Goal: Task Accomplishment & Management: Use online tool/utility

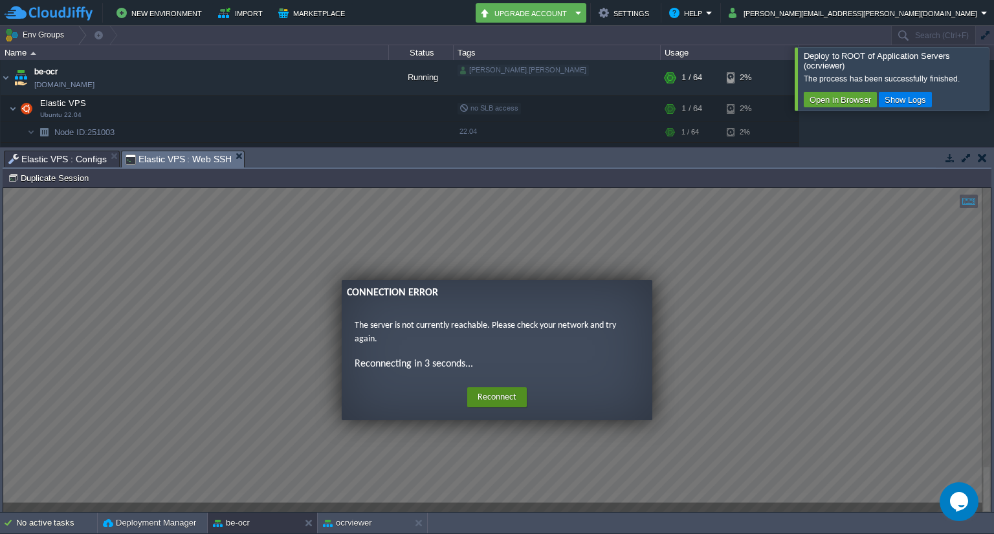
click at [501, 398] on button "Reconnect" at bounding box center [497, 397] width 60 height 21
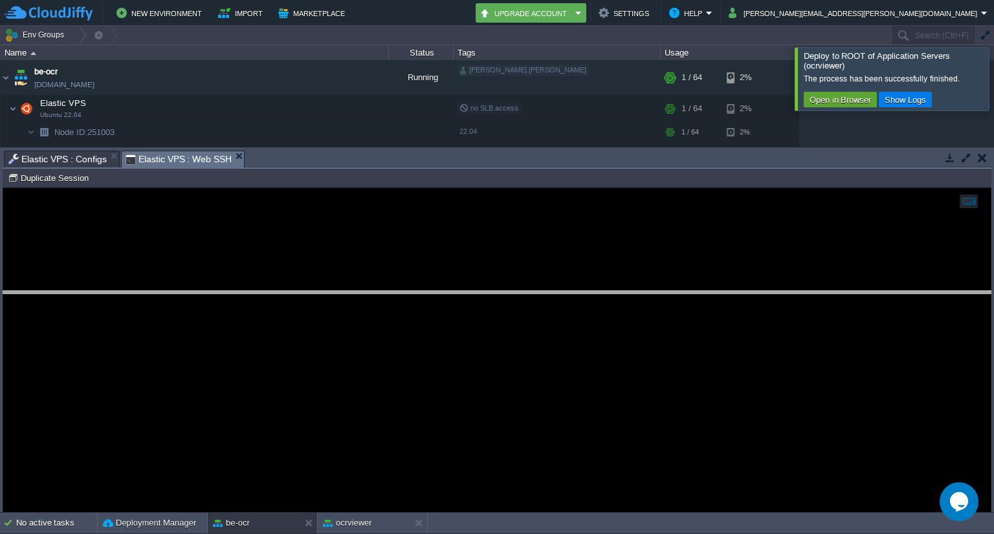
drag, startPoint x: 193, startPoint y: 157, endPoint x: 205, endPoint y: 298, distance: 140.8
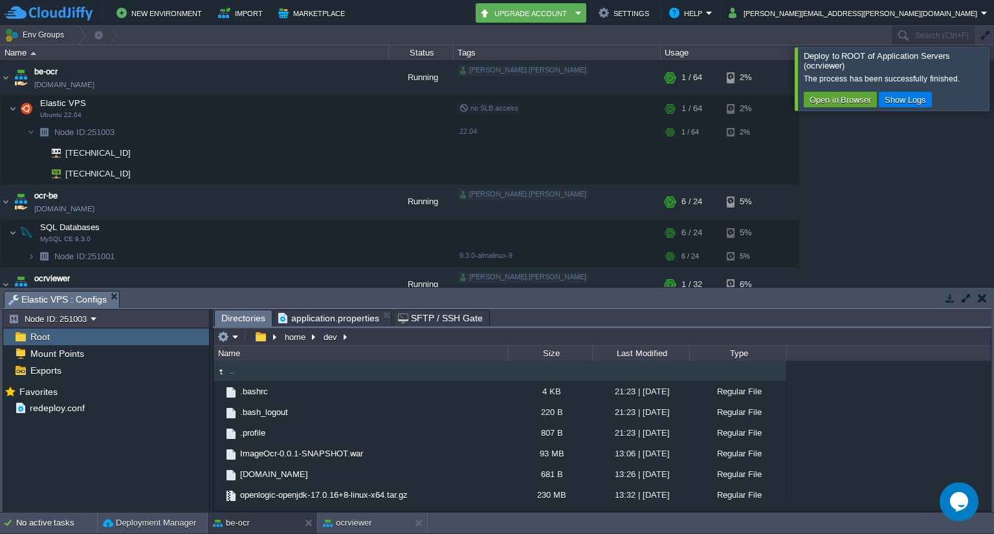
click at [65, 337] on div "Root" at bounding box center [106, 337] width 206 height 17
click at [259, 337] on button "button" at bounding box center [260, 337] width 19 height 12
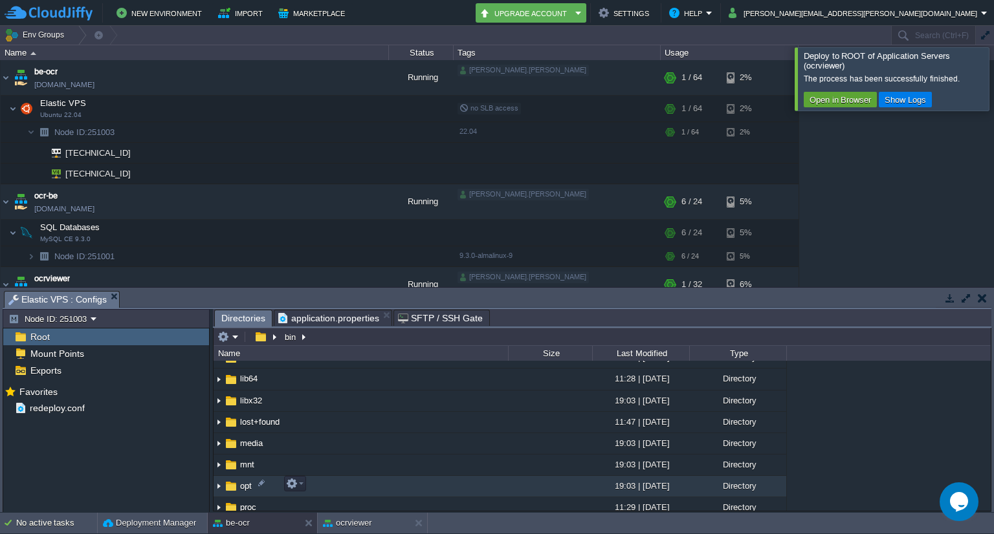
scroll to position [152, 0]
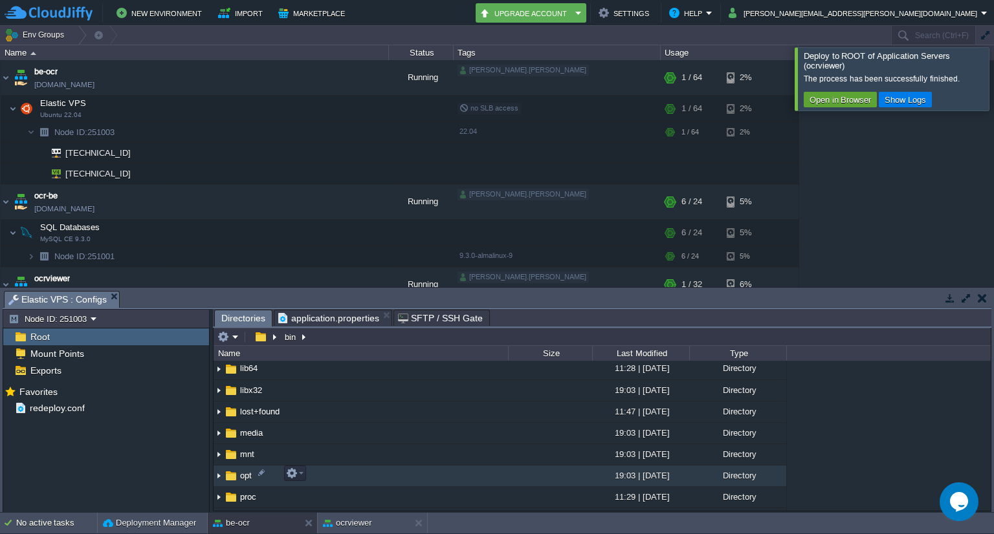
click at [235, 472] on img at bounding box center [231, 476] width 14 height 14
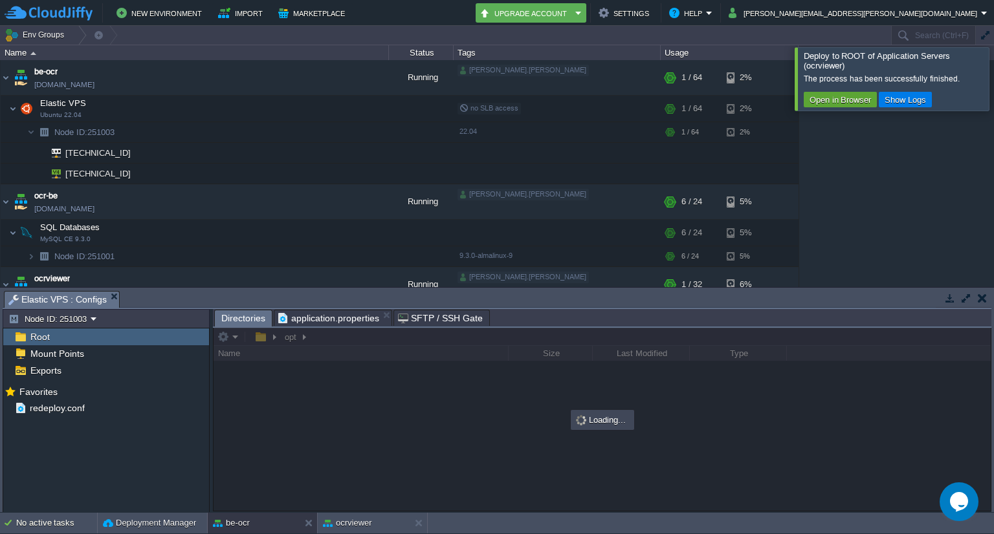
scroll to position [0, 0]
click at [235, 472] on div at bounding box center [601, 419] width 777 height 183
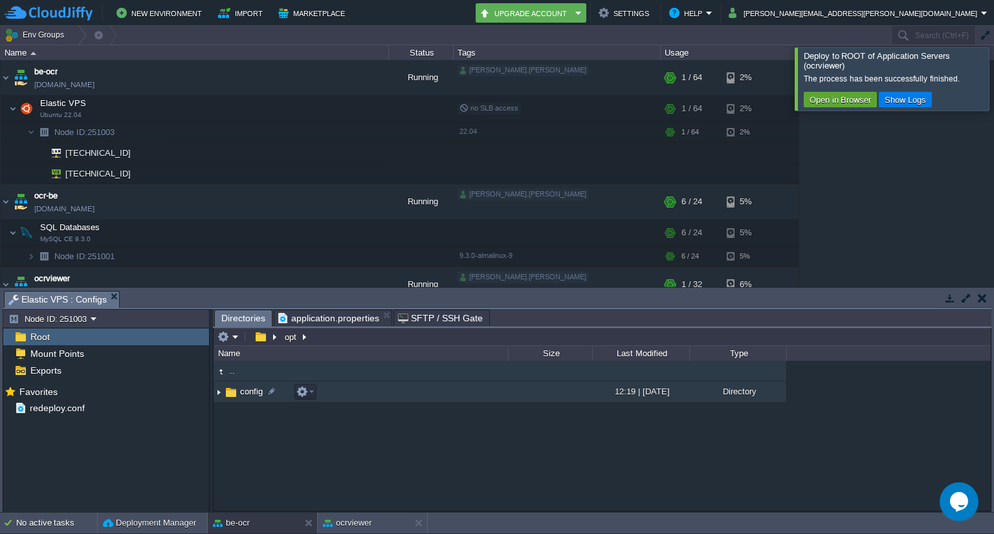
click at [243, 391] on span "config" at bounding box center [251, 391] width 27 height 11
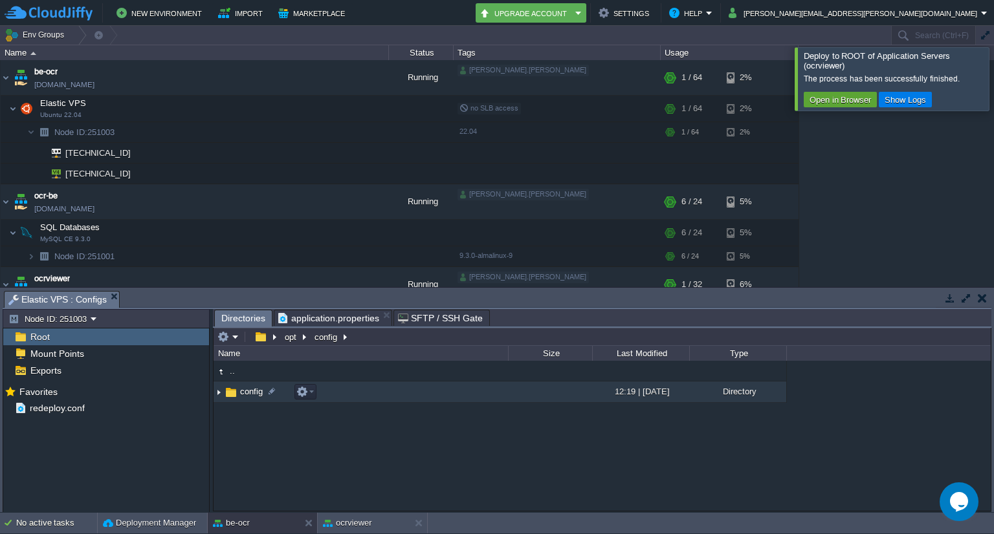
click at [243, 391] on span "config" at bounding box center [251, 391] width 27 height 11
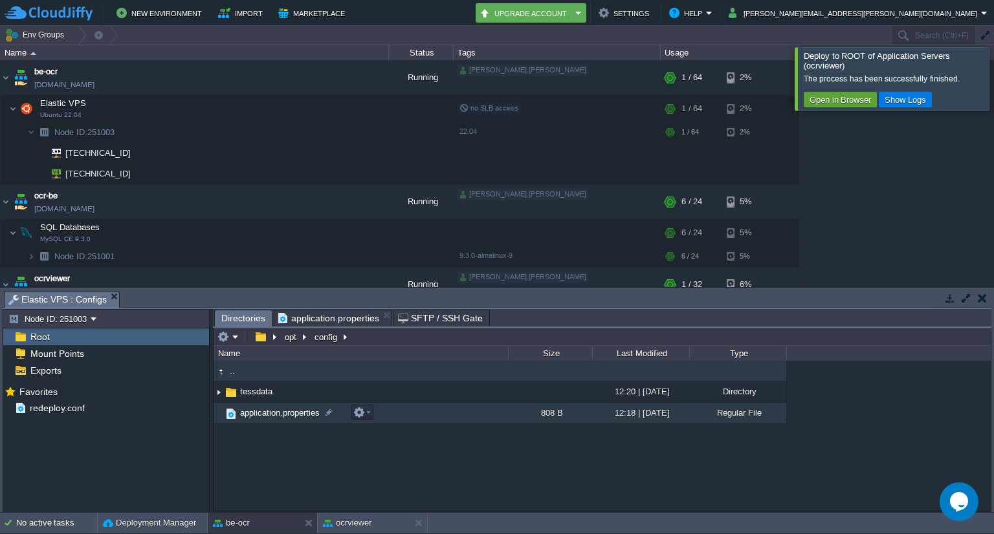
click at [285, 416] on span "application.properties" at bounding box center [279, 412] width 83 height 11
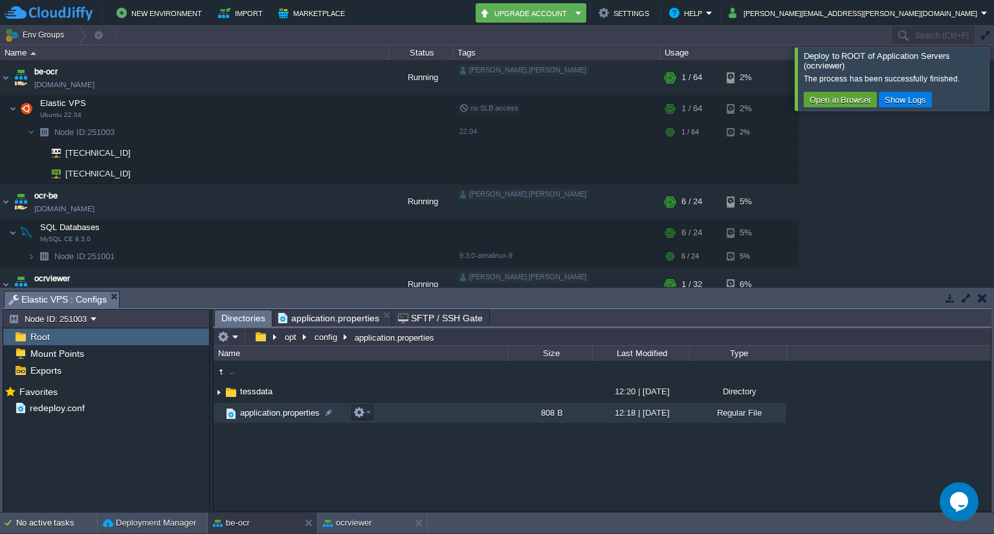
click at [285, 416] on span "application.properties" at bounding box center [279, 412] width 83 height 11
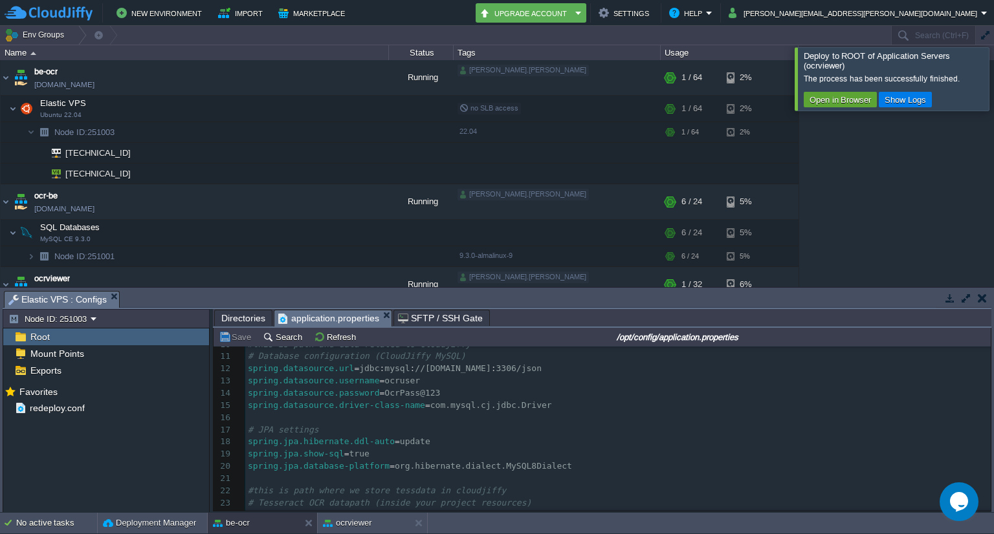
scroll to position [133, 0]
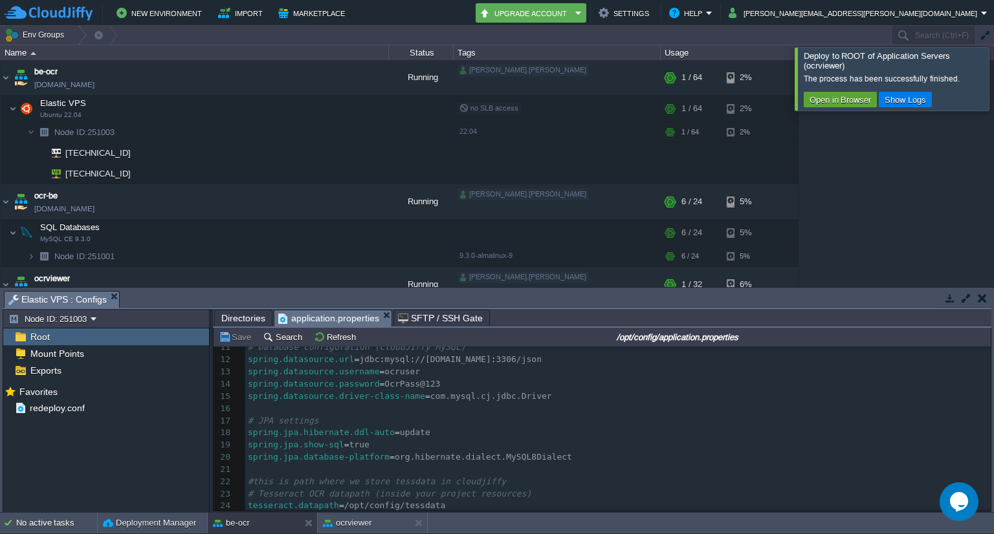
click at [239, 316] on span "Directories" at bounding box center [243, 318] width 44 height 16
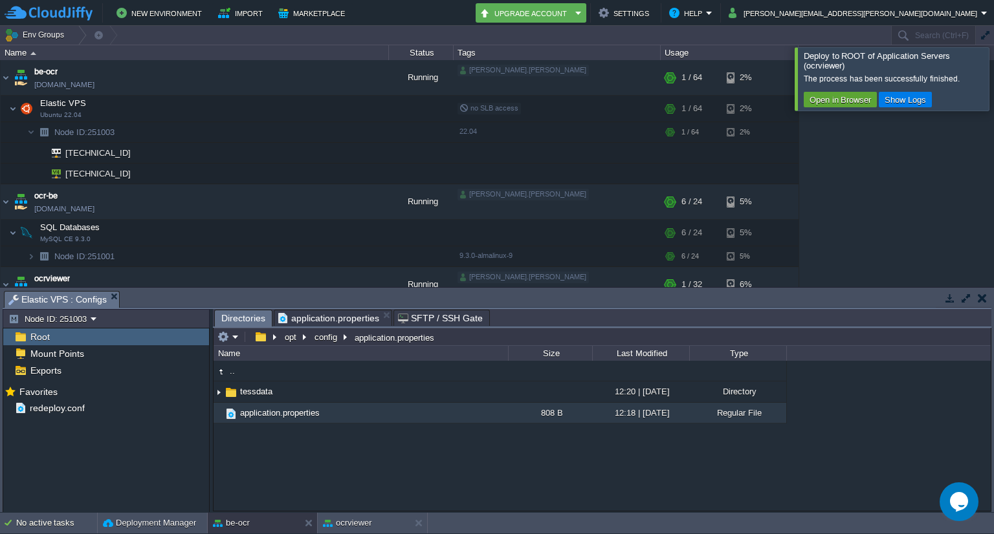
type input "/opt/config/application.properties"
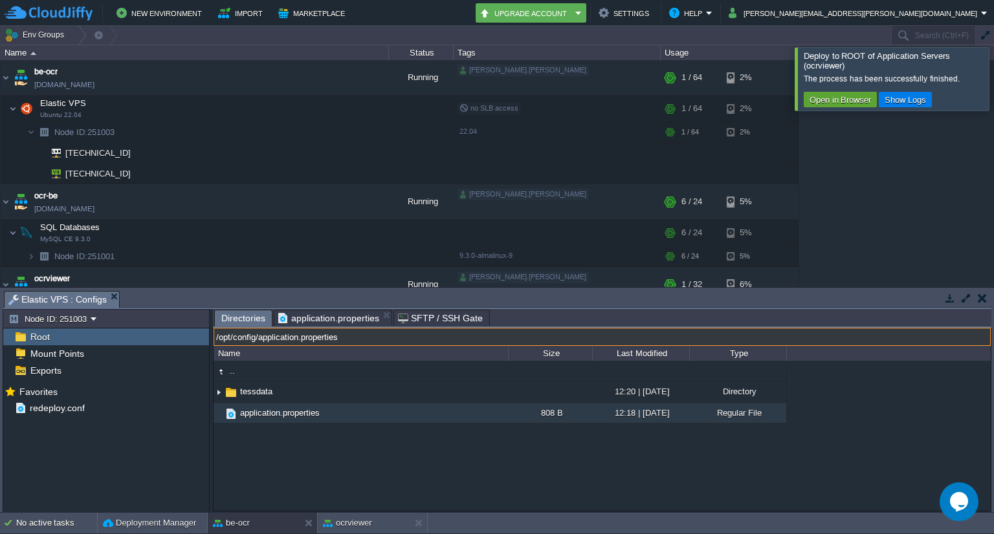
click at [486, 337] on input "/opt/config/application.properties" at bounding box center [601, 337] width 777 height 18
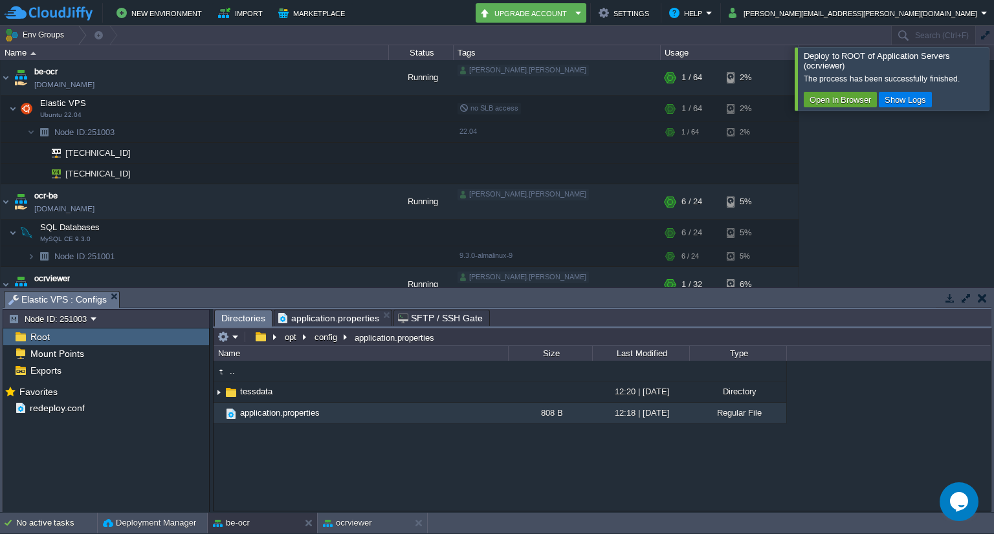
type input "/opt/config/application.properties"
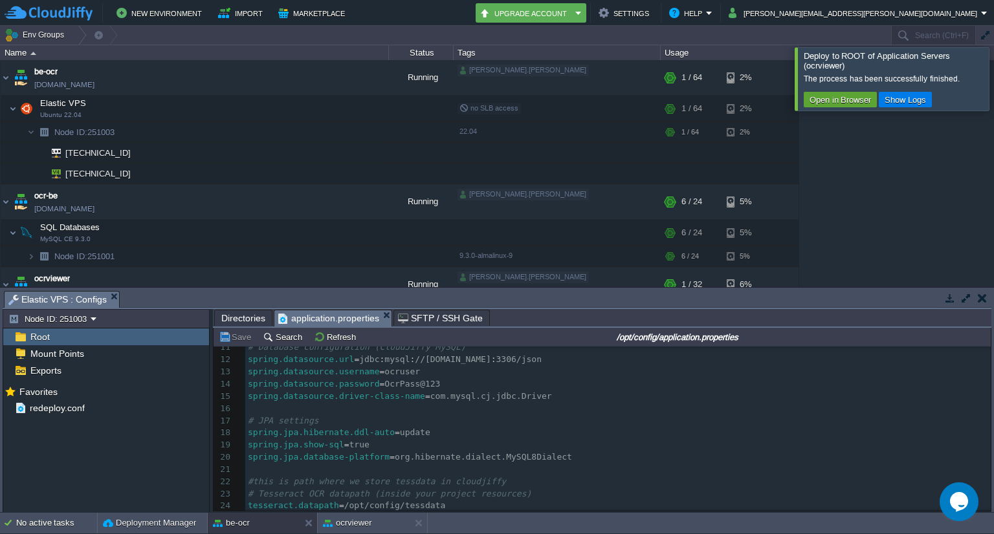
click at [329, 320] on span "application.properties" at bounding box center [328, 318] width 101 height 16
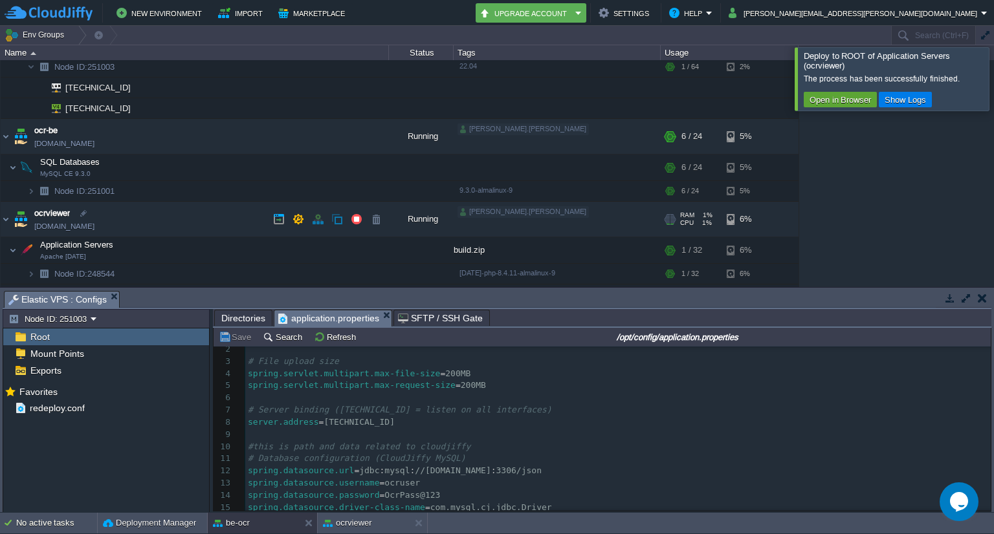
scroll to position [66, 0]
click at [30, 188] on img at bounding box center [31, 190] width 8 height 20
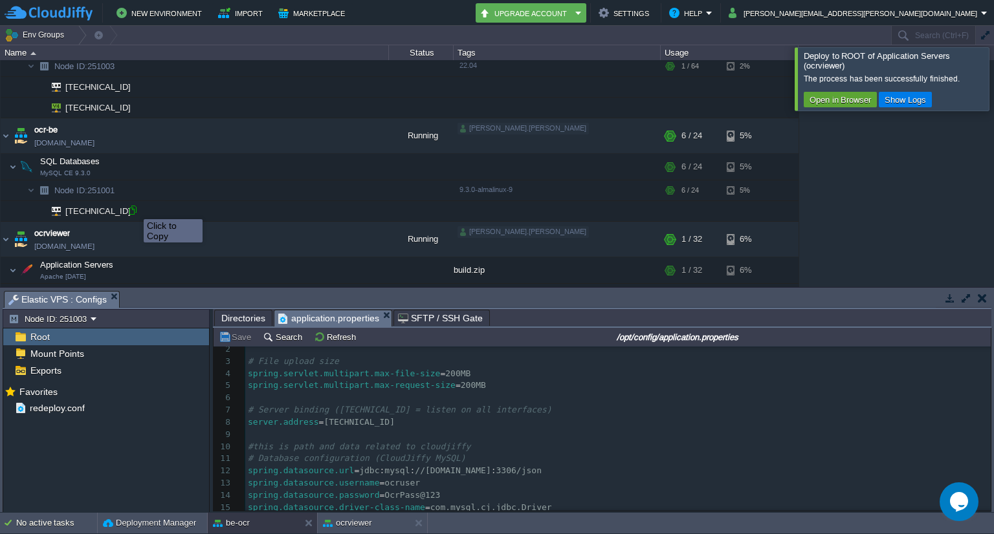
click at [134, 208] on div at bounding box center [133, 210] width 12 height 12
type input "[TECHNICAL_ID]"
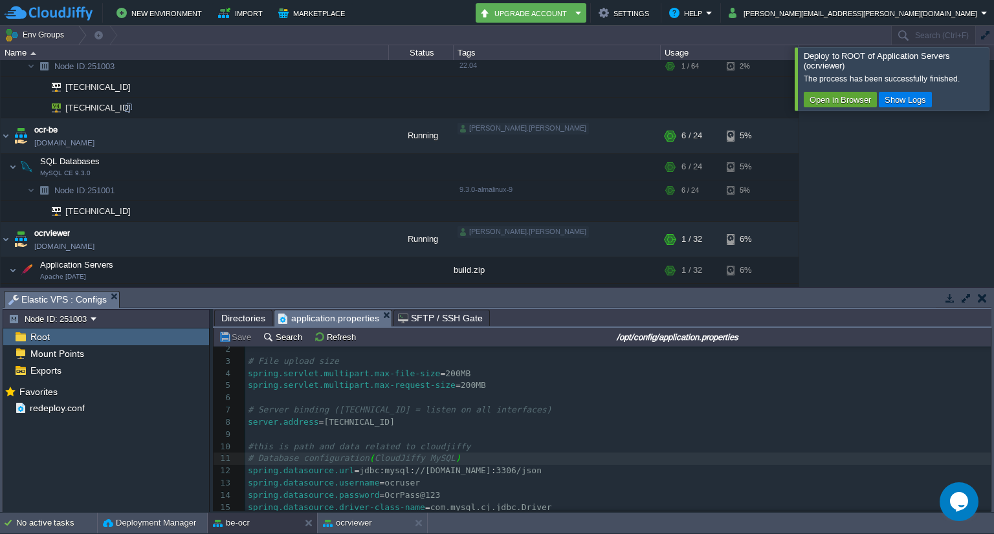
scroll to position [0, 0]
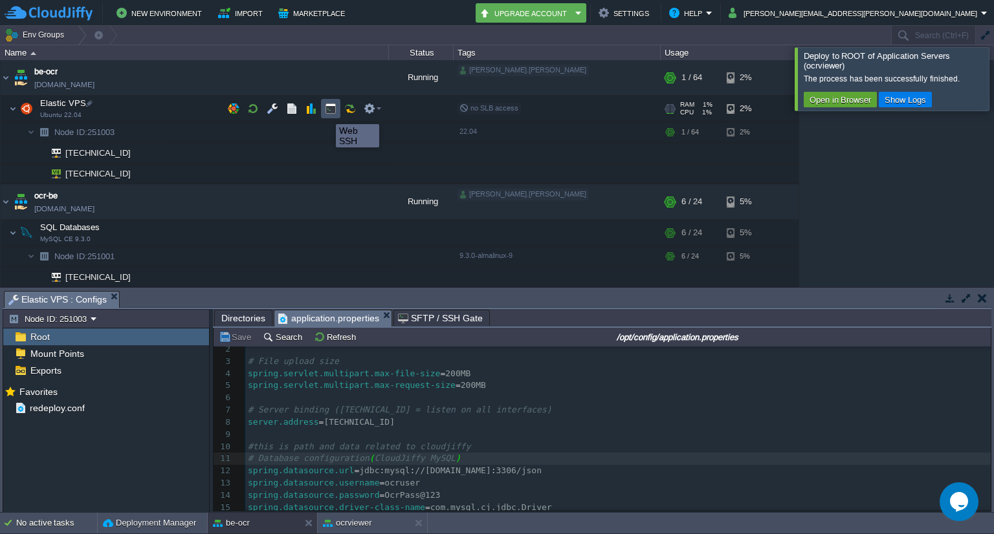
click at [326, 113] on button "button" at bounding box center [331, 109] width 12 height 12
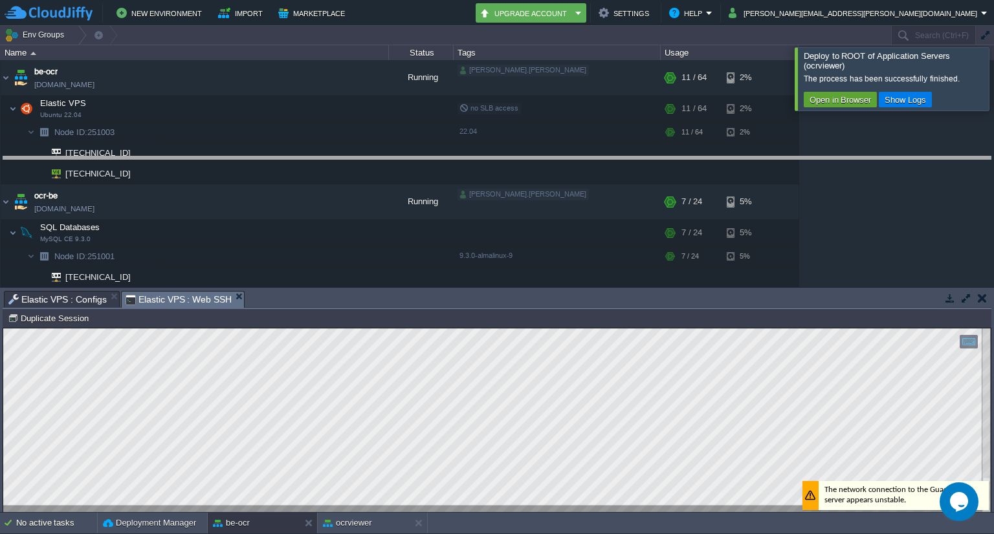
drag, startPoint x: 506, startPoint y: 298, endPoint x: 482, endPoint y: 164, distance: 136.6
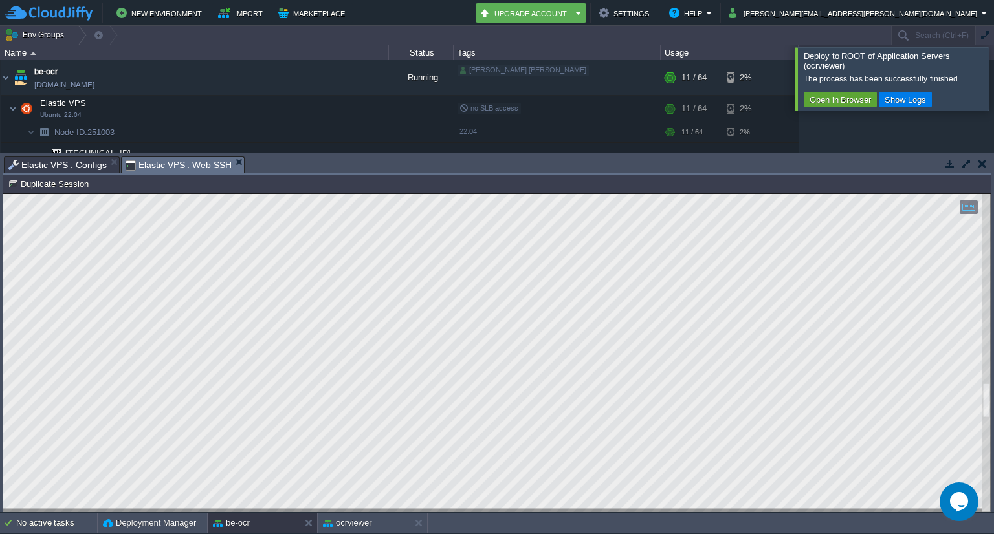
click at [919, 194] on html "Copy: Ctrl + Shift + C Paste: Ctrl + V Settings: Ctrl + Shift + Alt 0" at bounding box center [496, 194] width 987 height 0
click at [990, 508] on div at bounding box center [986, 353] width 8 height 318
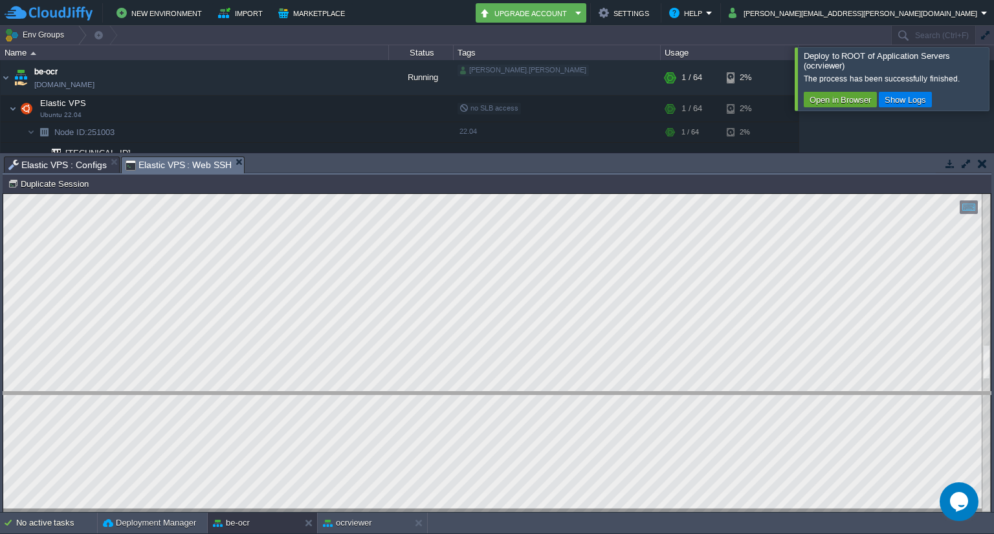
drag, startPoint x: 402, startPoint y: 169, endPoint x: 423, endPoint y: 404, distance: 236.3
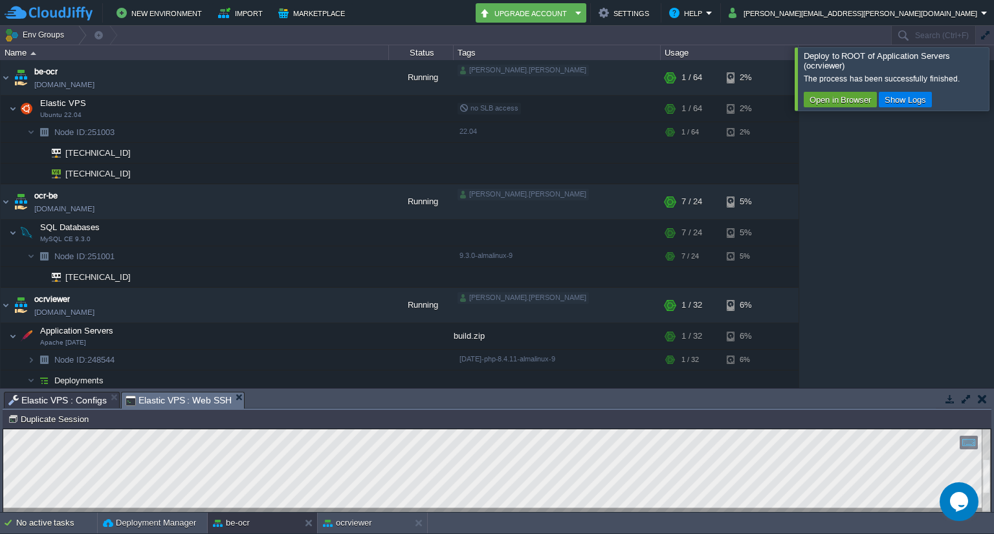
click at [987, 510] on div at bounding box center [986, 470] width 8 height 83
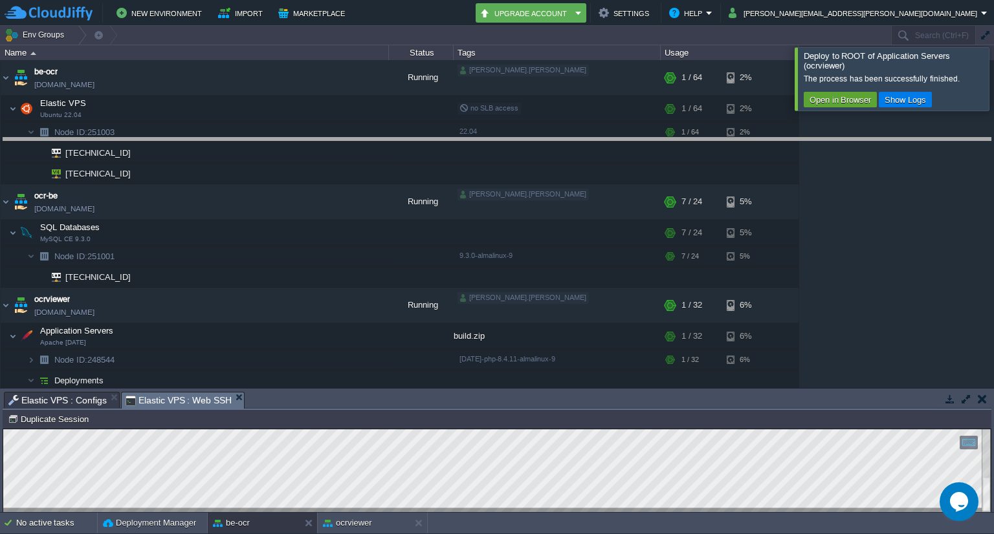
drag, startPoint x: 339, startPoint y: 397, endPoint x: 333, endPoint y: 143, distance: 254.3
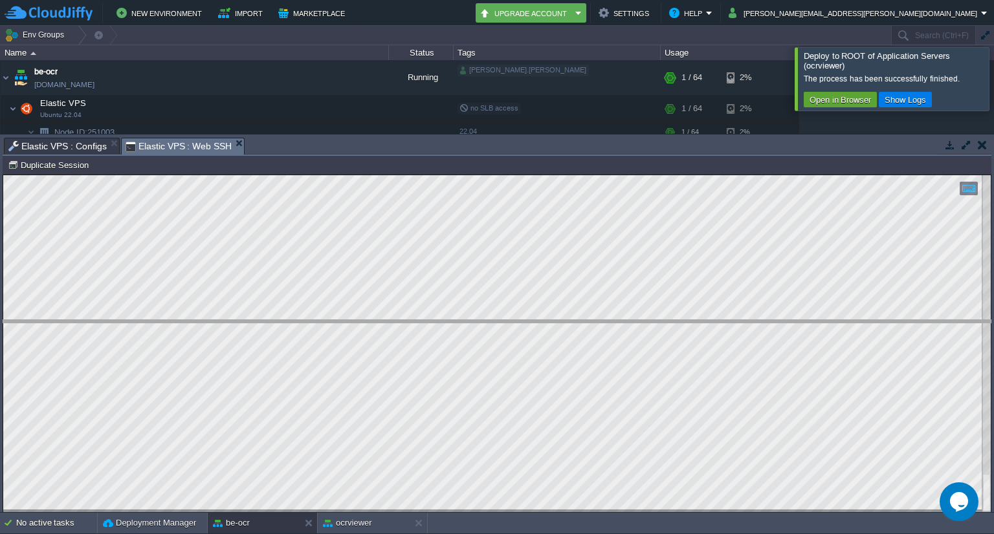
drag, startPoint x: 334, startPoint y: 146, endPoint x: 344, endPoint y: 329, distance: 182.7
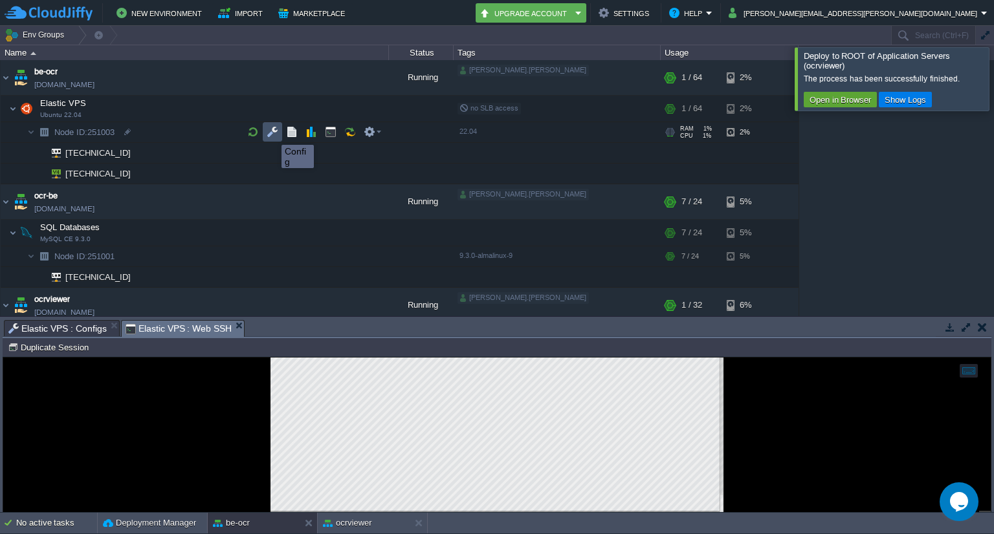
click at [272, 133] on button "button" at bounding box center [272, 132] width 12 height 12
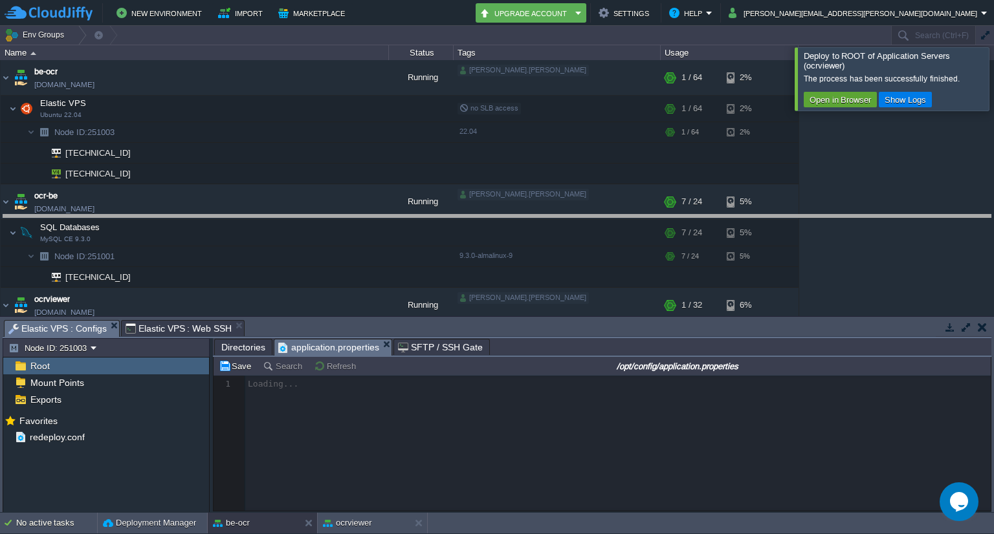
drag, startPoint x: 495, startPoint y: 321, endPoint x: 477, endPoint y: 217, distance: 105.6
click at [477, 217] on body "New Environment Import Marketplace Bonus ₹0.00 Upgrade Account Settings Help [P…" at bounding box center [497, 267] width 994 height 534
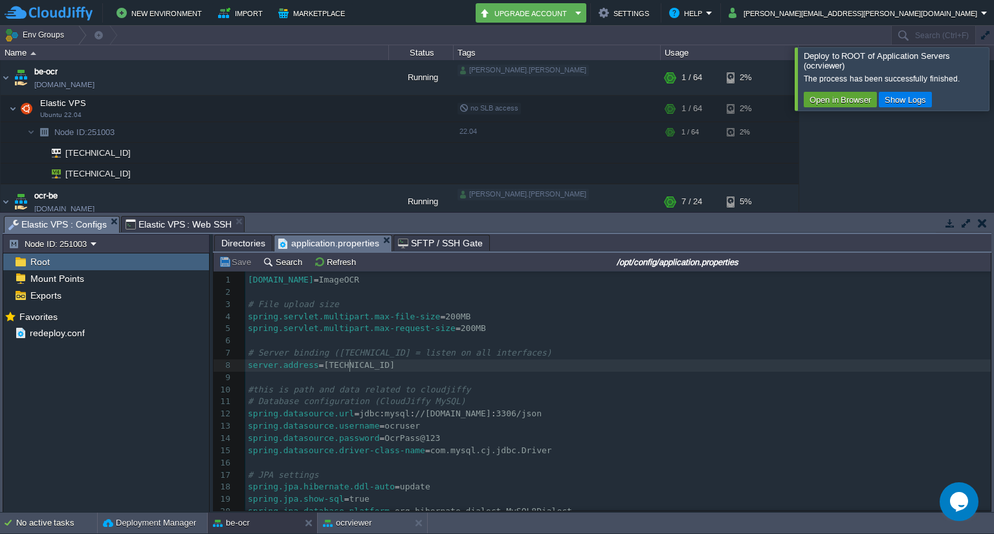
click at [558, 364] on pre "server.address = [TECHNICAL_ID]" at bounding box center [617, 366] width 745 height 12
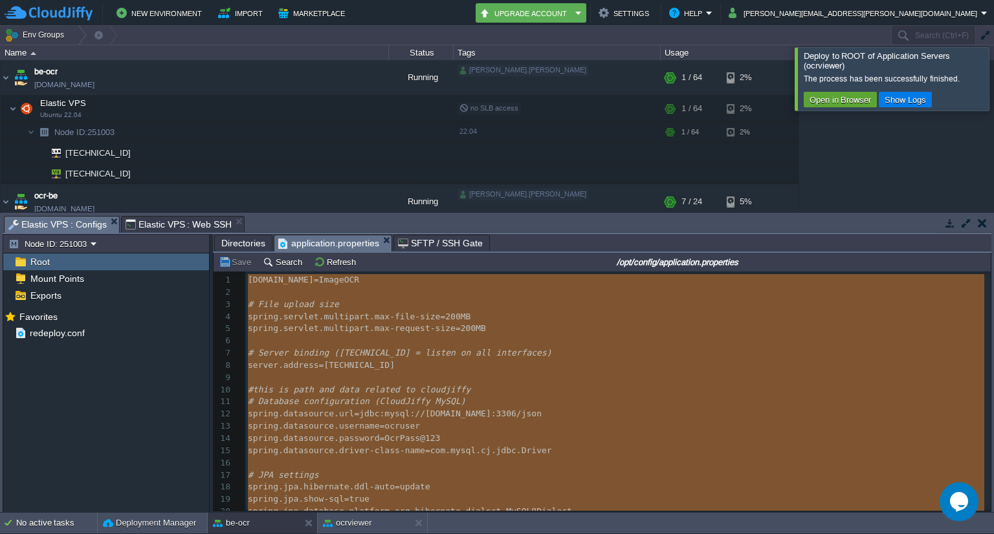
click at [558, 364] on pre "server.address = [TECHNICAL_ID]" at bounding box center [617, 366] width 745 height 12
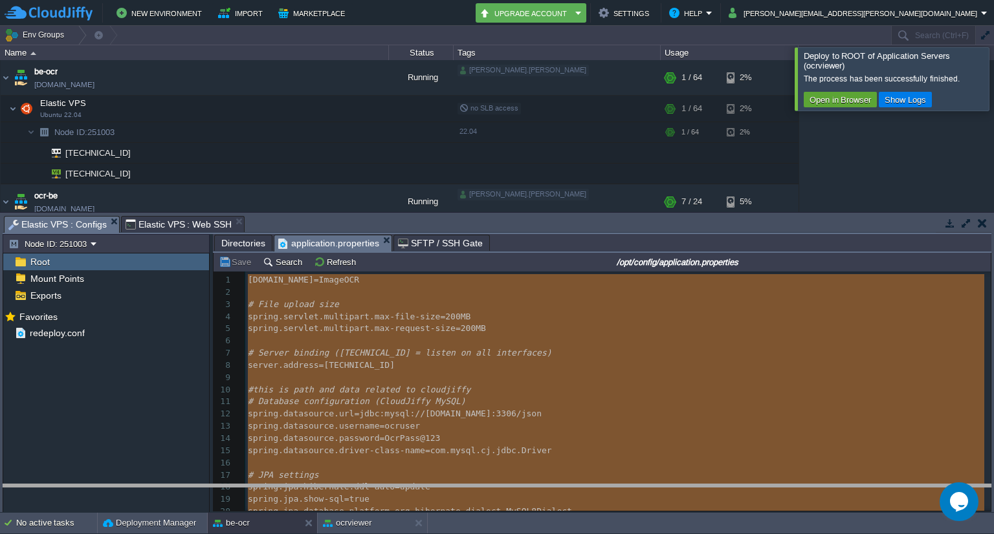
drag, startPoint x: 530, startPoint y: 224, endPoint x: 520, endPoint y: 496, distance: 272.5
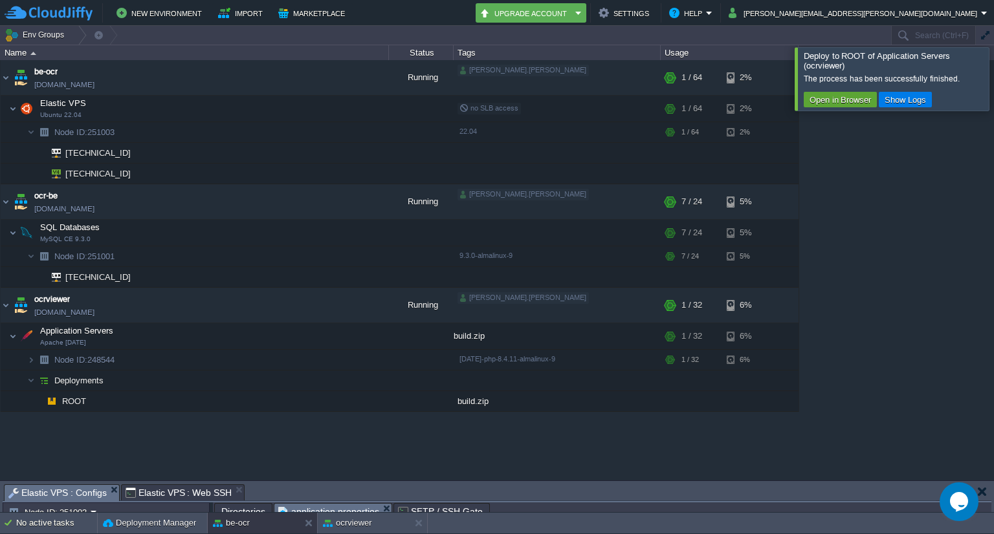
click at [162, 427] on div "be-ocr [DOMAIN_NAME] Running [PERSON_NAME].[PERSON_NAME] + Add to Env Group RAM…" at bounding box center [497, 270] width 994 height 420
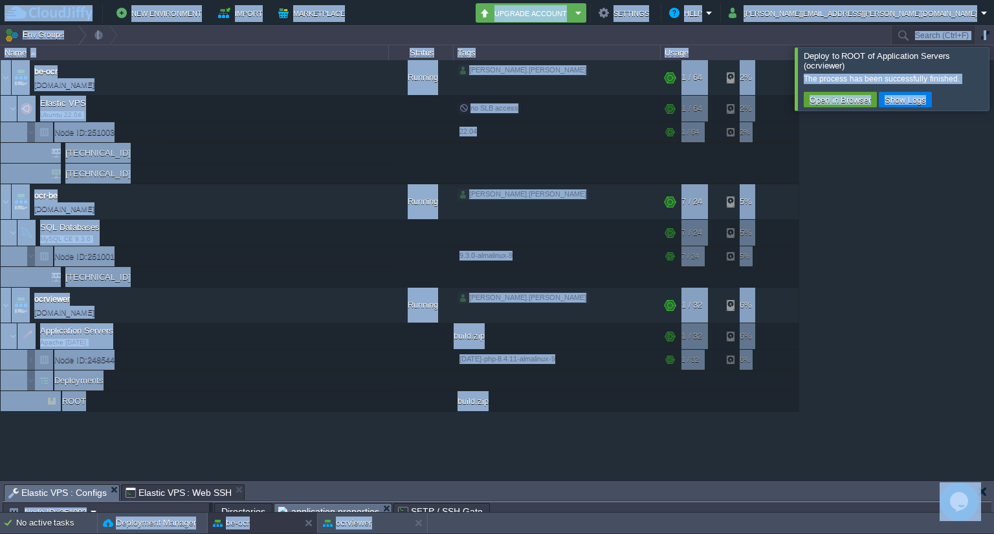
copy body "Lor Ipsumdolors Ametco Adipiscinge Seddo ₹7.47 Eiusmod Tempori Utlabore Etdo ma…"
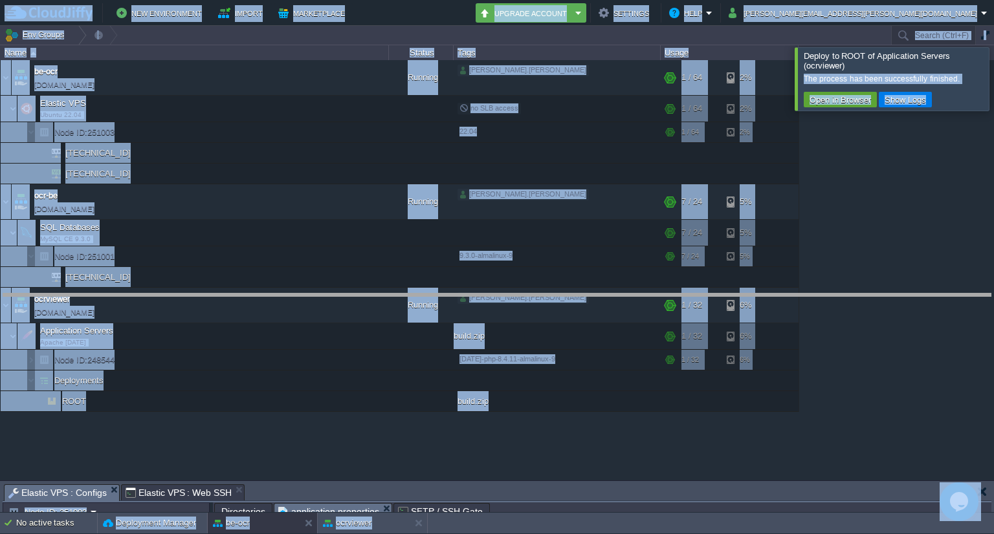
drag, startPoint x: 362, startPoint y: 492, endPoint x: 356, endPoint y: 301, distance: 190.9
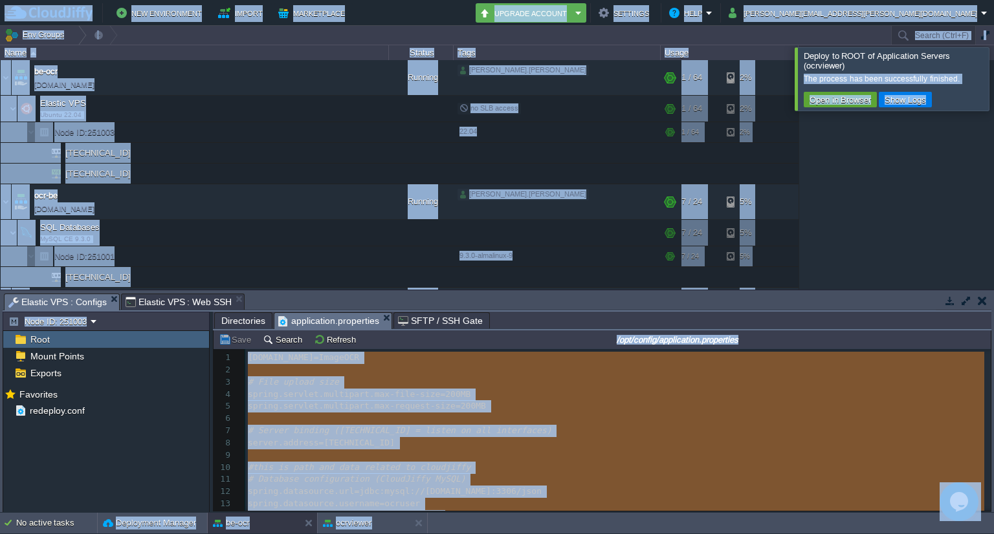
click at [864, 196] on div "be-ocr [DOMAIN_NAME] Running [PERSON_NAME].[PERSON_NAME] + Add to Env Group RAM…" at bounding box center [497, 175] width 994 height 230
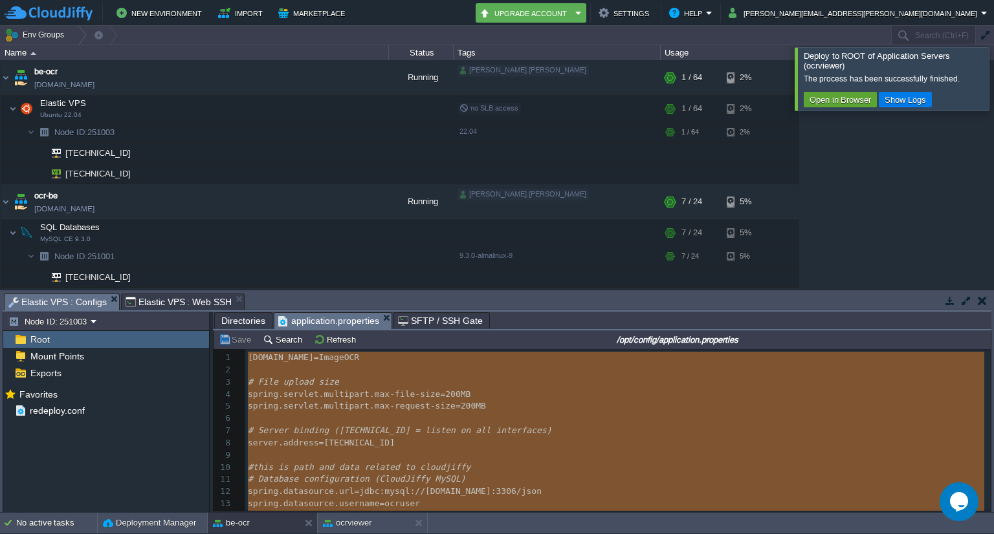
click at [492, 462] on pre "#this is path and data related to cloudjiffy" at bounding box center [617, 468] width 745 height 12
click at [437, 495] on span "//[DOMAIN_NAME]" at bounding box center [453, 491] width 76 height 10
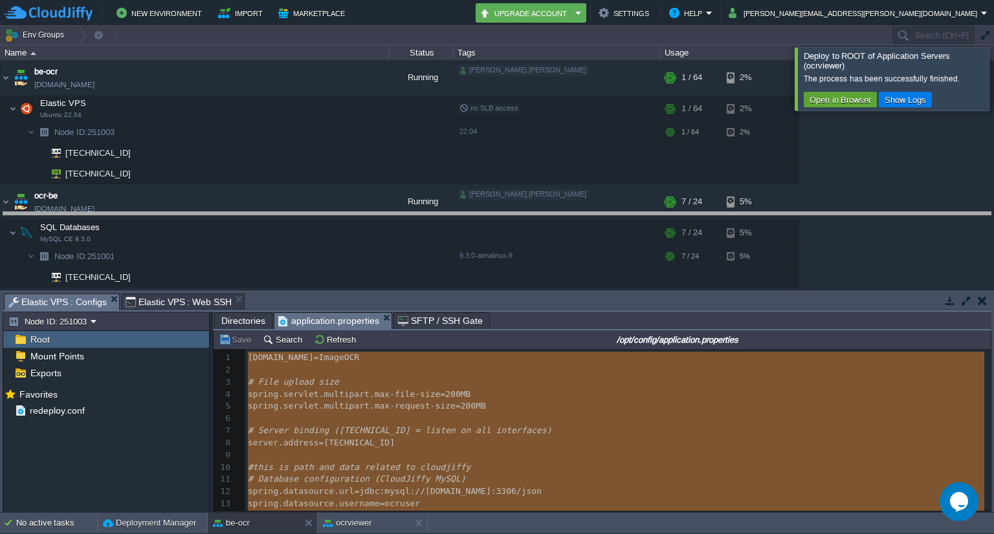
drag, startPoint x: 639, startPoint y: 305, endPoint x: 645, endPoint y: 223, distance: 81.7
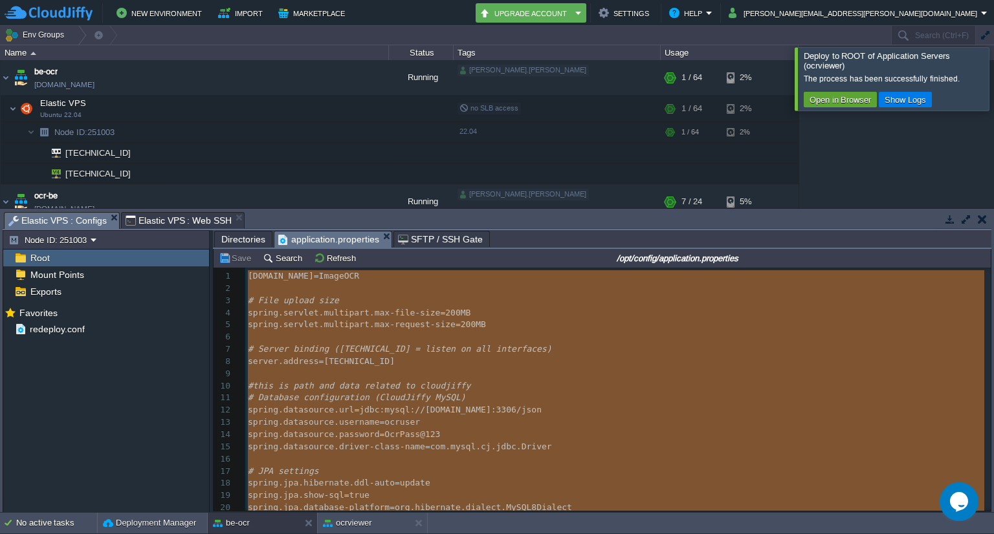
click at [563, 426] on pre "spring.datasource.username = ocruser" at bounding box center [617, 423] width 745 height 12
type textarea "ocruser"
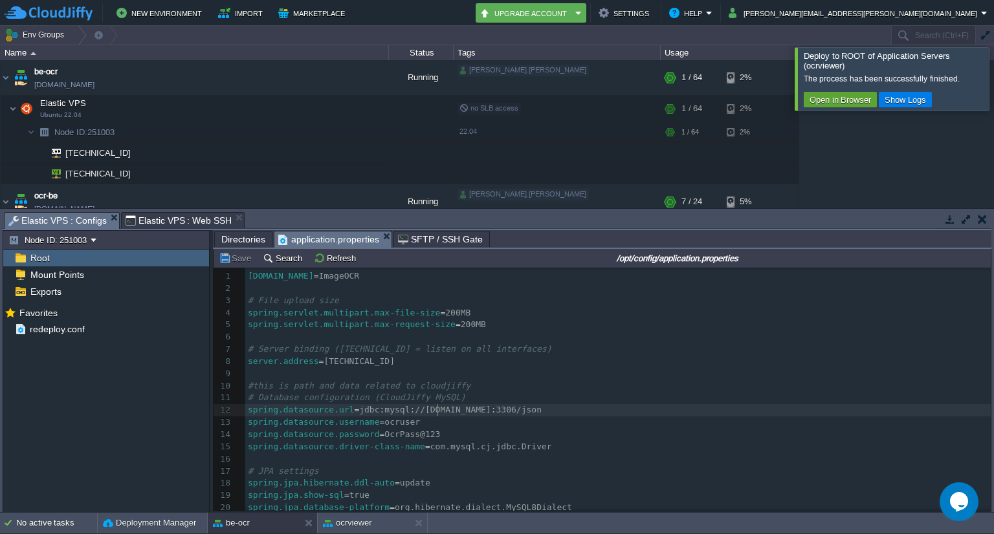
click at [437, 412] on div "x 1 [DOMAIN_NAME] = ImageOCR 2 ​ 3 # File upload size 4 spring.servlet.multipar…" at bounding box center [617, 416] width 745 height 292
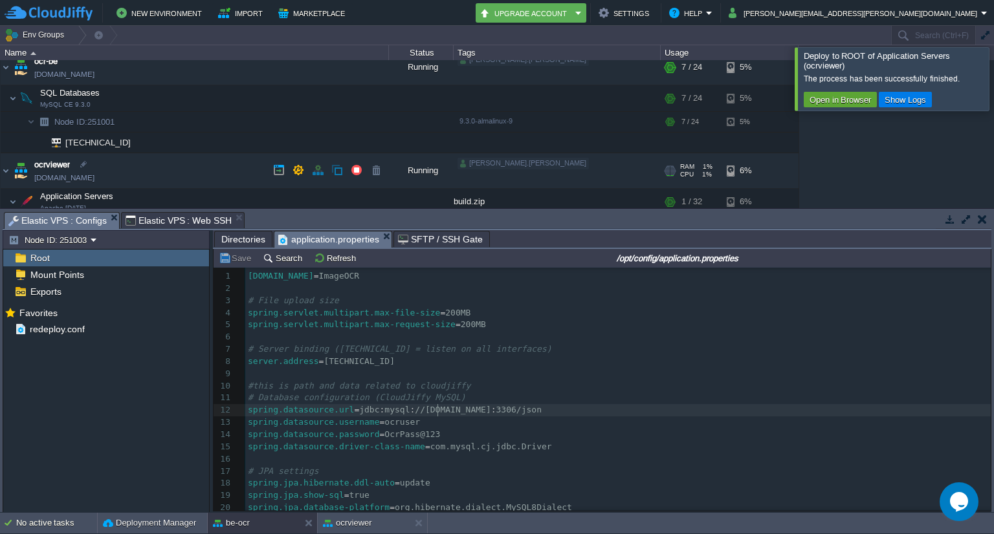
scroll to position [135, 0]
click at [32, 118] on img at bounding box center [31, 122] width 8 height 20
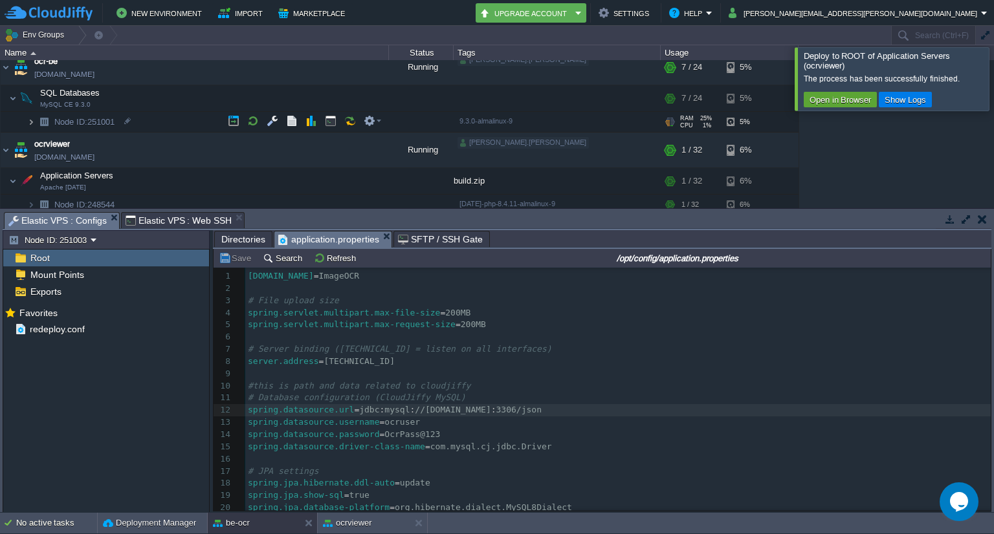
click at [32, 118] on img at bounding box center [31, 122] width 8 height 20
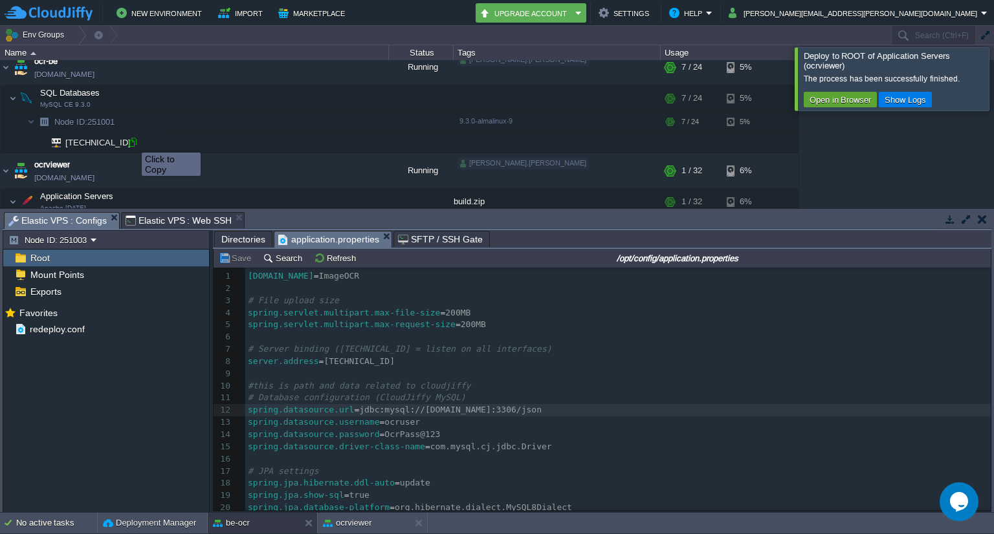
click at [132, 141] on div at bounding box center [133, 142] width 12 height 12
type textarea "[DOMAIN_NAME]"
drag, startPoint x: 533, startPoint y: 412, endPoint x: 409, endPoint y: 412, distance: 123.5
click at [439, 238] on span "SFTP / SSH Gate" at bounding box center [440, 240] width 85 height 16
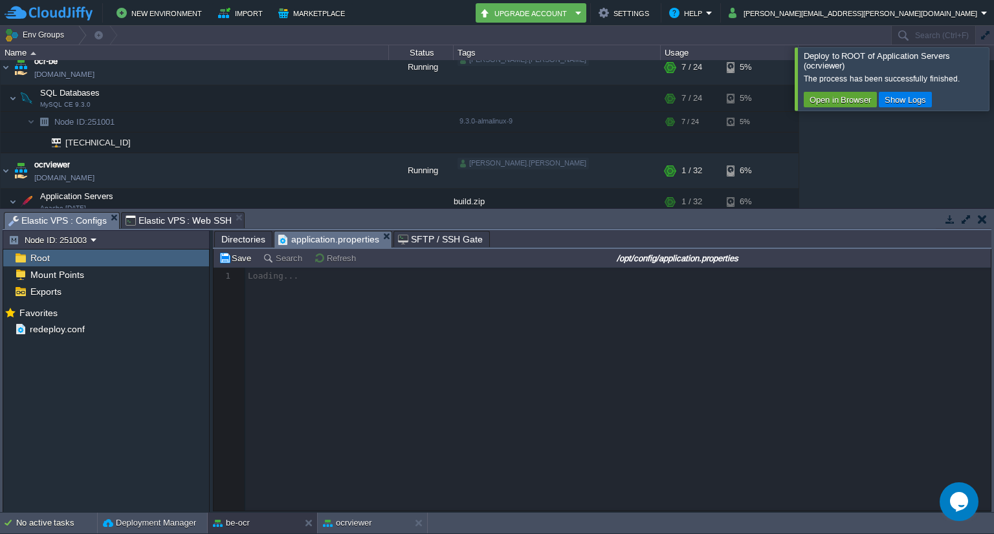
click at [334, 239] on span "application.properties" at bounding box center [328, 240] width 101 height 16
click at [160, 217] on span "Elastic VPS : Web SSH" at bounding box center [178, 221] width 107 height 16
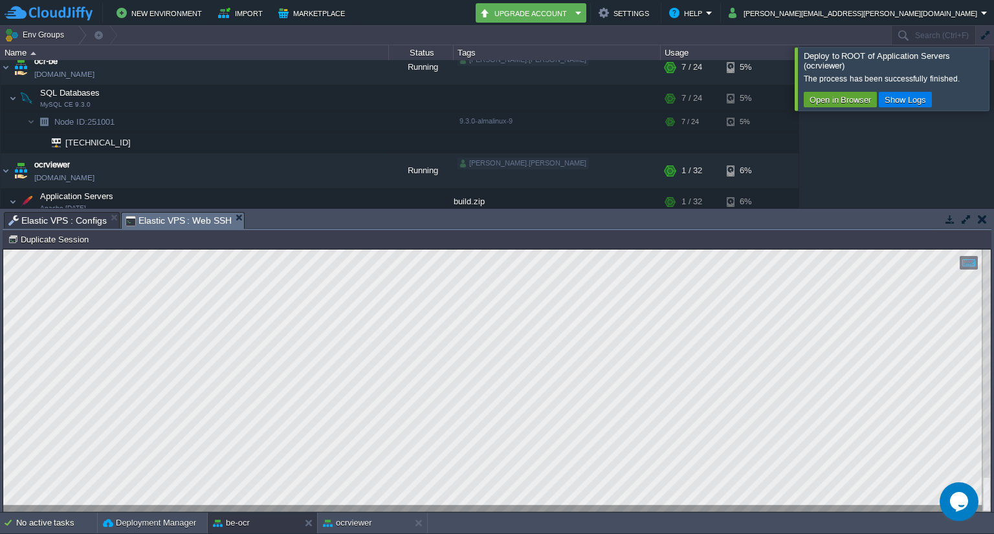
click at [968, 218] on button "button" at bounding box center [966, 219] width 12 height 12
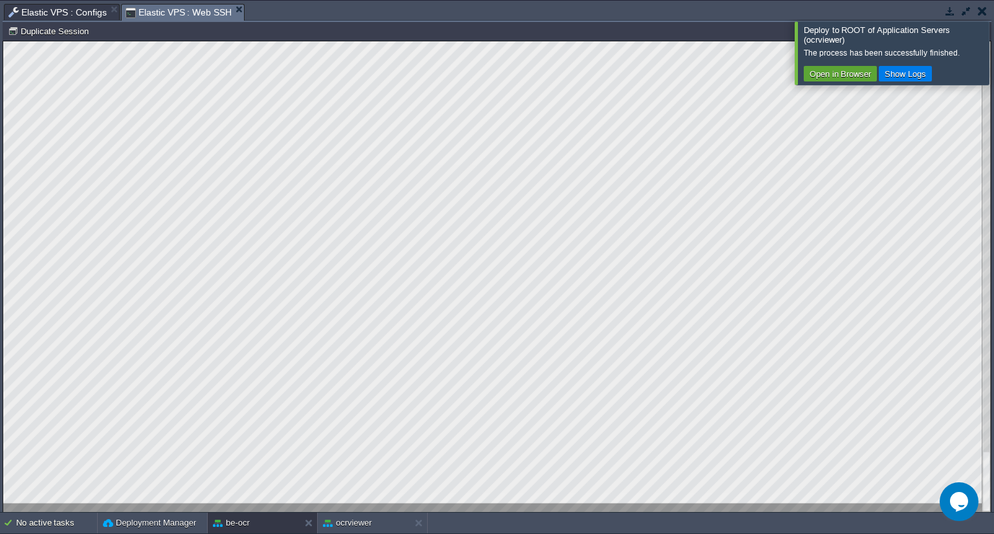
click at [965, 13] on button "button" at bounding box center [966, 11] width 12 height 12
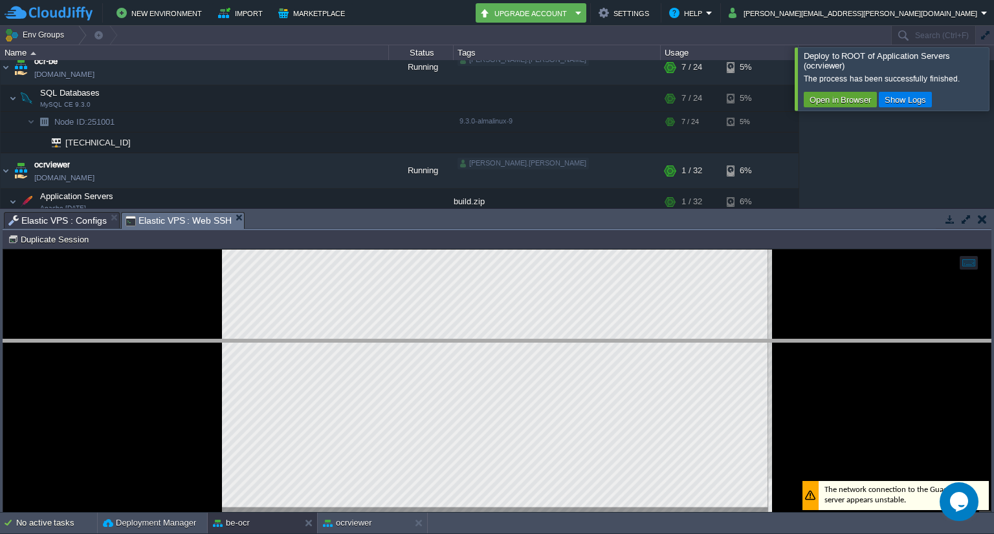
drag, startPoint x: 521, startPoint y: 224, endPoint x: 517, endPoint y: 352, distance: 127.5
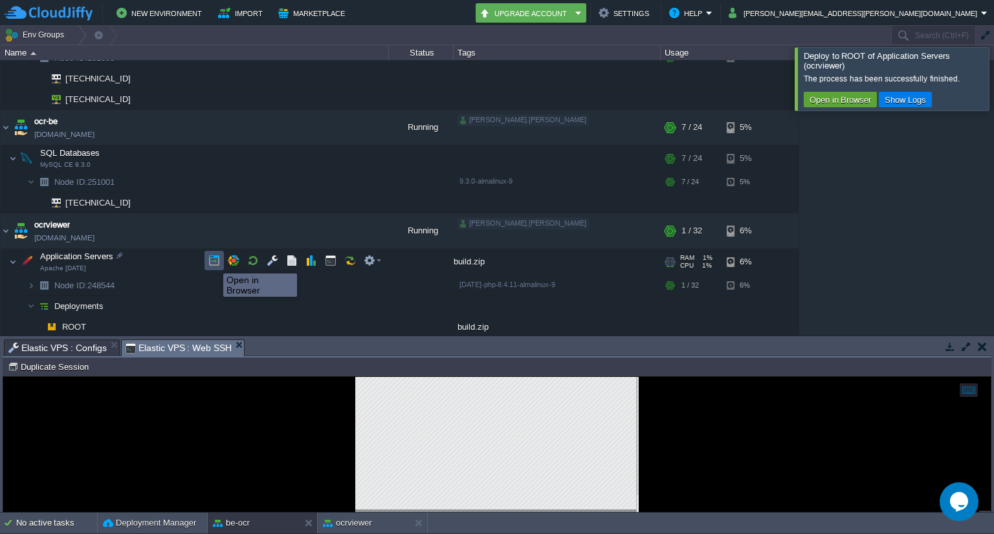
click at [213, 262] on button "button" at bounding box center [214, 261] width 12 height 12
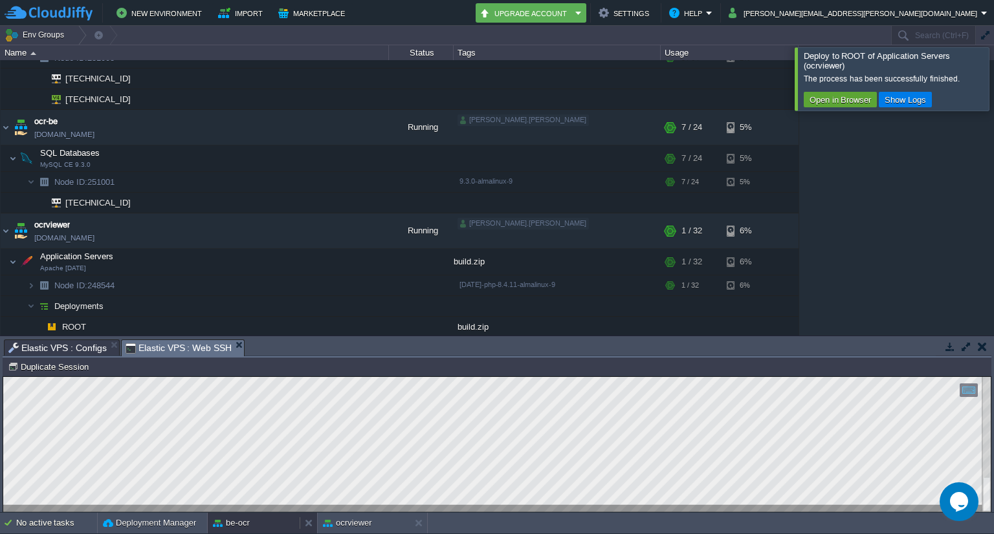
click at [235, 521] on button "be-ocr" at bounding box center [231, 523] width 37 height 13
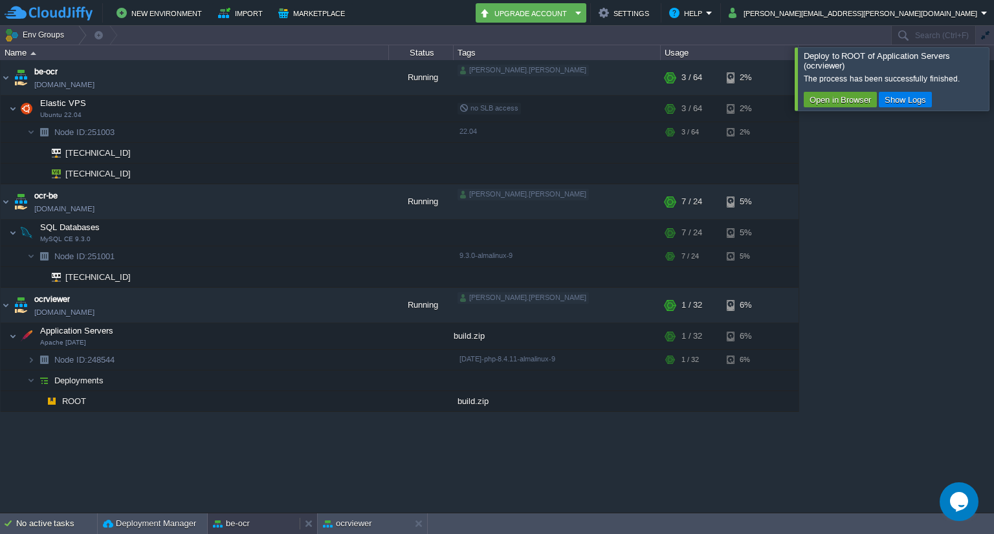
scroll to position [0, 0]
click at [254, 521] on div "be-ocr" at bounding box center [254, 524] width 92 height 21
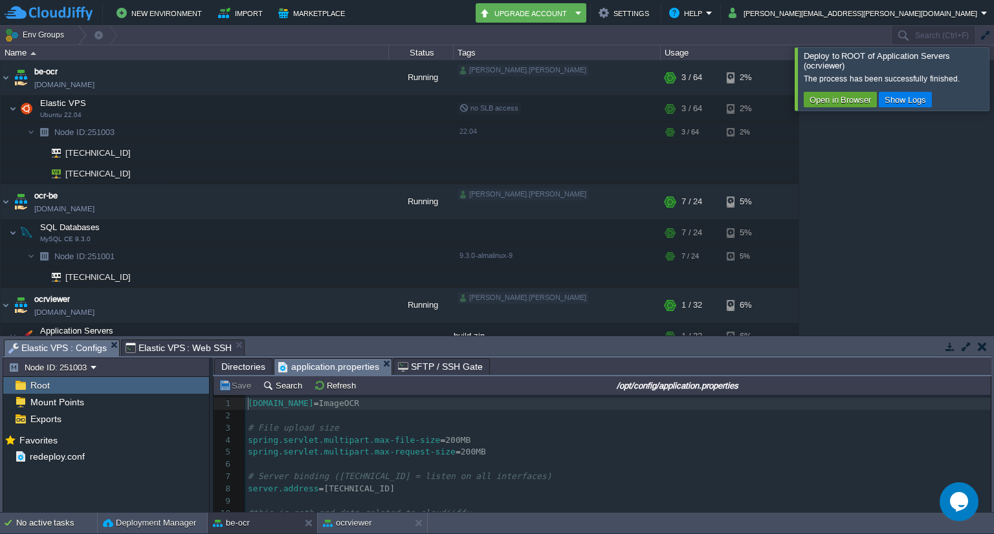
click at [73, 353] on span "Elastic VPS : Configs" at bounding box center [57, 348] width 98 height 16
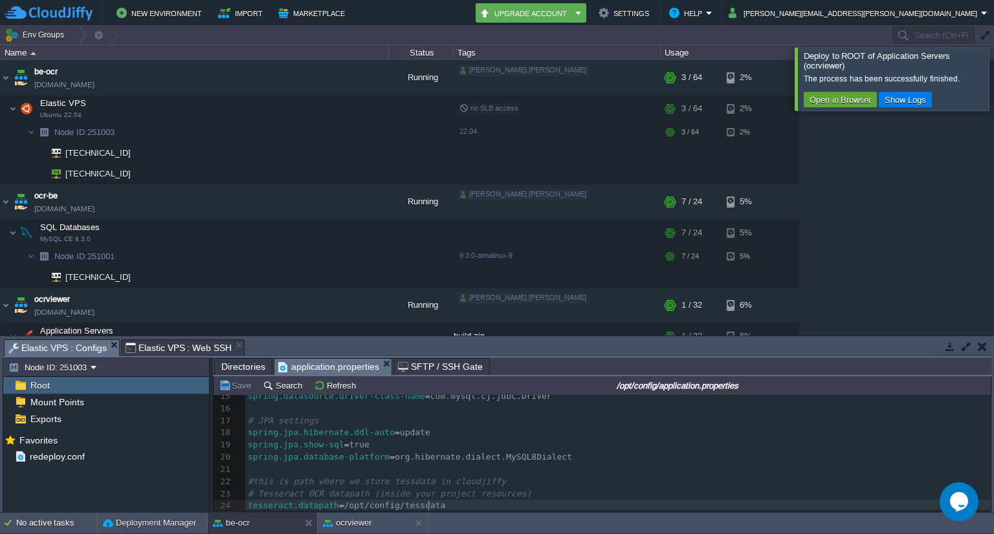
click at [447, 507] on pre "tesseract.datapath = /opt/config/tessdata" at bounding box center [617, 506] width 745 height 12
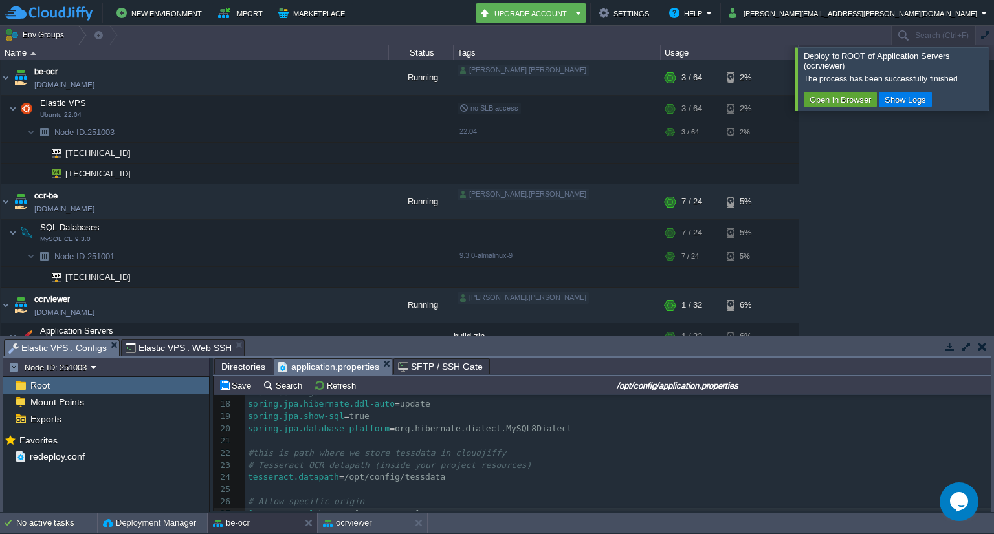
scroll to position [218, 0]
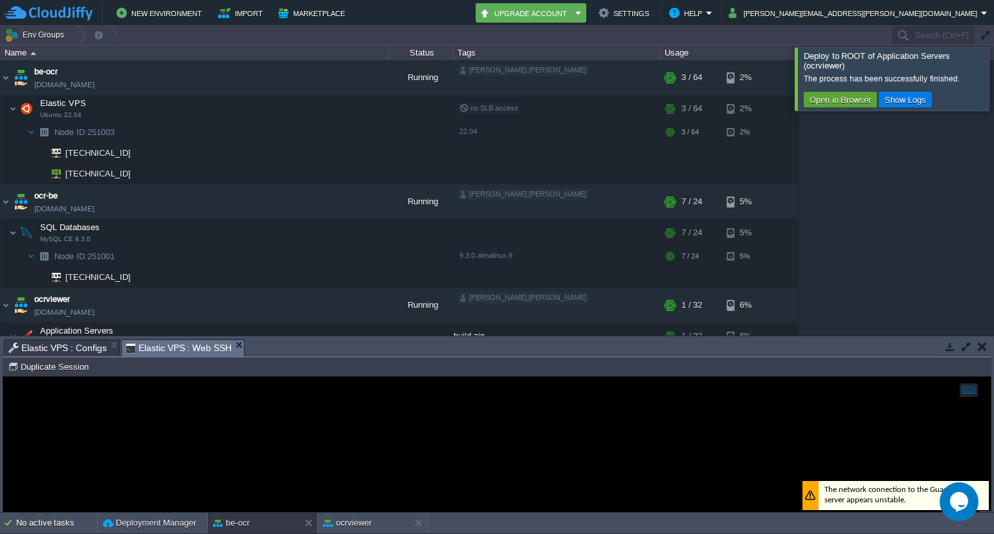
click at [189, 349] on span "Elastic VPS : Web SSH" at bounding box center [178, 348] width 107 height 16
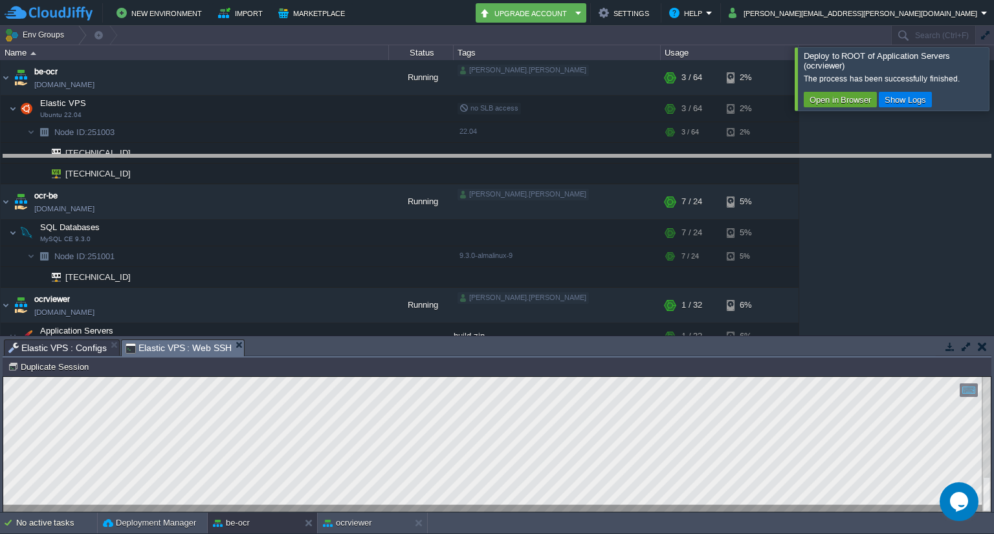
drag, startPoint x: 466, startPoint y: 351, endPoint x: 448, endPoint y: 166, distance: 185.9
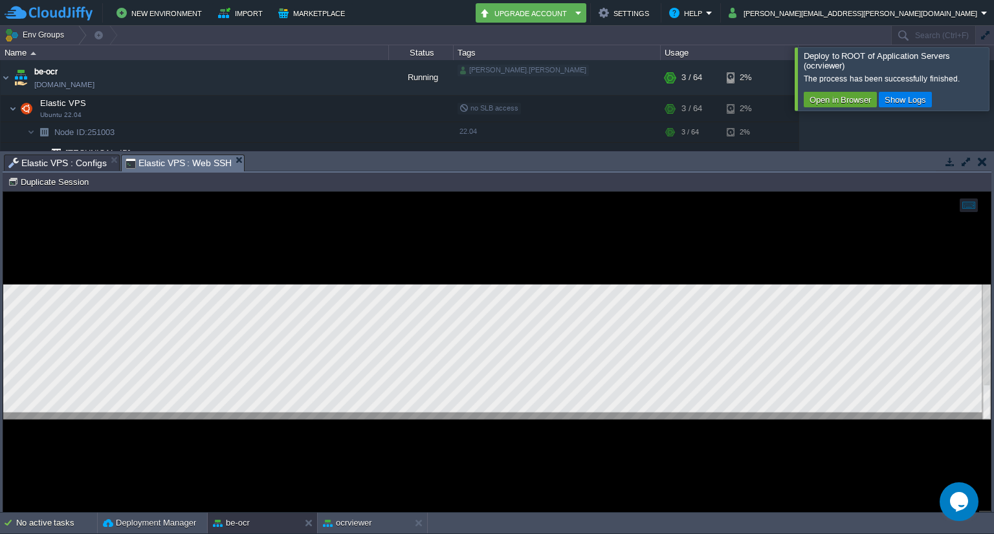
click at [984, 160] on button "button" at bounding box center [981, 162] width 9 height 12
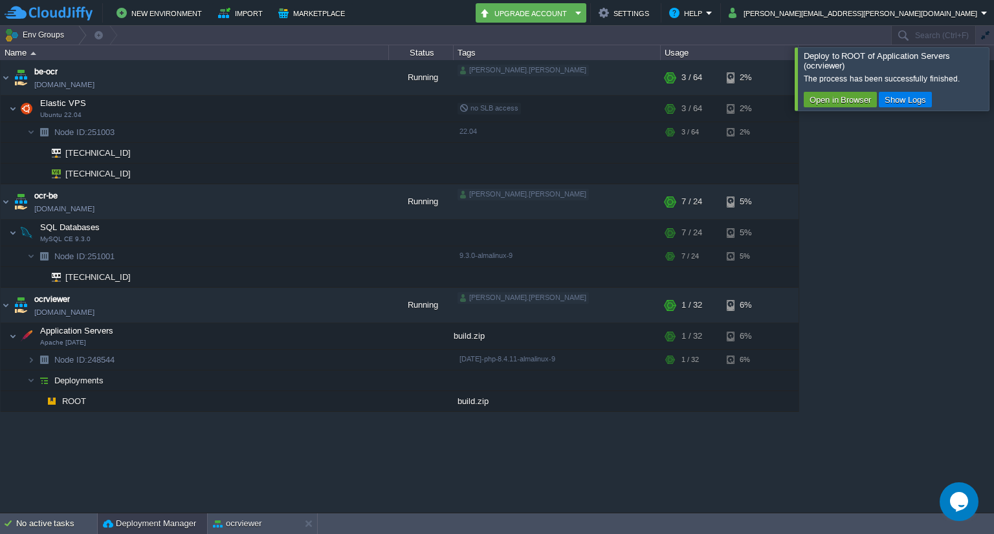
click at [178, 518] on button "Deployment Manager" at bounding box center [149, 523] width 93 height 13
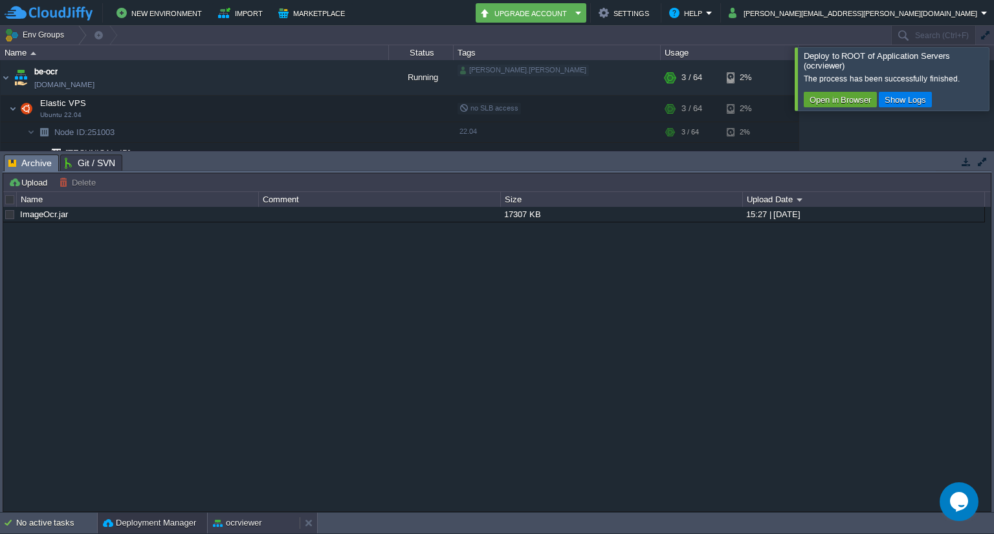
click at [254, 521] on button "ocrviewer" at bounding box center [237, 523] width 49 height 13
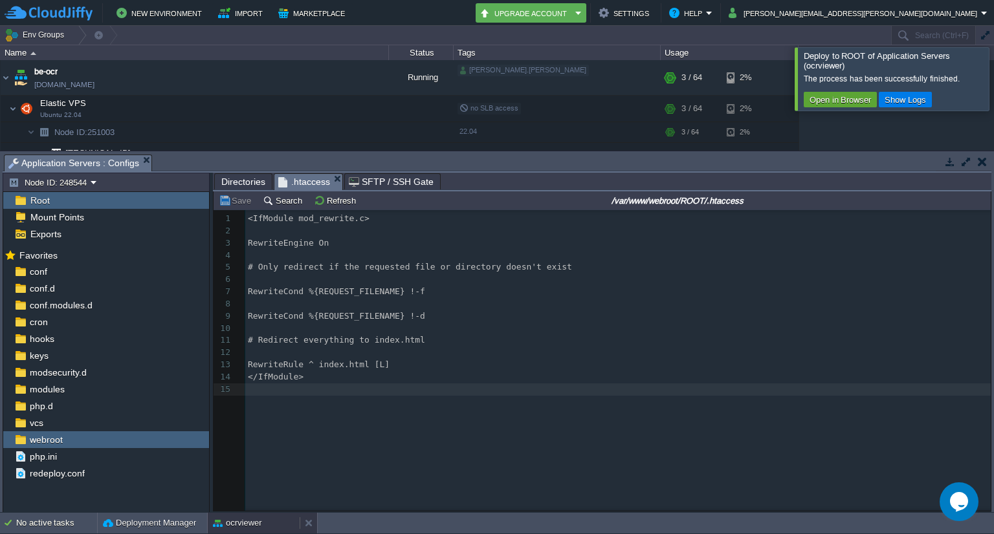
scroll to position [0, 0]
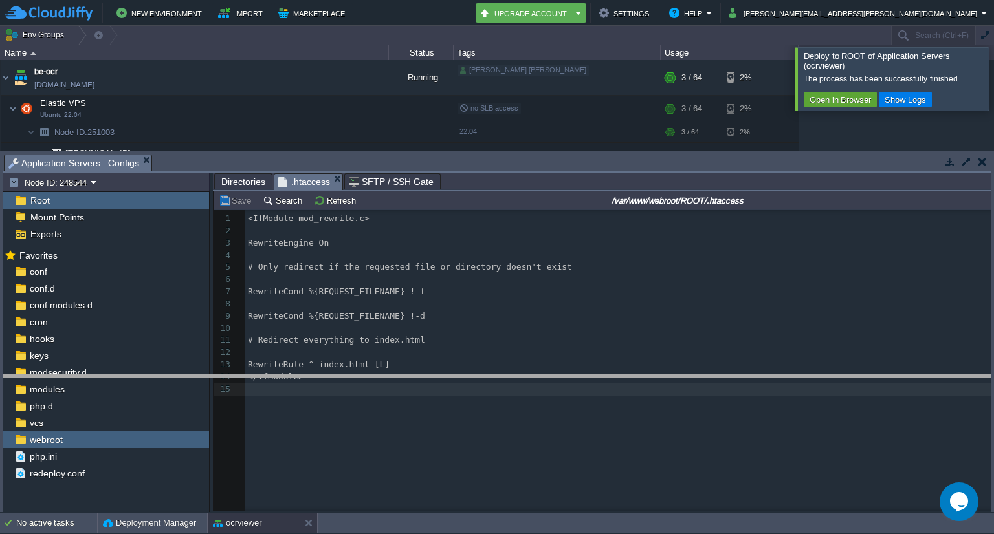
drag, startPoint x: 626, startPoint y: 161, endPoint x: 618, endPoint y: 381, distance: 220.1
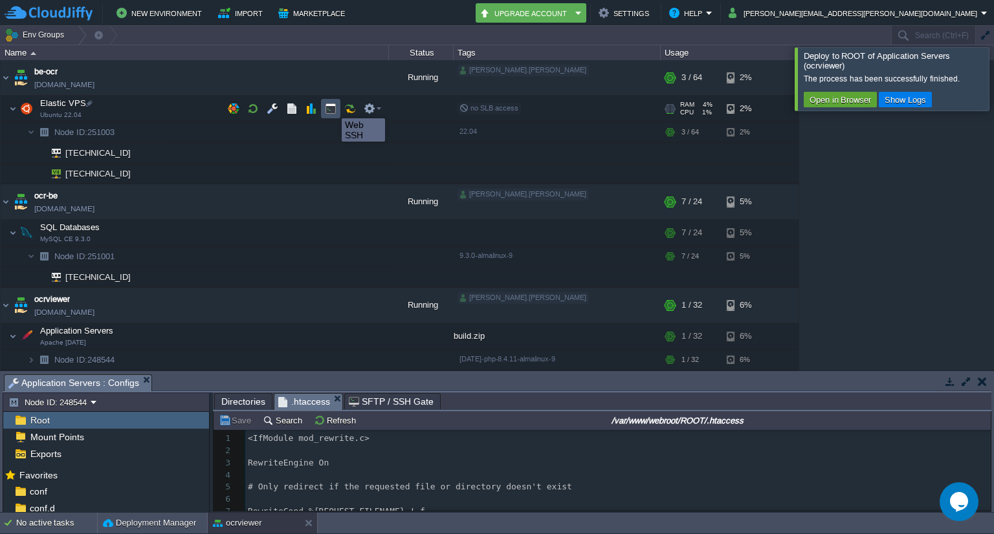
click at [332, 107] on button "button" at bounding box center [331, 109] width 12 height 12
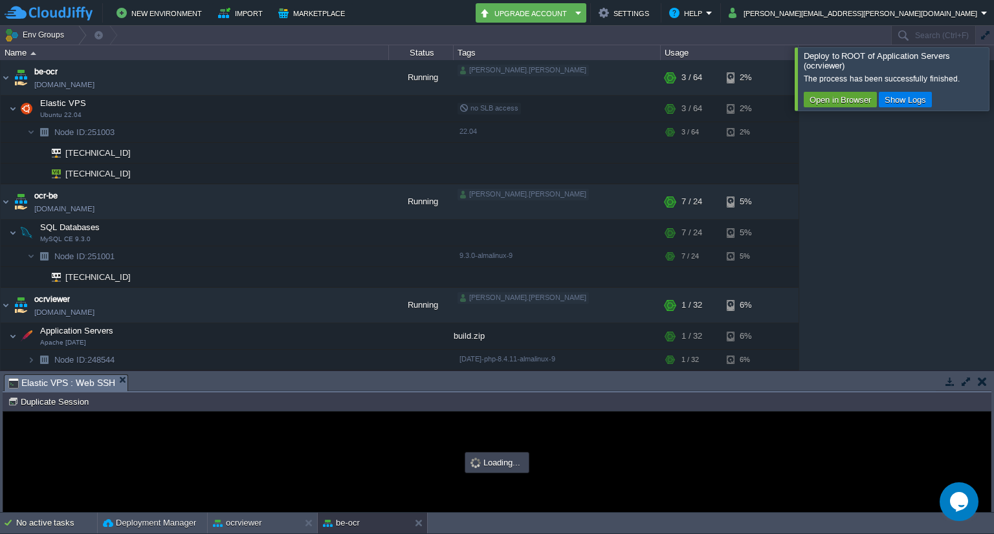
type input "#000000"
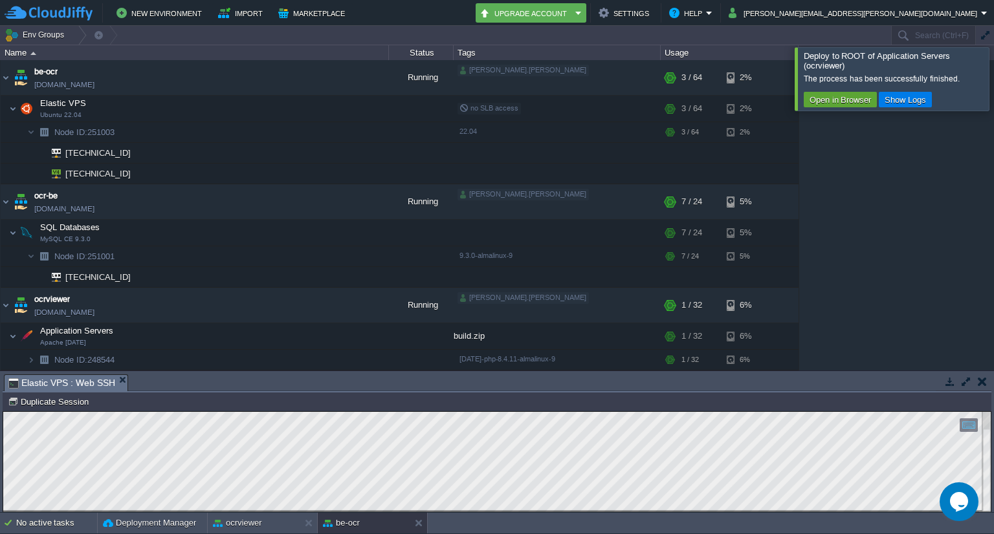
click at [981, 380] on button "button" at bounding box center [981, 382] width 9 height 12
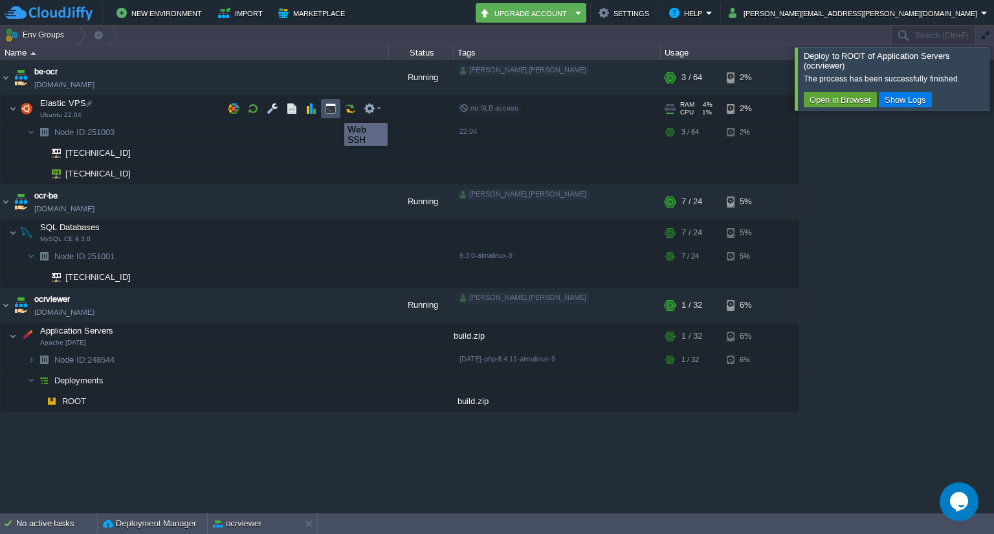
click at [334, 111] on button "button" at bounding box center [331, 109] width 12 height 12
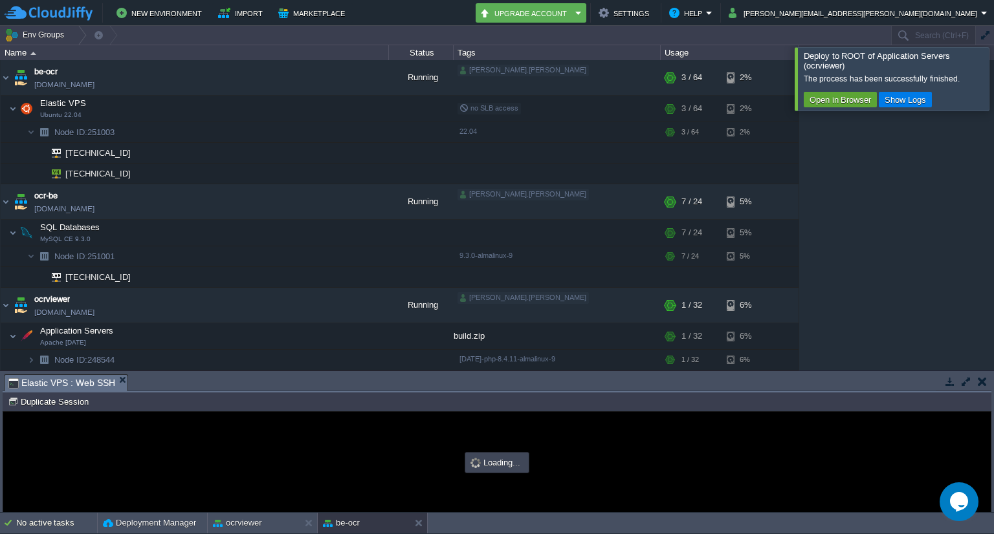
type input "#000000"
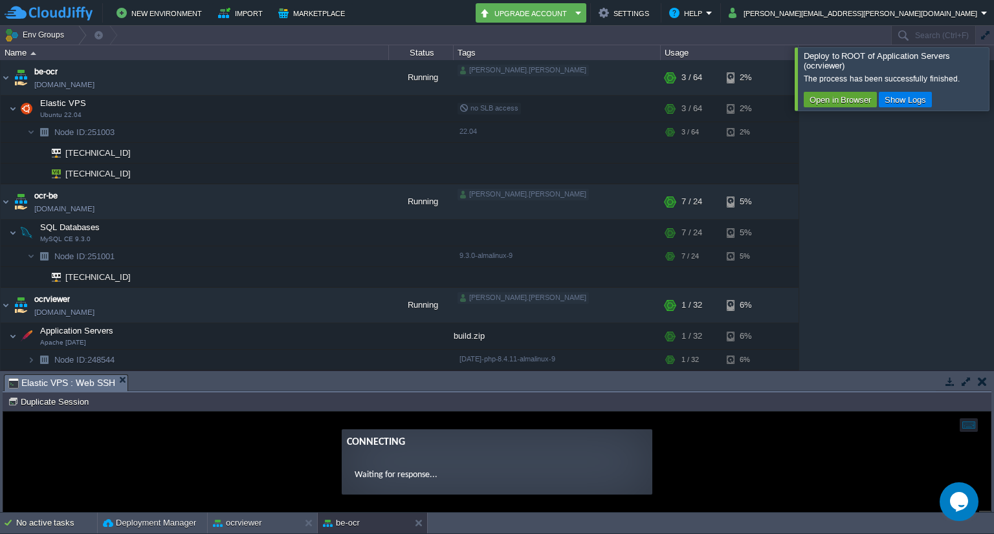
click at [968, 383] on button "button" at bounding box center [966, 382] width 12 height 12
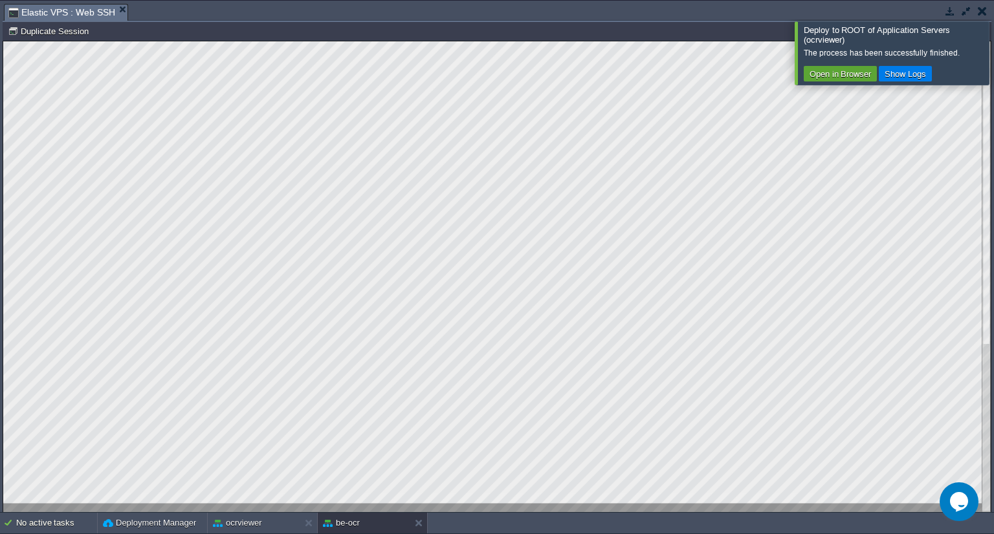
click at [402, 41] on html "Copy: Ctrl + Shift + C Paste: Ctrl + V Settings: Ctrl + Shift + Alt 0" at bounding box center [496, 41] width 987 height 0
click at [967, 8] on button "button" at bounding box center [966, 11] width 12 height 12
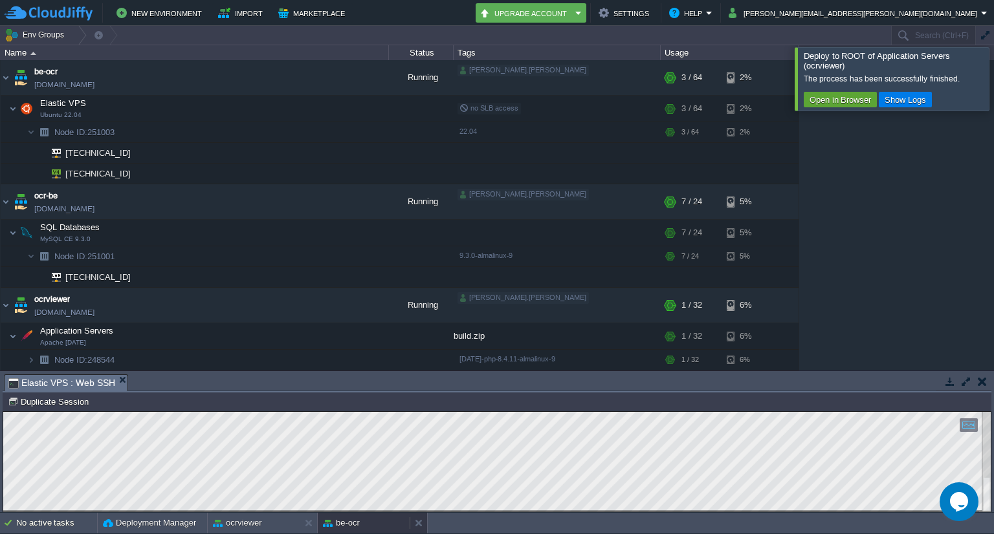
click at [375, 528] on div "be-ocr" at bounding box center [364, 523] width 92 height 21
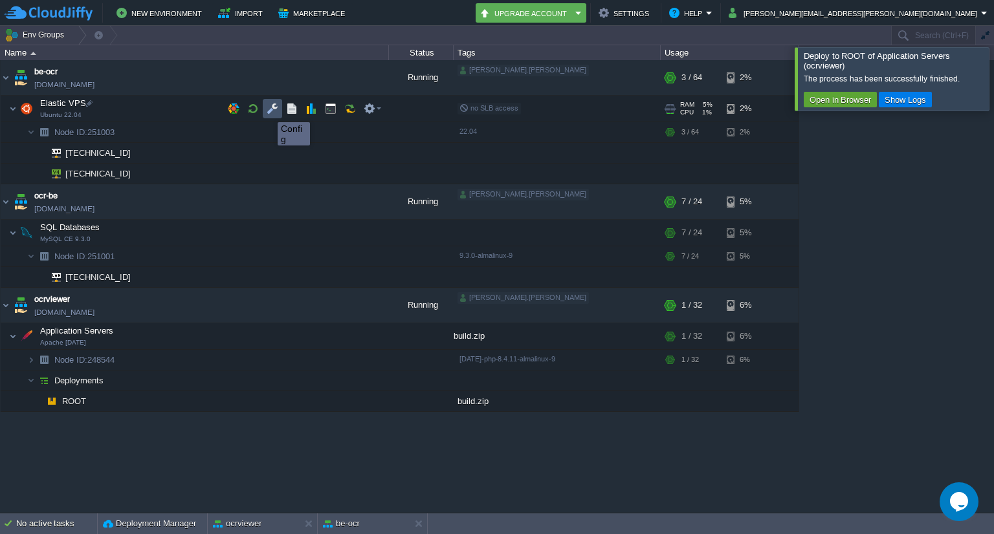
click at [268, 111] on button "button" at bounding box center [272, 109] width 12 height 12
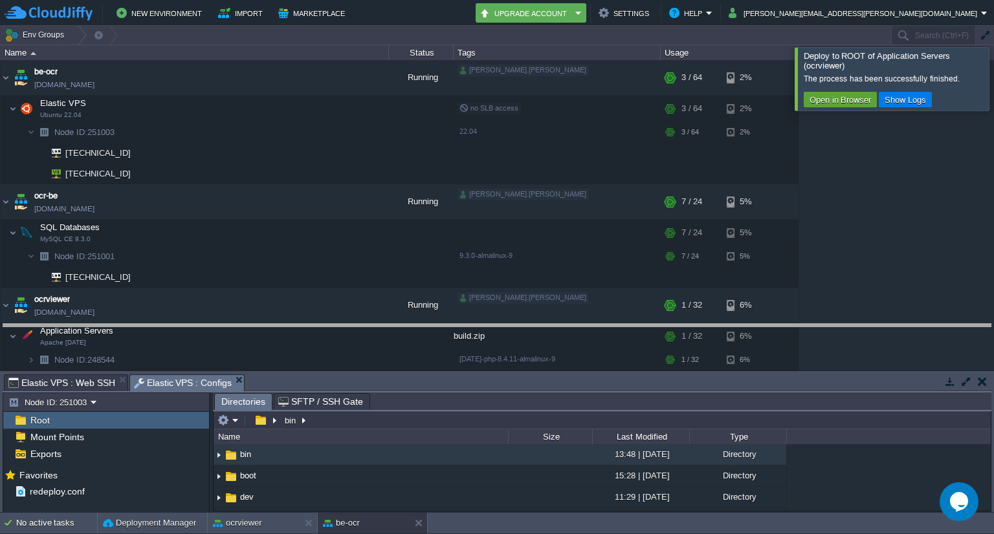
drag, startPoint x: 483, startPoint y: 381, endPoint x: 483, endPoint y: 331, distance: 50.5
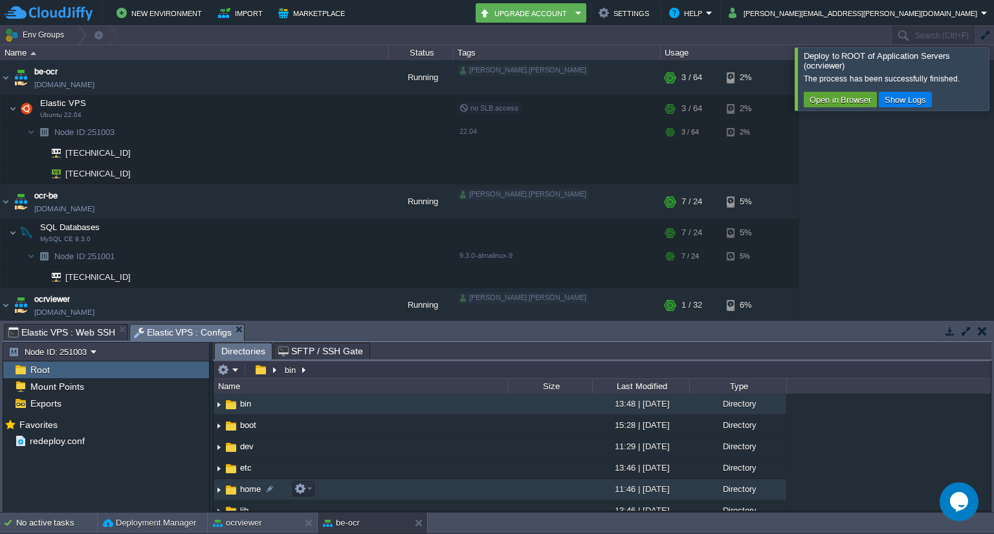
click at [244, 487] on span "home" at bounding box center [250, 489] width 25 height 11
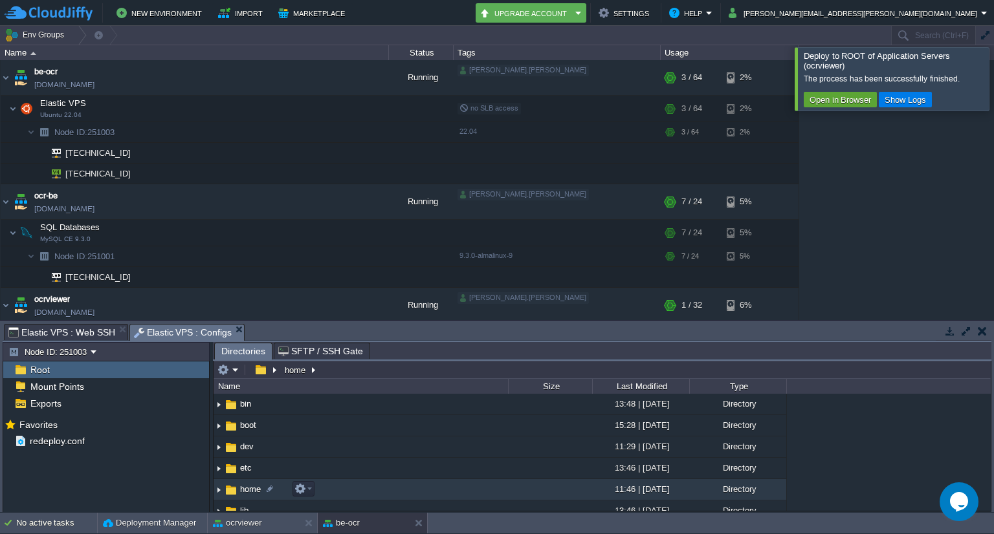
click at [244, 487] on span "home" at bounding box center [250, 489] width 25 height 11
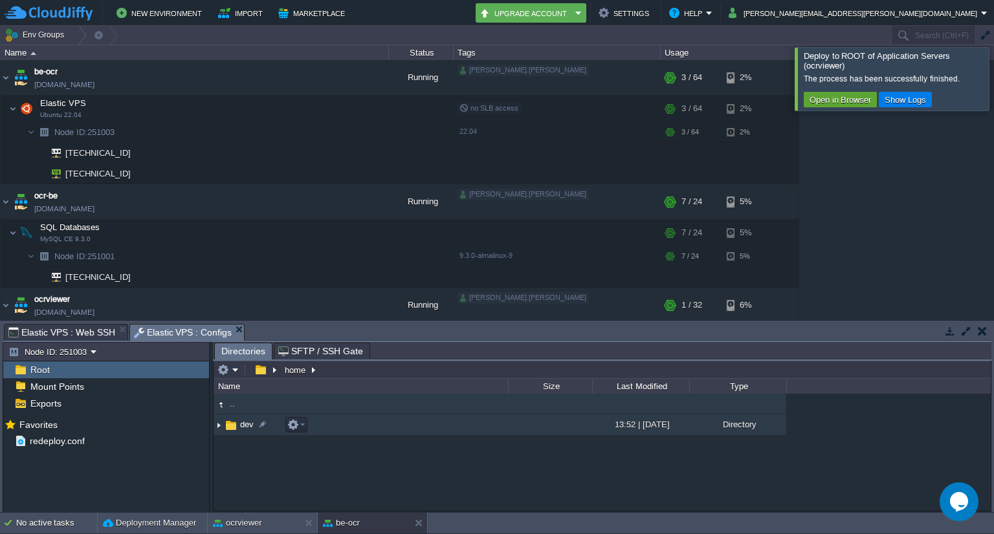
click at [230, 429] on img at bounding box center [231, 425] width 14 height 14
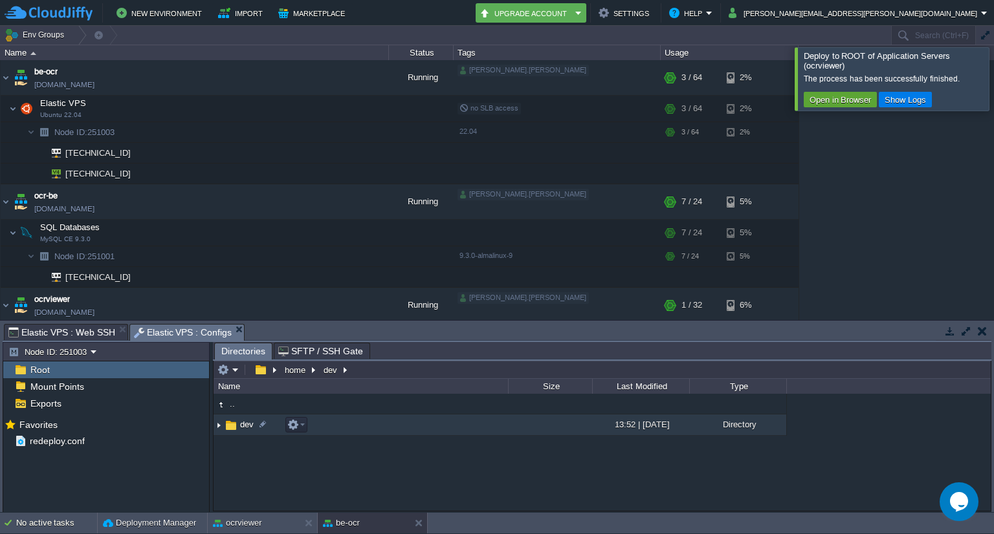
click at [230, 429] on img at bounding box center [231, 425] width 14 height 14
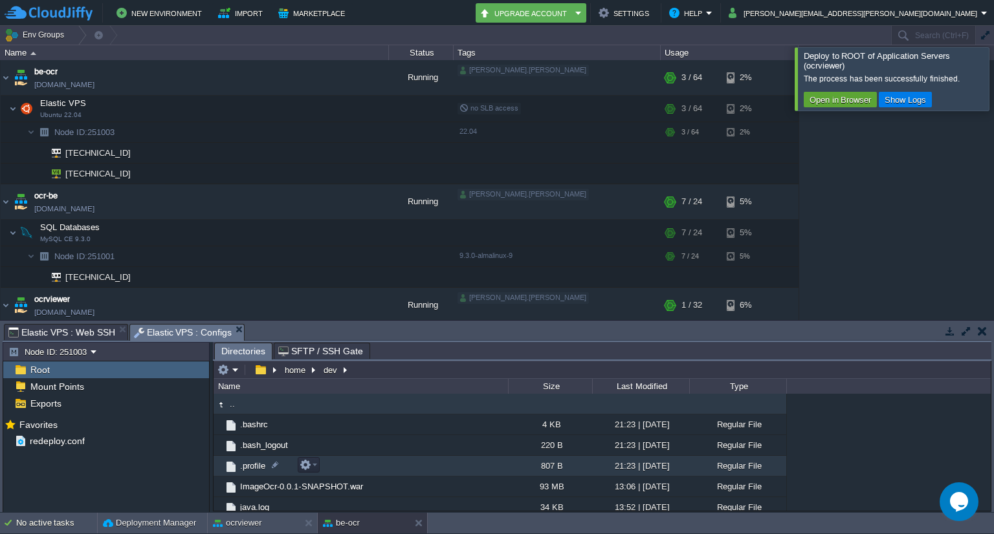
scroll to position [6, 0]
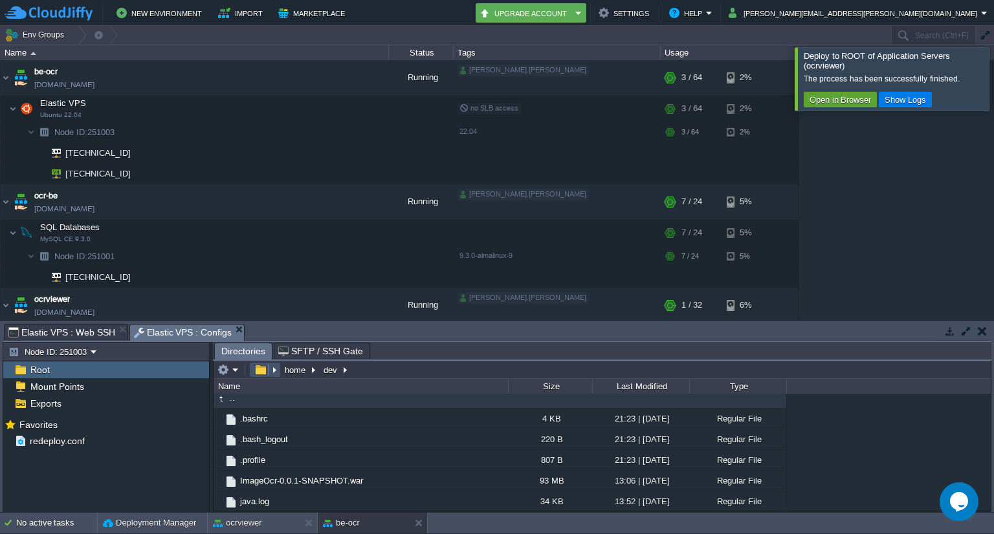
click at [261, 372] on button "button" at bounding box center [260, 370] width 19 height 12
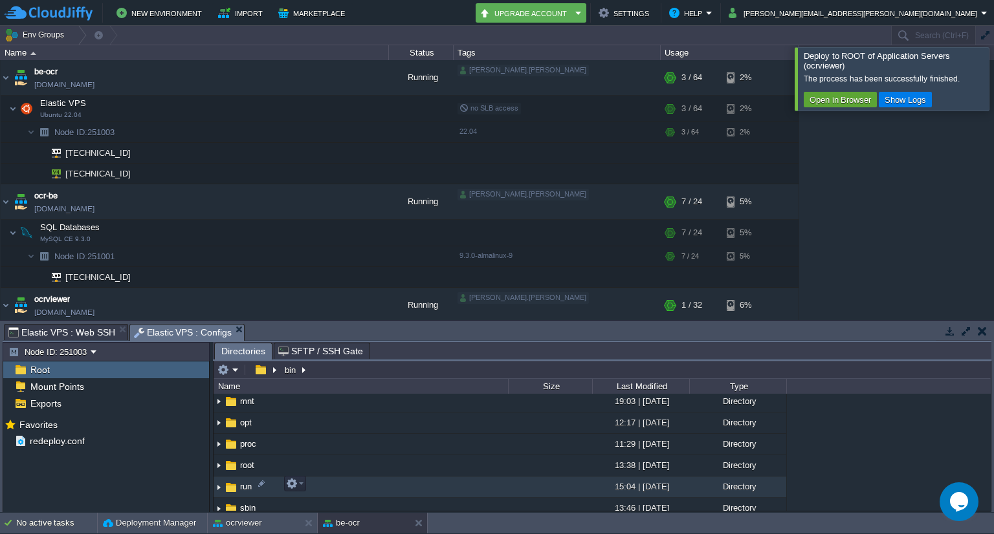
scroll to position [240, 0]
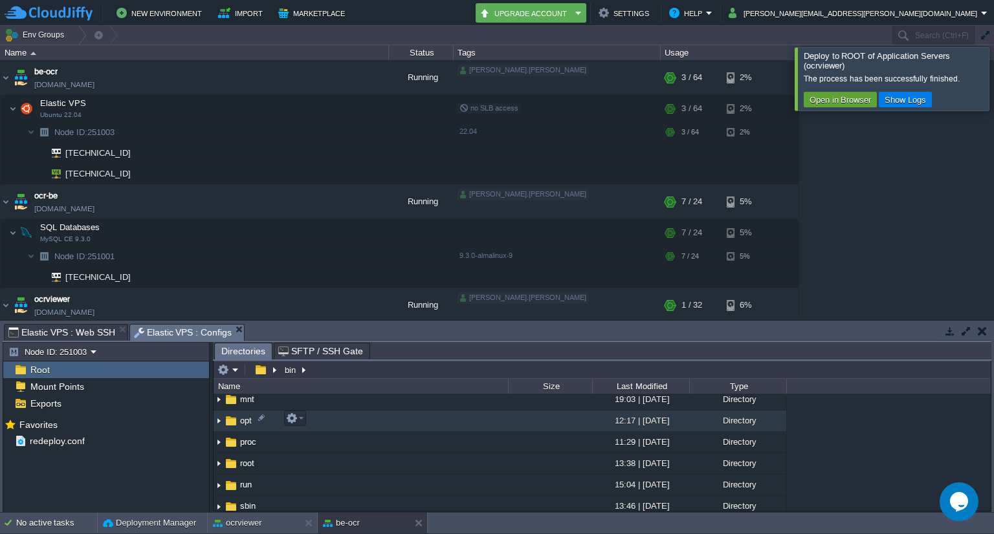
click at [230, 420] on img at bounding box center [231, 421] width 14 height 14
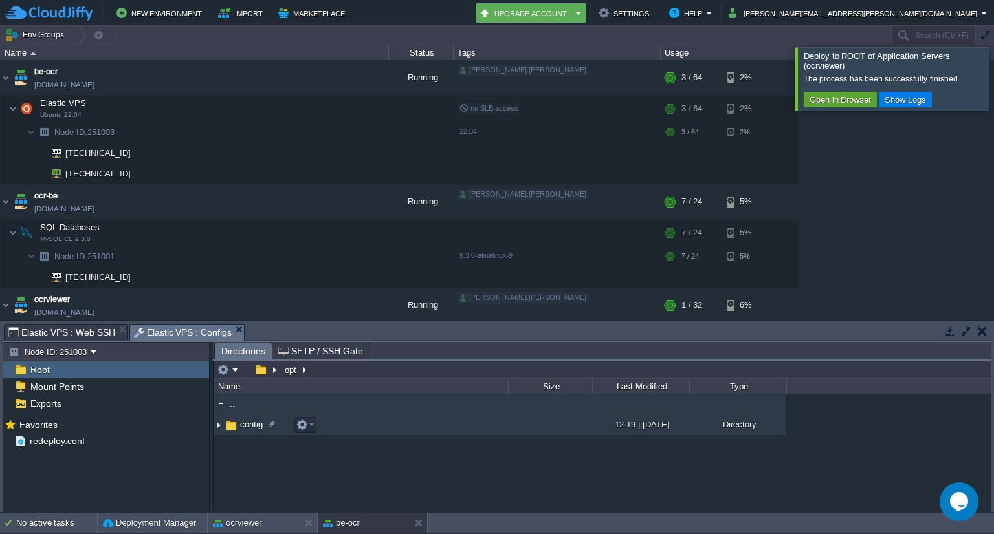
click at [233, 424] on img at bounding box center [231, 425] width 14 height 14
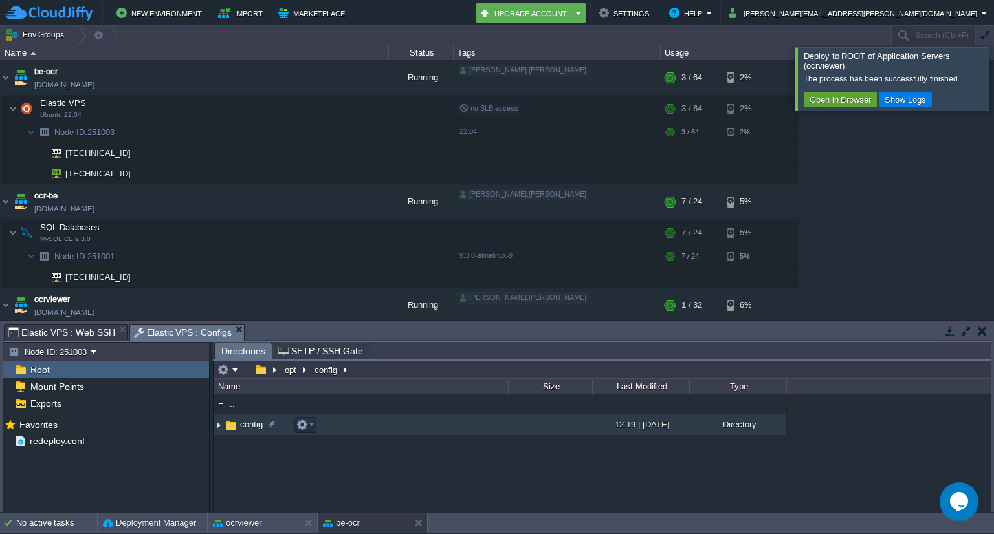
click at [233, 424] on img at bounding box center [231, 425] width 14 height 14
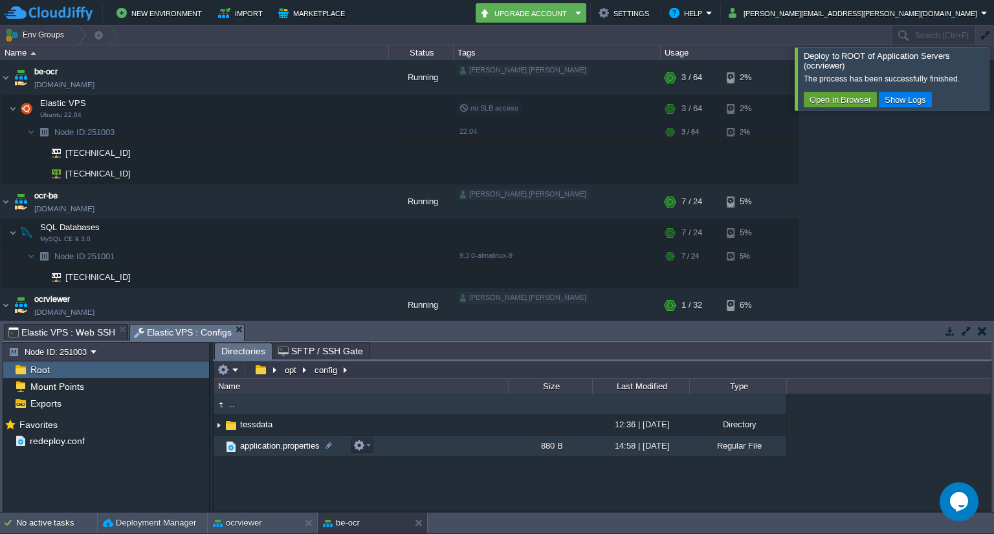
click at [287, 447] on span "application.properties" at bounding box center [279, 445] width 83 height 11
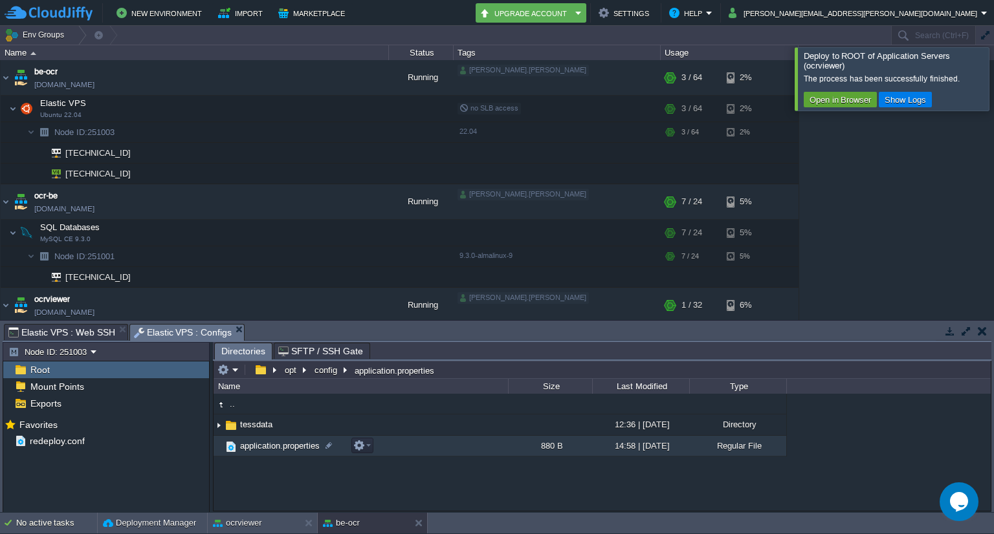
click at [287, 447] on span "application.properties" at bounding box center [279, 445] width 83 height 11
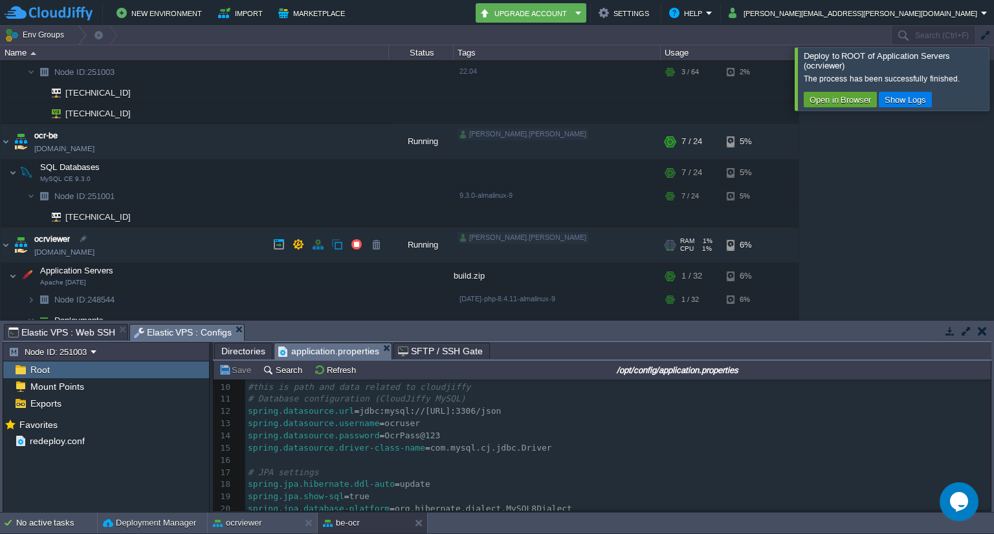
scroll to position [56, 0]
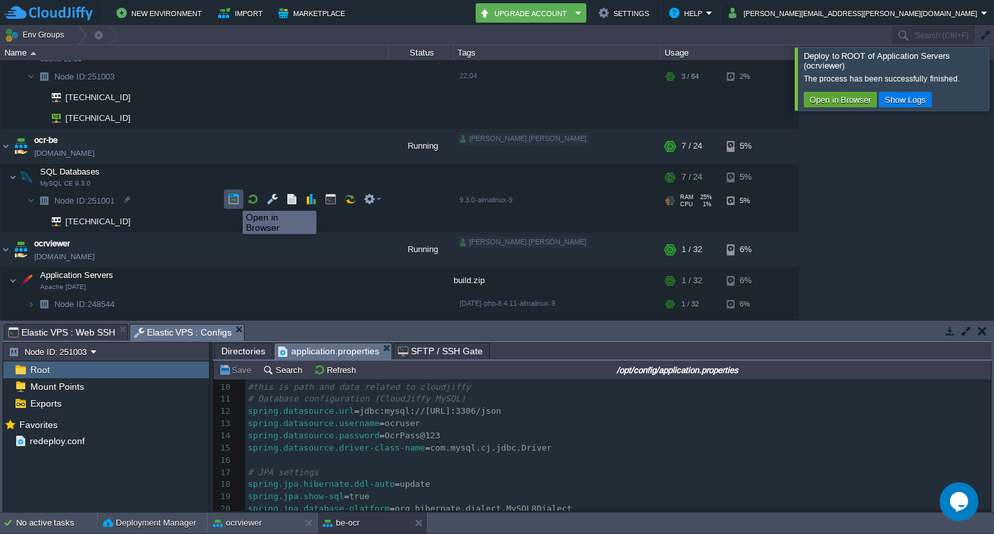
click at [233, 199] on button "button" at bounding box center [234, 199] width 12 height 12
click at [568, 472] on pre "# JPA settings" at bounding box center [617, 473] width 745 height 12
type textarea "[DOMAIN_NAME]=ImageOCR # File upload size spring.servlet.multipart.max-file-siz…"
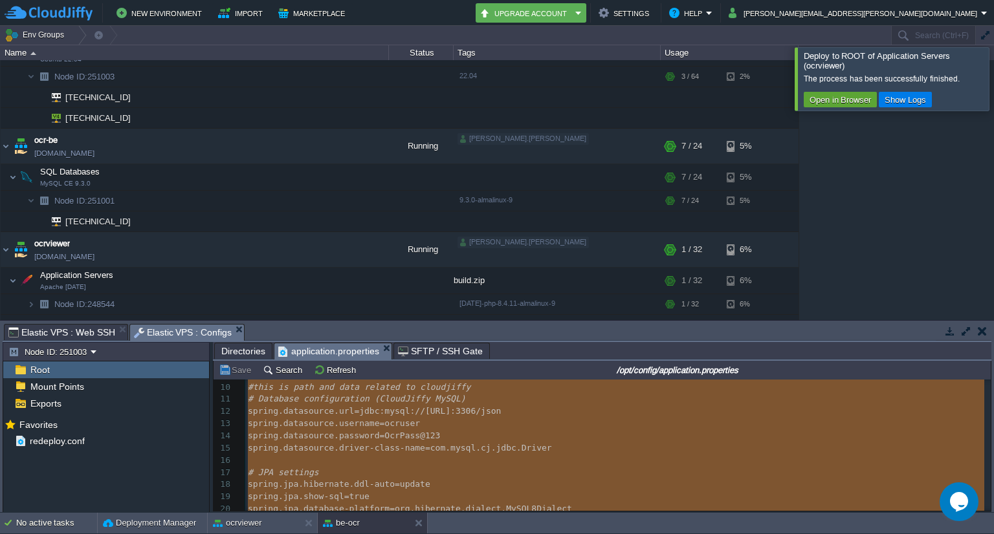
click at [568, 472] on pre "# JPA settings" at bounding box center [617, 473] width 745 height 12
click at [566, 464] on pre "​" at bounding box center [617, 461] width 745 height 12
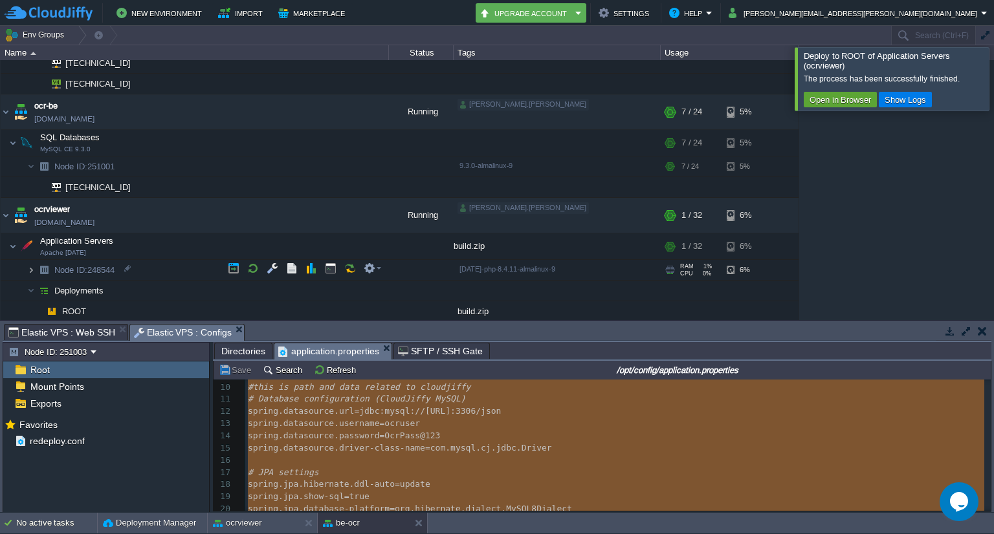
click at [34, 266] on img at bounding box center [31, 270] width 8 height 20
click at [125, 311] on div at bounding box center [128, 310] width 12 height 12
type input "[TECHNICAL_ID]"
click at [966, 332] on button "button" at bounding box center [966, 331] width 12 height 12
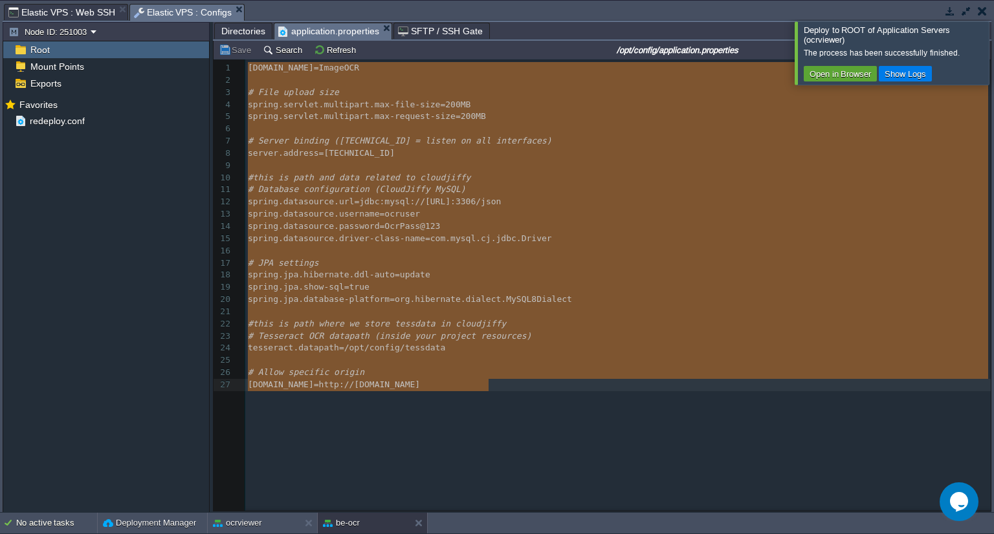
click at [502, 341] on span "# Tesseract OCR datapath (inside your project resources)" at bounding box center [389, 336] width 283 height 10
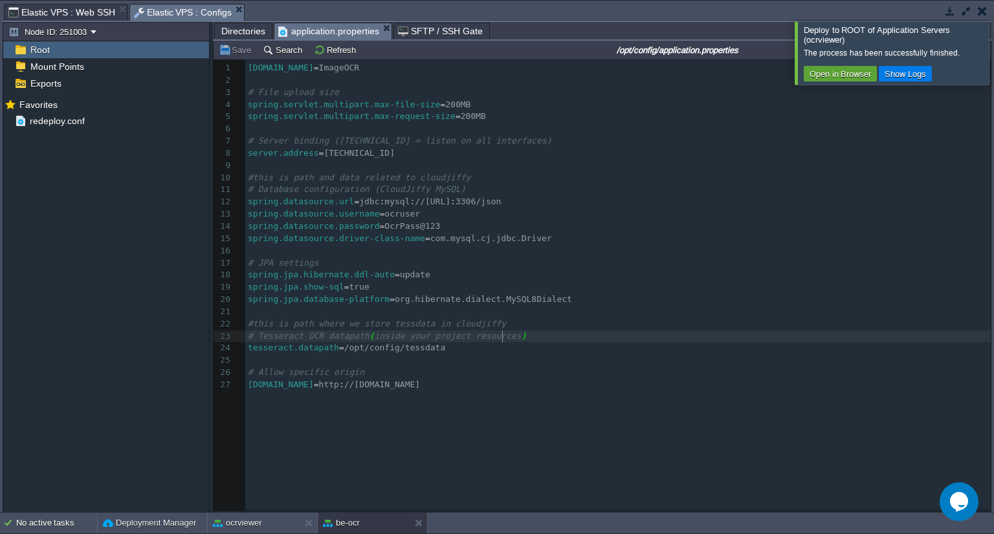
type textarea ")"
type textarea "[DOMAIN_NAME]"
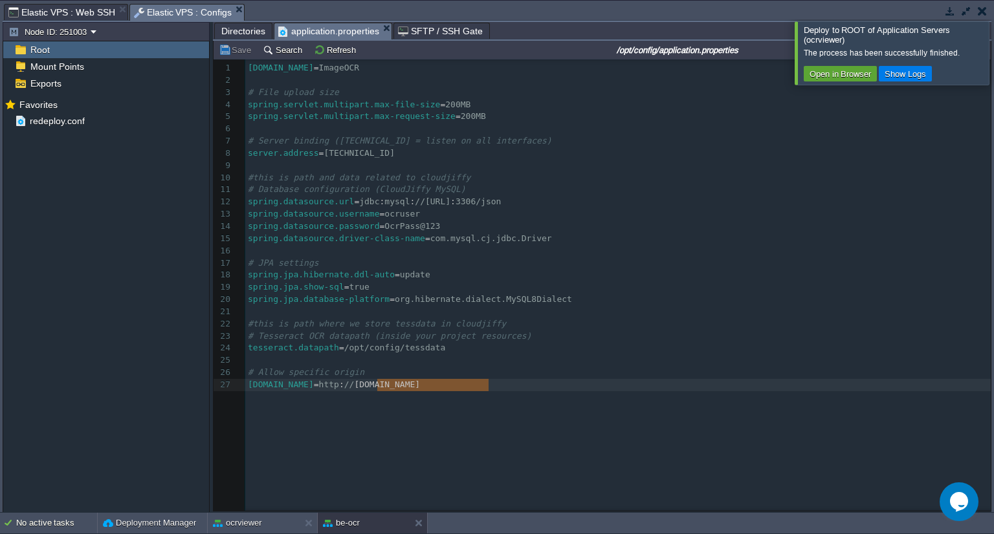
type textarea "[DOMAIN_NAME]"
drag, startPoint x: 490, startPoint y: 388, endPoint x: 378, endPoint y: 392, distance: 112.0
drag, startPoint x: 441, startPoint y: 384, endPoint x: 378, endPoint y: 387, distance: 63.5
paste textarea "/"
type textarea "/"
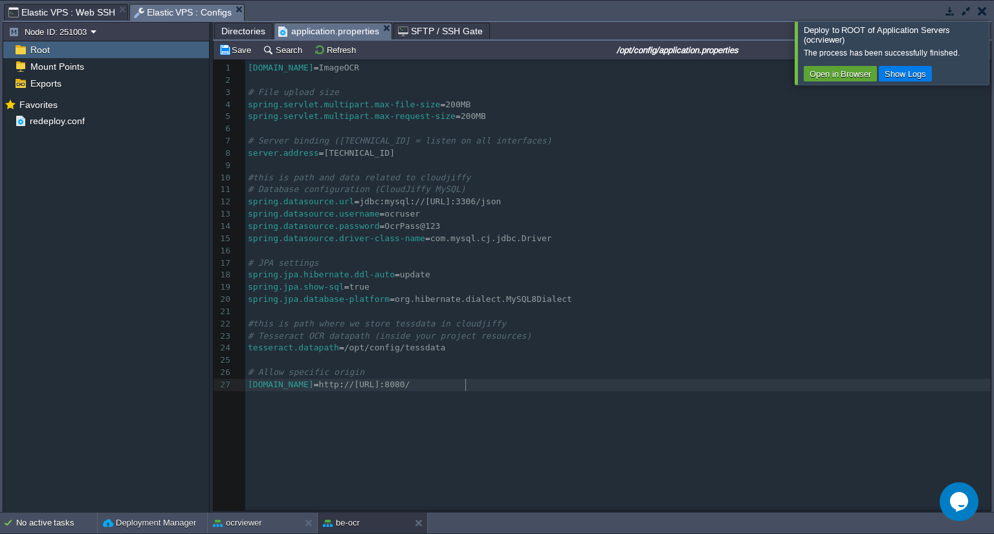
scroll to position [4, 4]
click at [169, 12] on span "Elastic VPS : Configs" at bounding box center [183, 13] width 98 height 16
click at [54, 13] on span "Elastic VPS : Web SSH" at bounding box center [61, 13] width 107 height 16
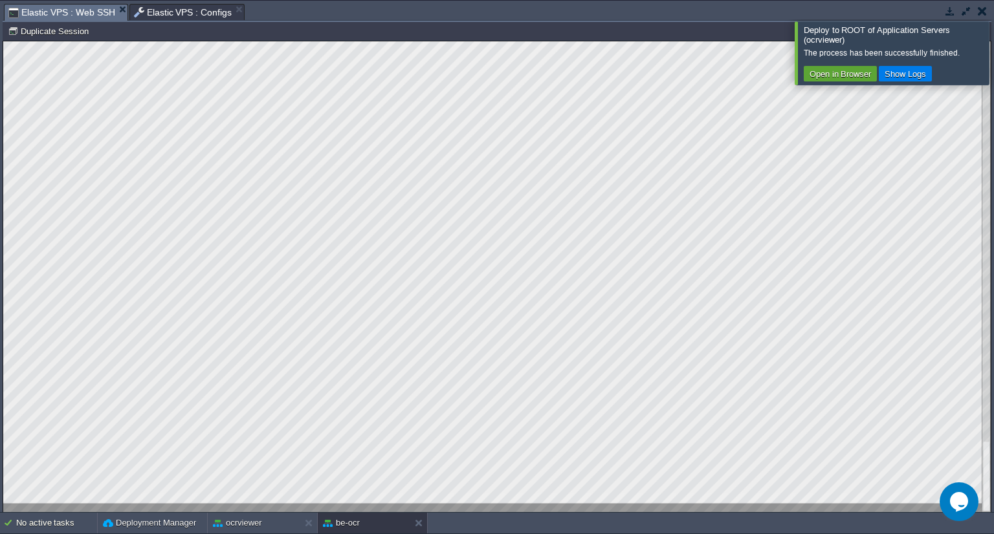
click at [61, 10] on span "Elastic VPS : Web SSH" at bounding box center [61, 13] width 107 height 16
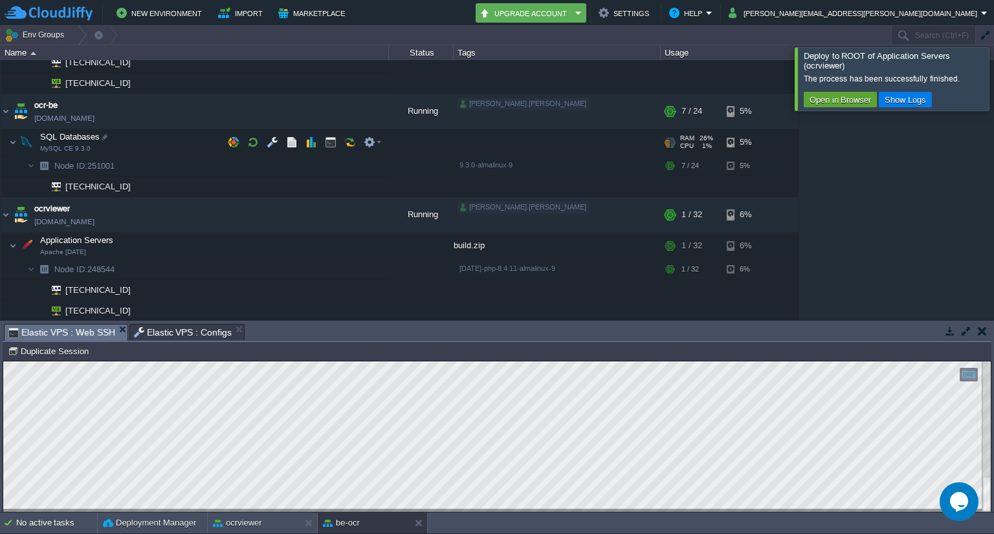
scroll to position [0, 0]
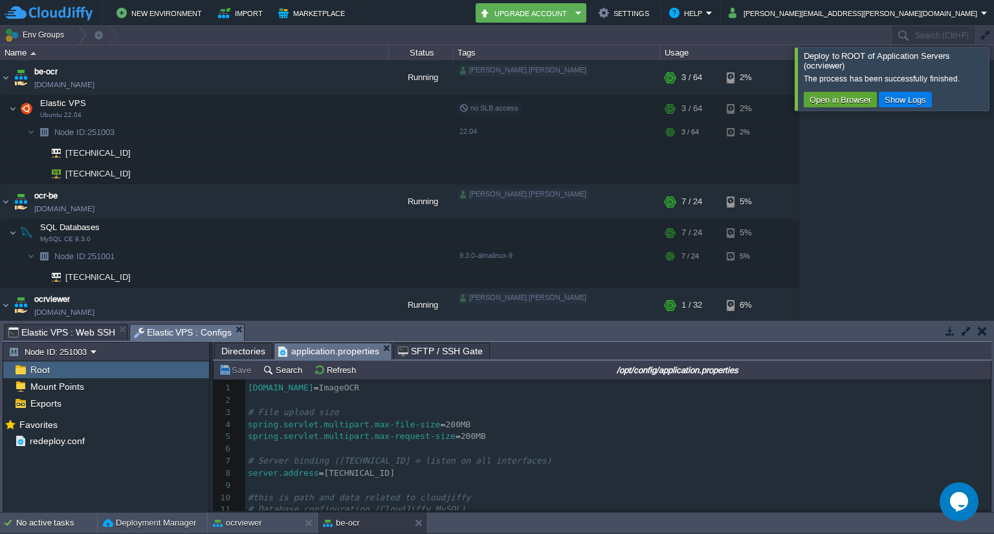
click at [168, 333] on span "Elastic VPS : Configs" at bounding box center [183, 333] width 98 height 16
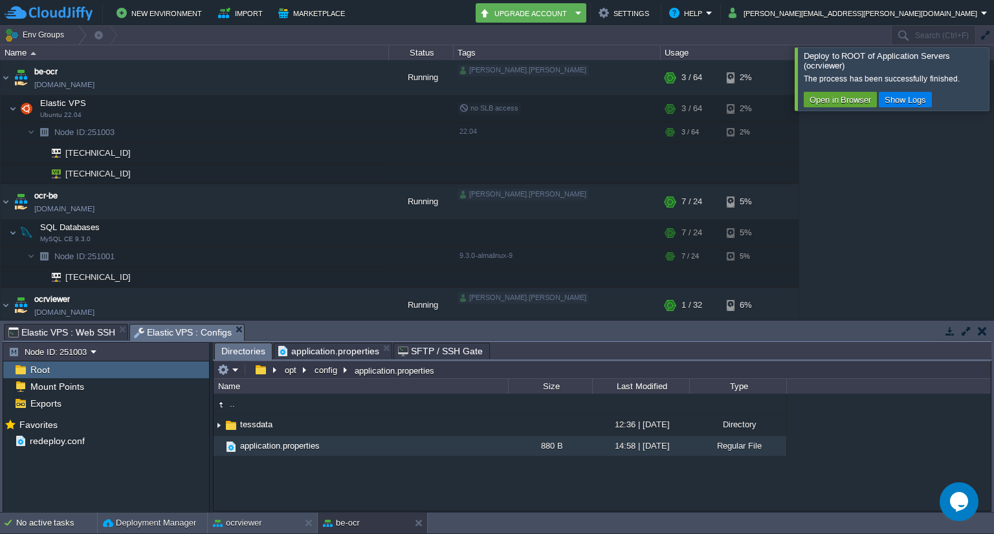
click at [243, 349] on span "Directories" at bounding box center [243, 351] width 44 height 16
click at [254, 369] on button "button" at bounding box center [260, 370] width 19 height 12
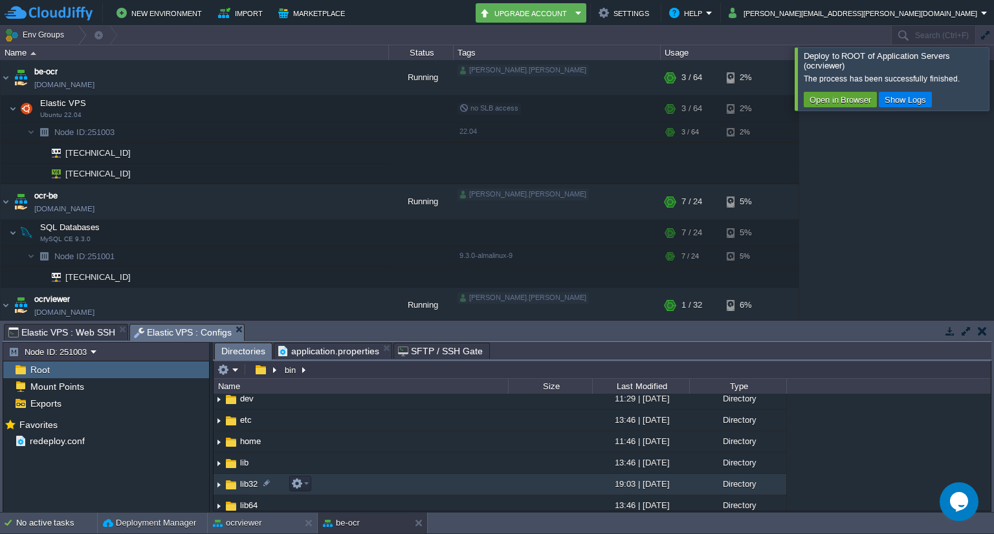
scroll to position [58, 0]
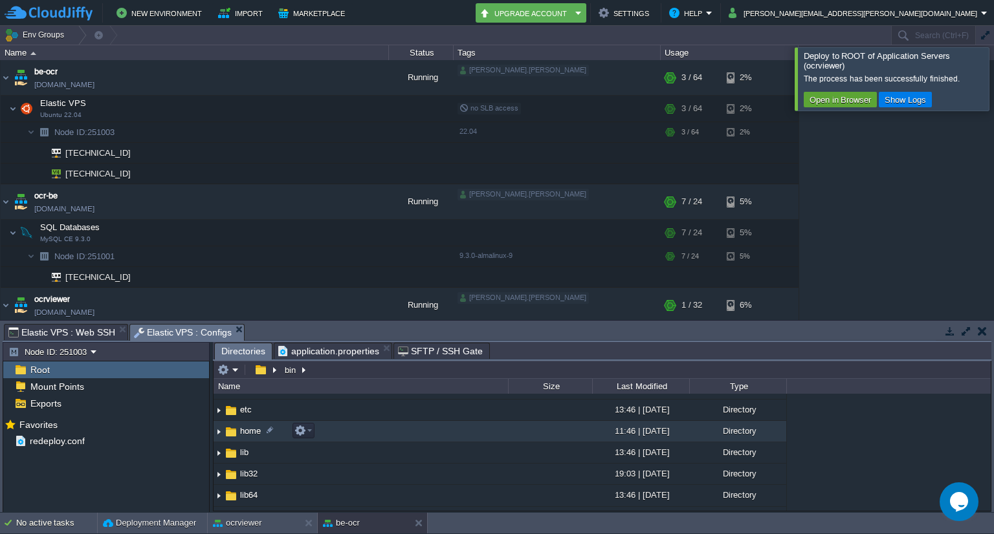
click at [219, 431] on img at bounding box center [218, 432] width 10 height 20
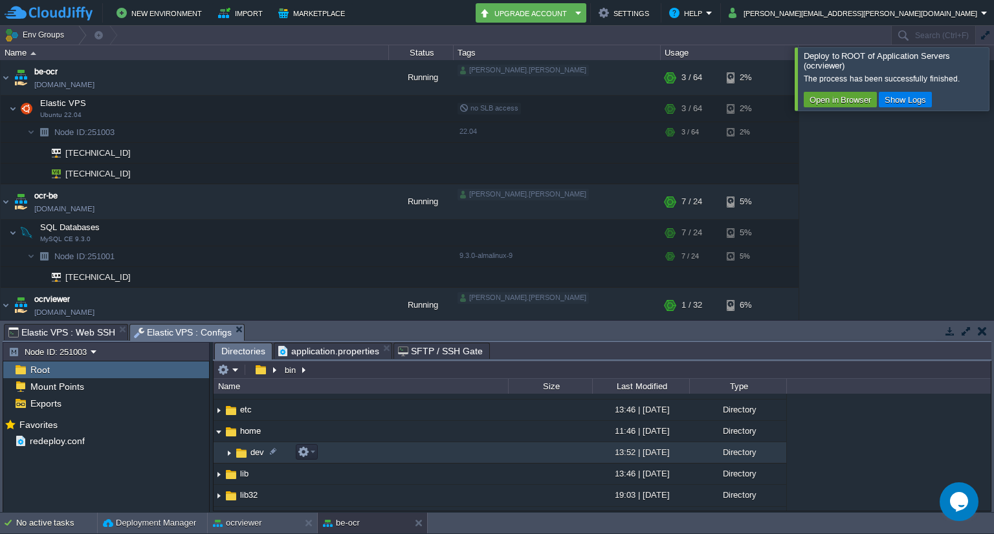
click at [230, 451] on img at bounding box center [229, 453] width 10 height 20
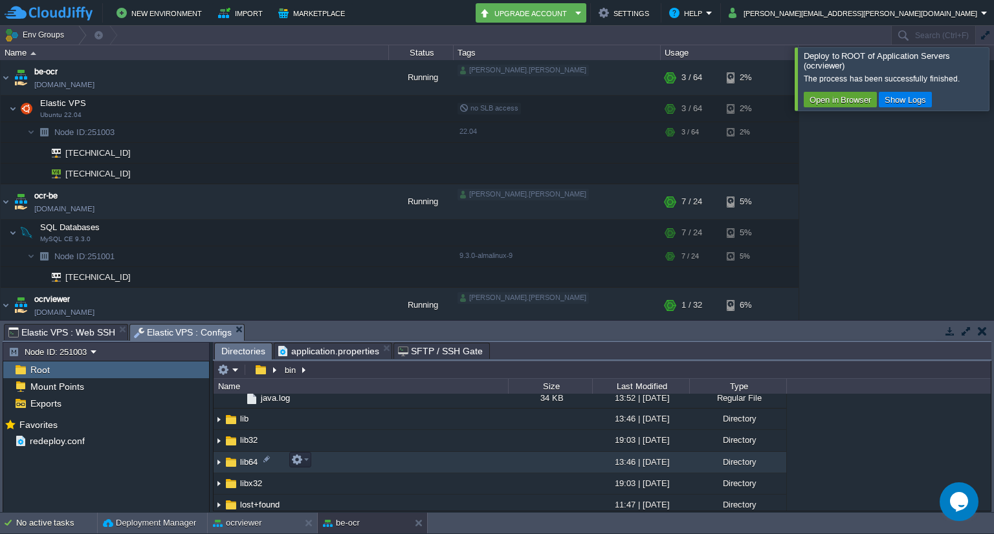
scroll to position [243, 0]
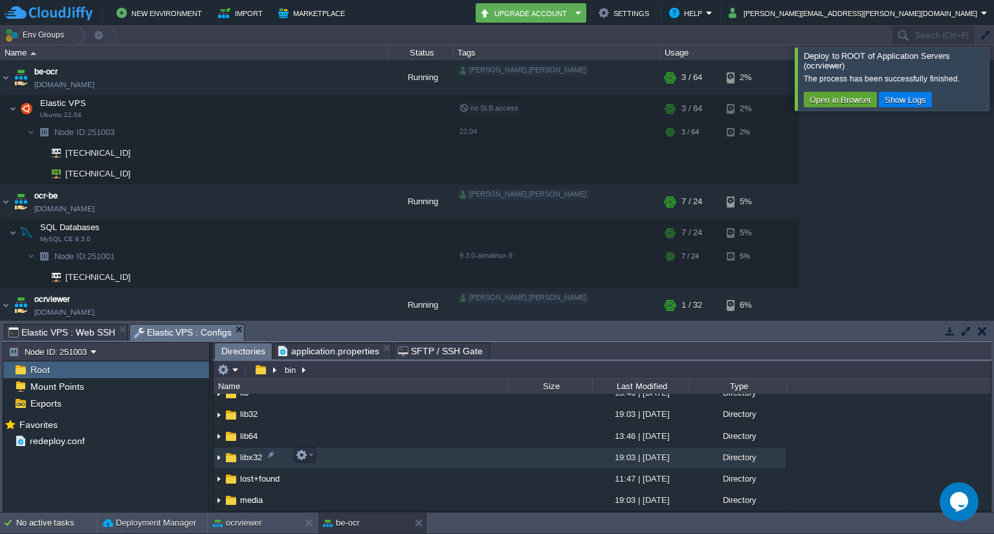
click at [325, 460] on td "libx32" at bounding box center [360, 458] width 294 height 21
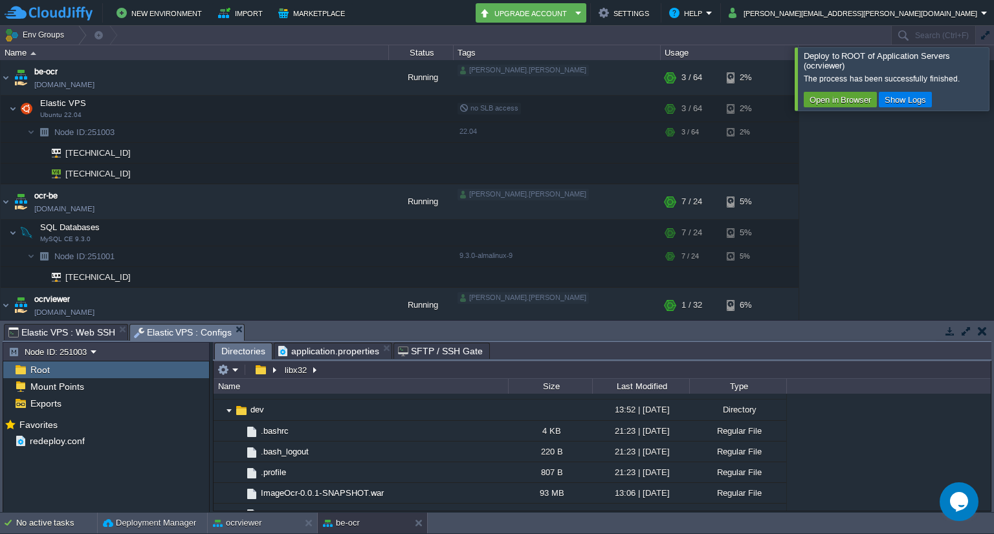
scroll to position [101, 0]
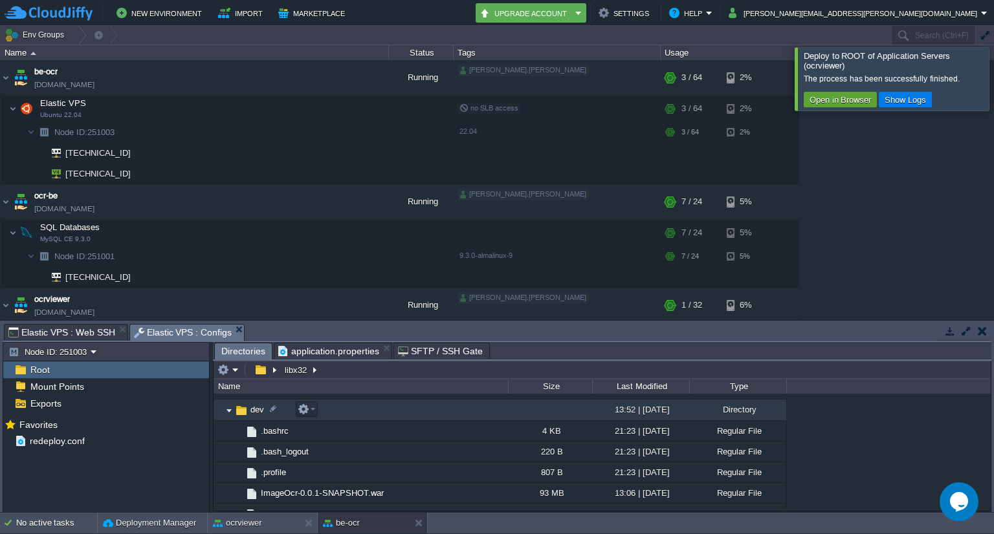
click at [248, 415] on link "dev" at bounding box center [256, 409] width 17 height 11
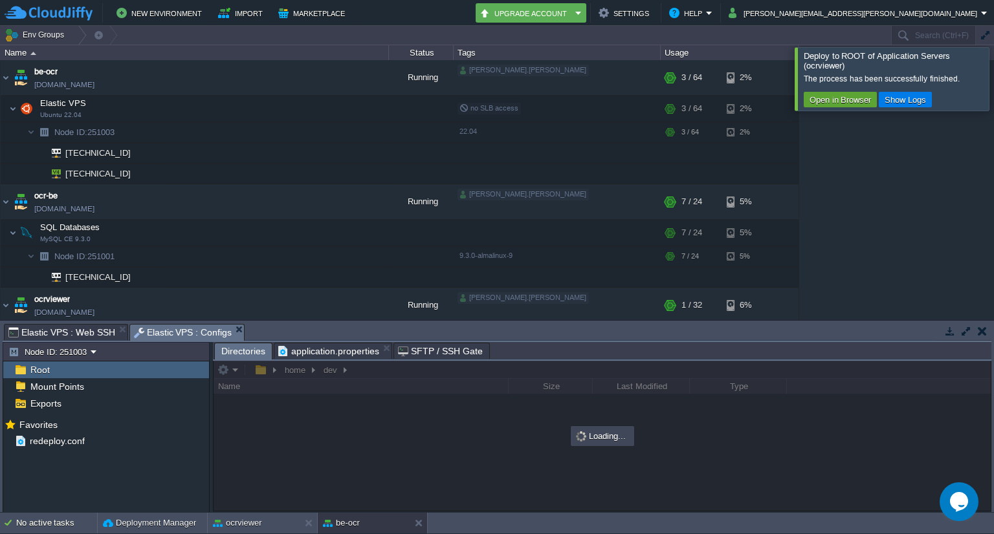
scroll to position [0, 0]
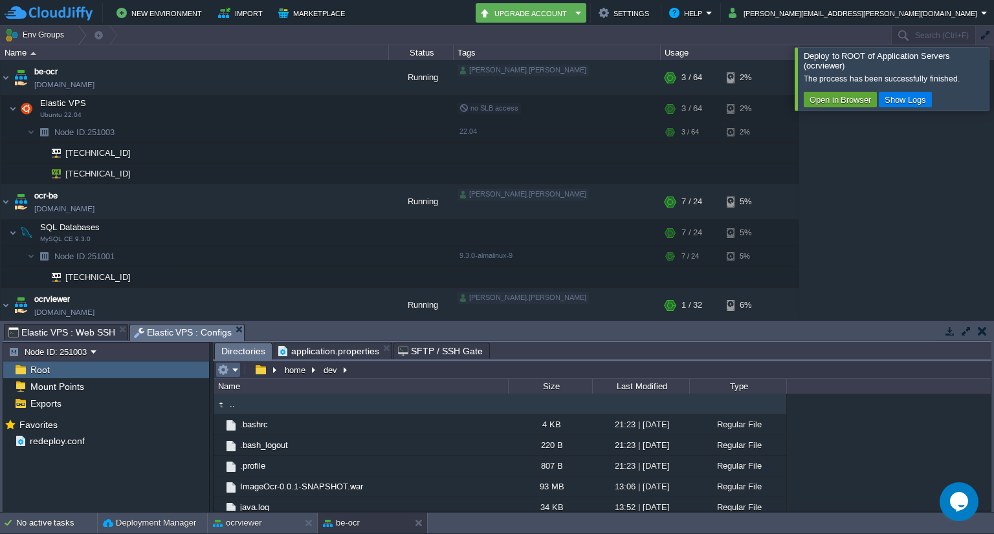
click at [235, 369] on em at bounding box center [227, 370] width 21 height 12
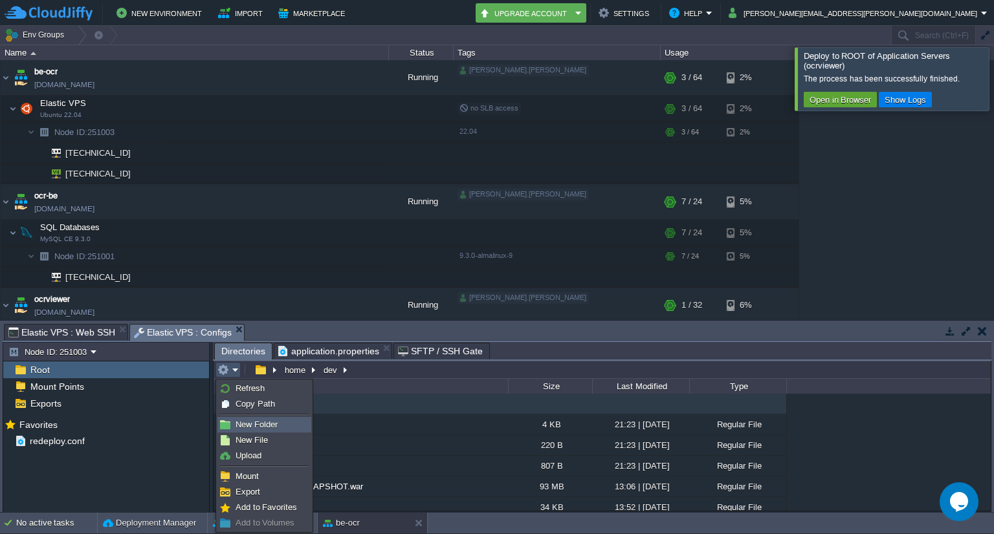
click at [249, 426] on span "New Folder" at bounding box center [256, 425] width 42 height 10
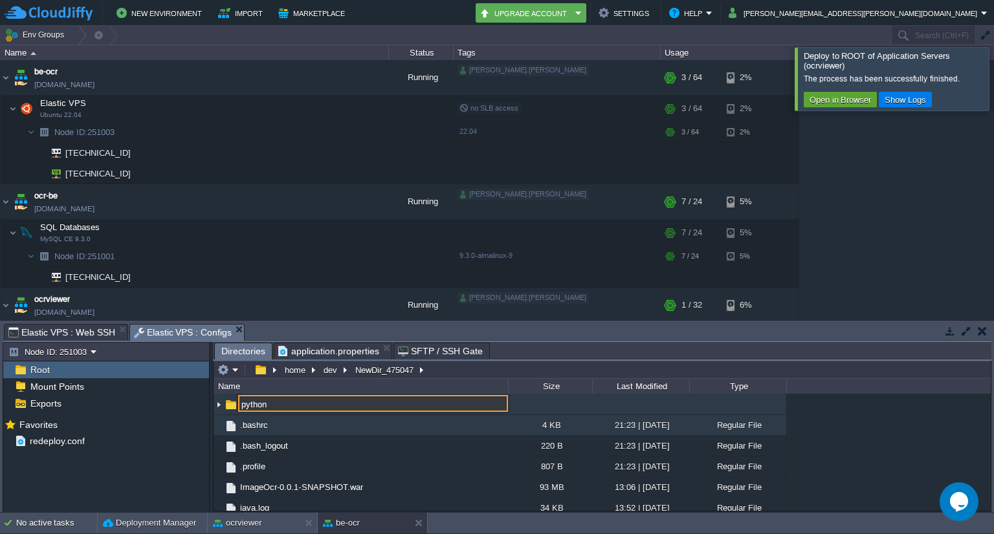
type input "python"
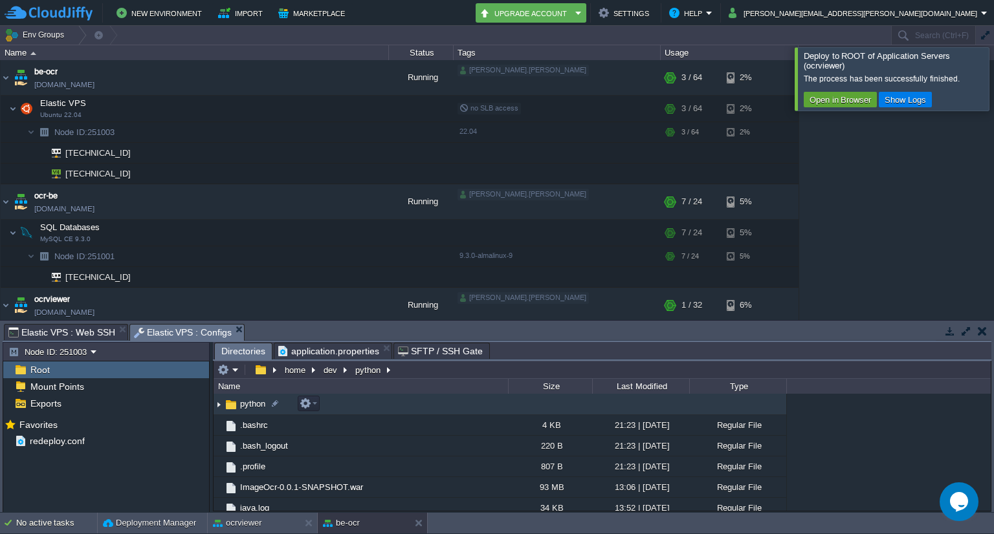
click at [232, 406] on img at bounding box center [231, 405] width 14 height 14
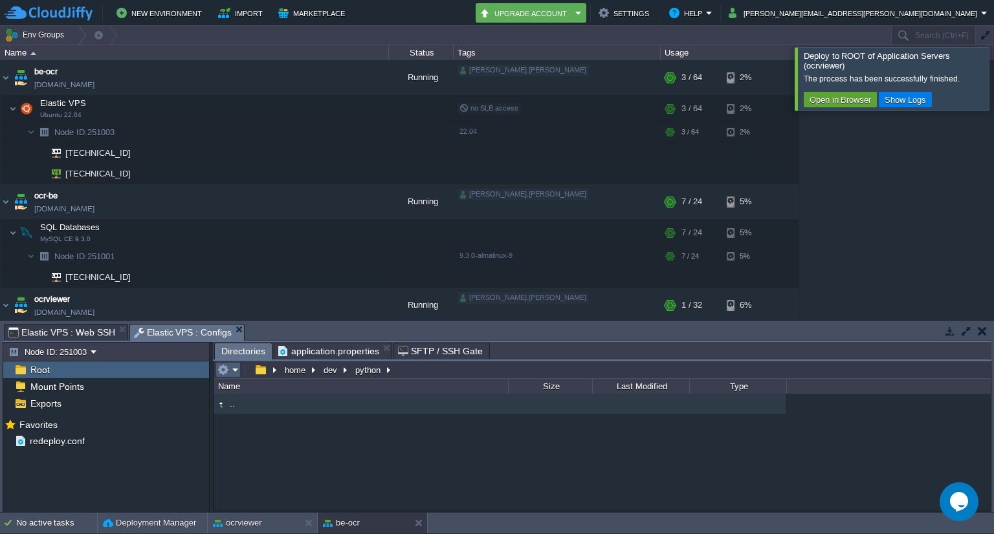
click at [234, 377] on td at bounding box center [227, 370] width 25 height 16
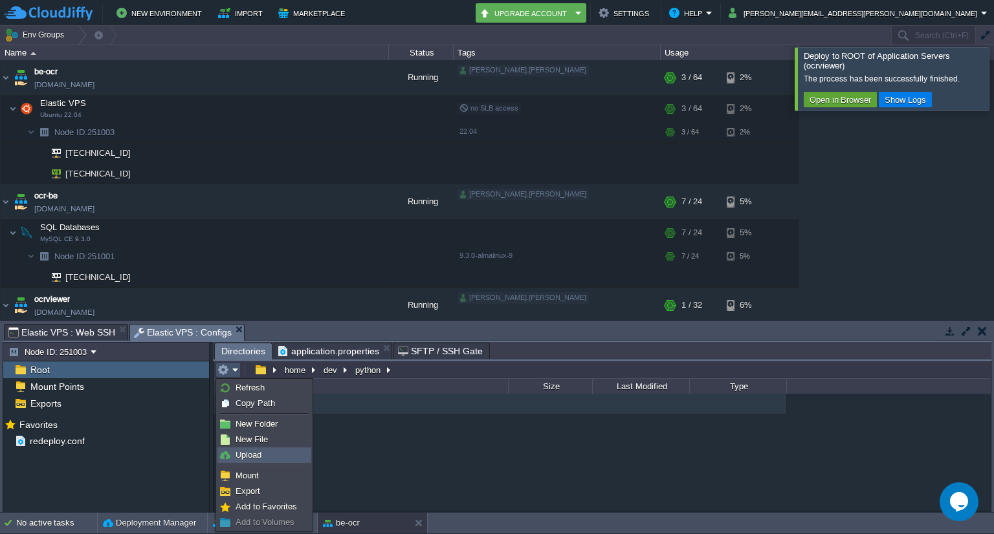
click at [244, 455] on span "Upload" at bounding box center [248, 455] width 26 height 10
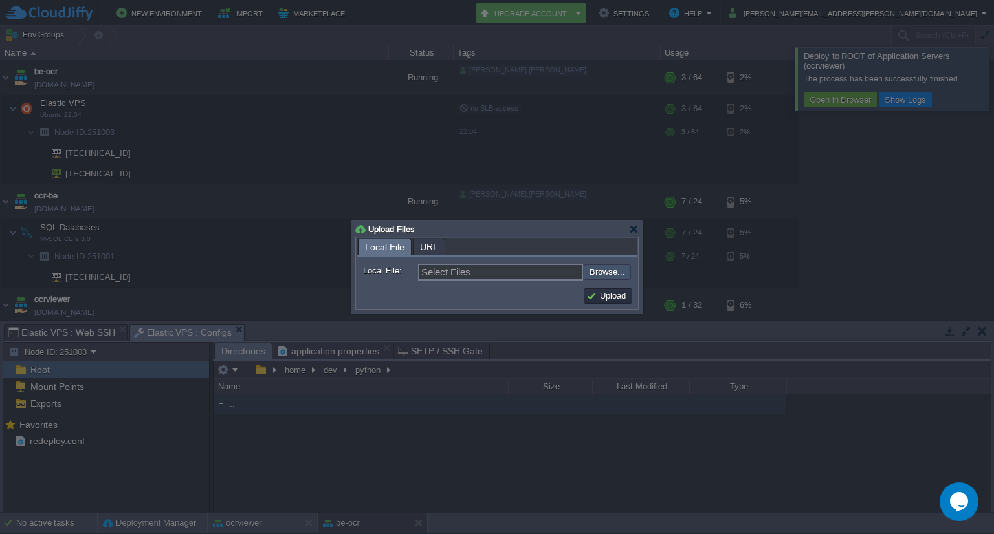
click at [614, 272] on input "file" at bounding box center [549, 273] width 164 height 16
type input "C:\fakepath\model_r50_iou_mix_2C020.pth"
type input "model_r50_iou_mix_2C020.pth"
click at [604, 295] on button "Upload" at bounding box center [607, 296] width 43 height 12
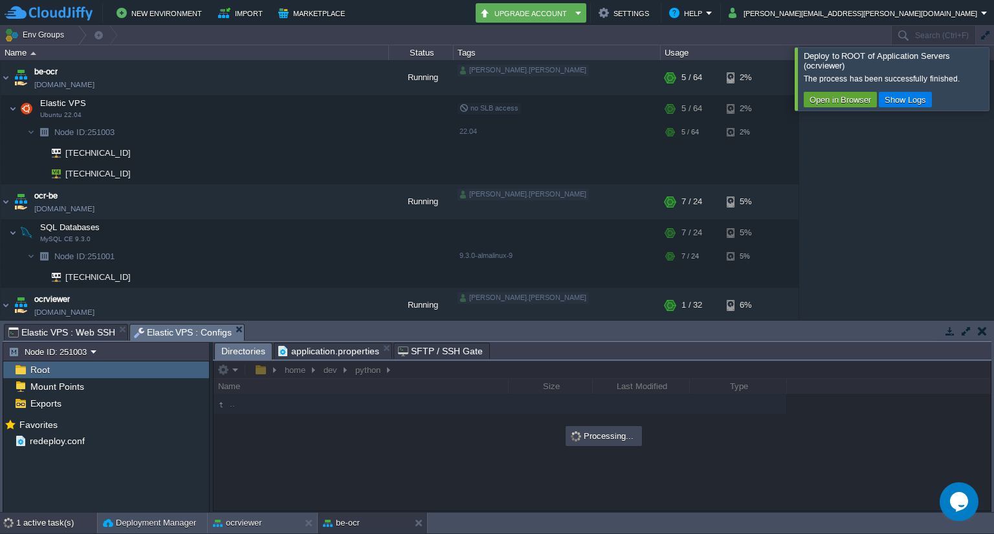
click at [60, 519] on div "1 active task(s)" at bounding box center [56, 523] width 81 height 21
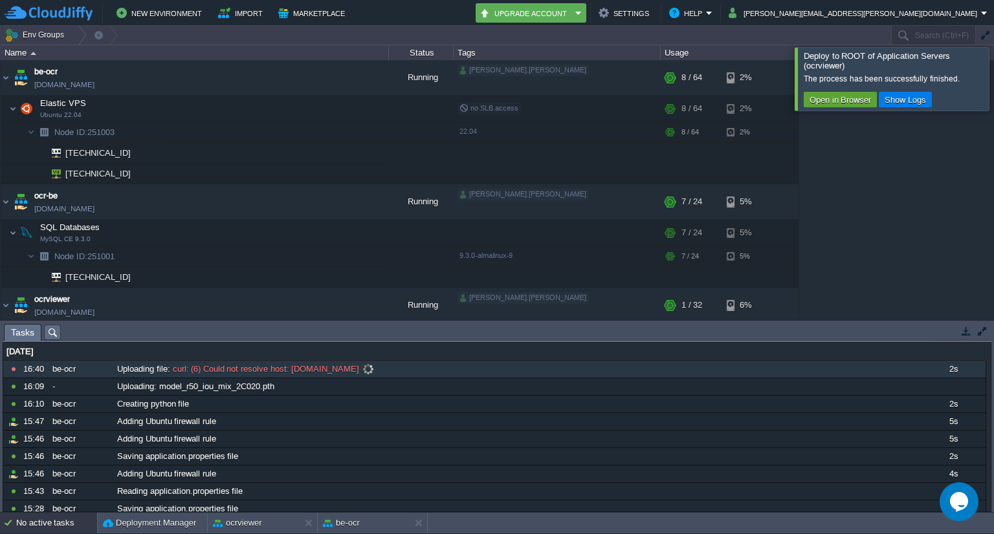
click at [361, 367] on span at bounding box center [367, 370] width 17 height 12
click at [102, 371] on div "be-ocr" at bounding box center [80, 369] width 63 height 17
click at [993, 89] on div at bounding box center [1009, 78] width 0 height 63
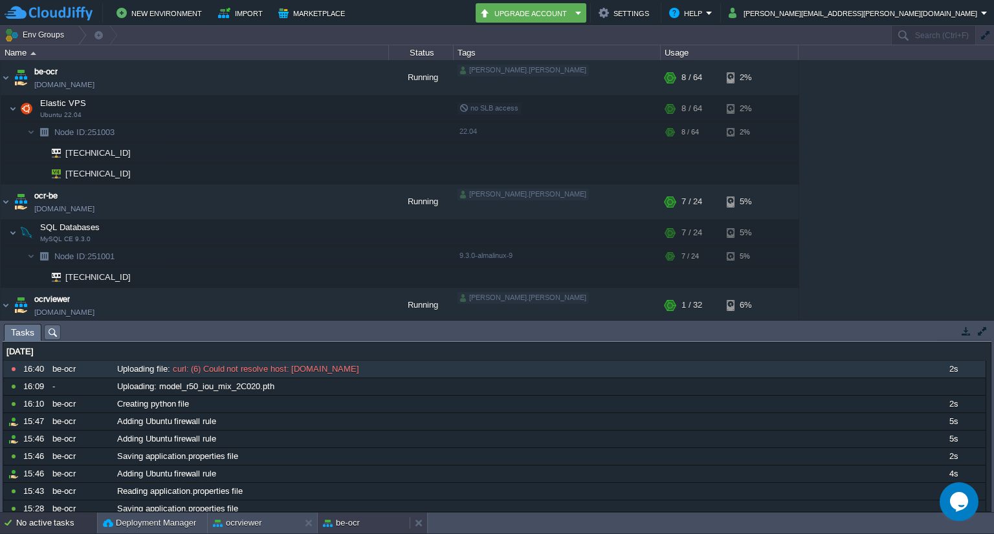
click at [386, 514] on div "be-ocr" at bounding box center [364, 523] width 92 height 21
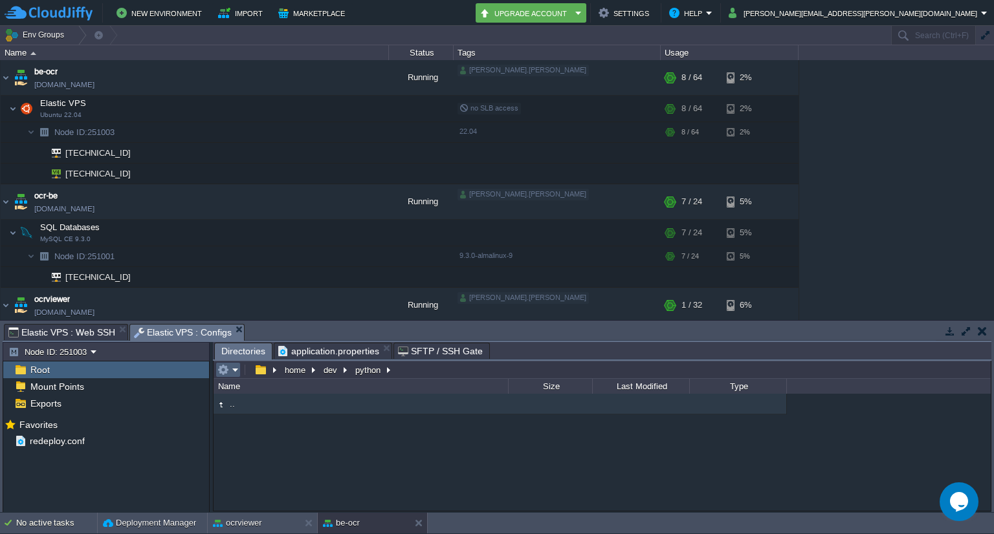
click at [237, 369] on em at bounding box center [227, 370] width 21 height 12
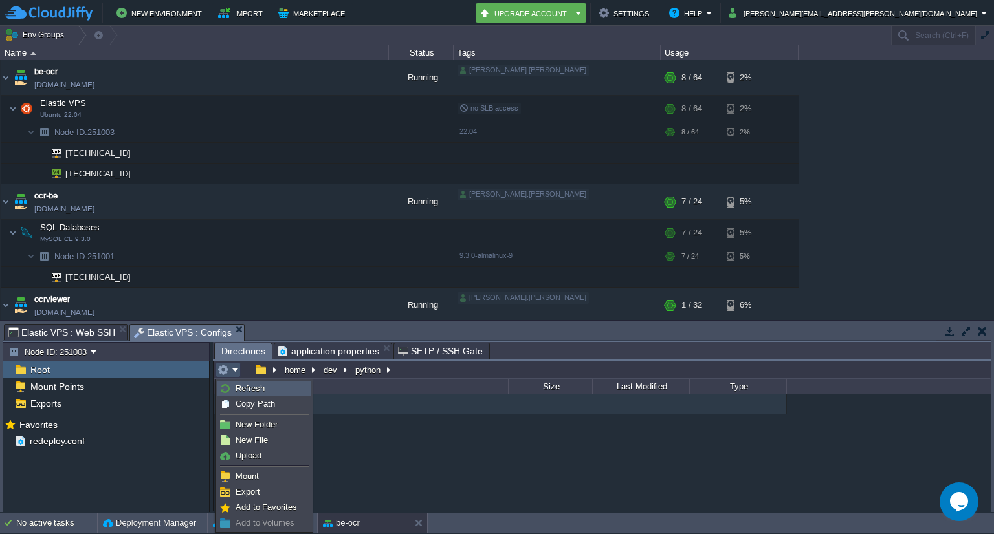
click at [240, 384] on span "Refresh" at bounding box center [249, 389] width 29 height 10
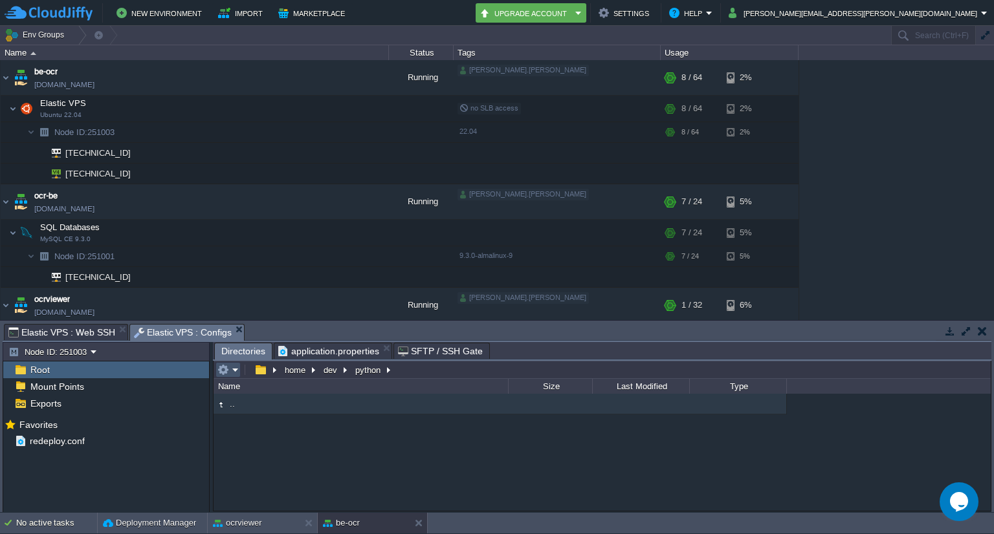
click at [228, 367] on button "button" at bounding box center [223, 370] width 12 height 12
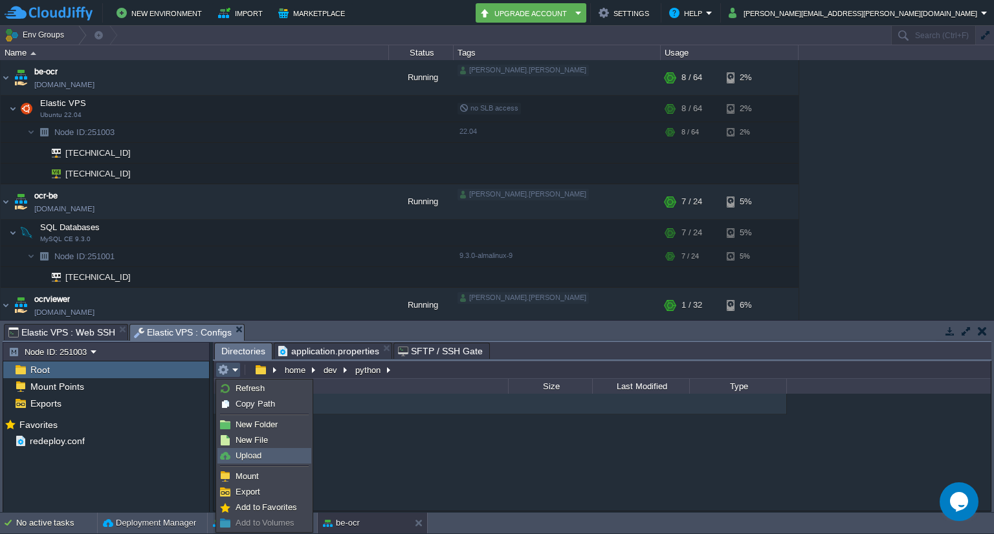
click at [261, 451] on link "Upload" at bounding box center [264, 456] width 92 height 14
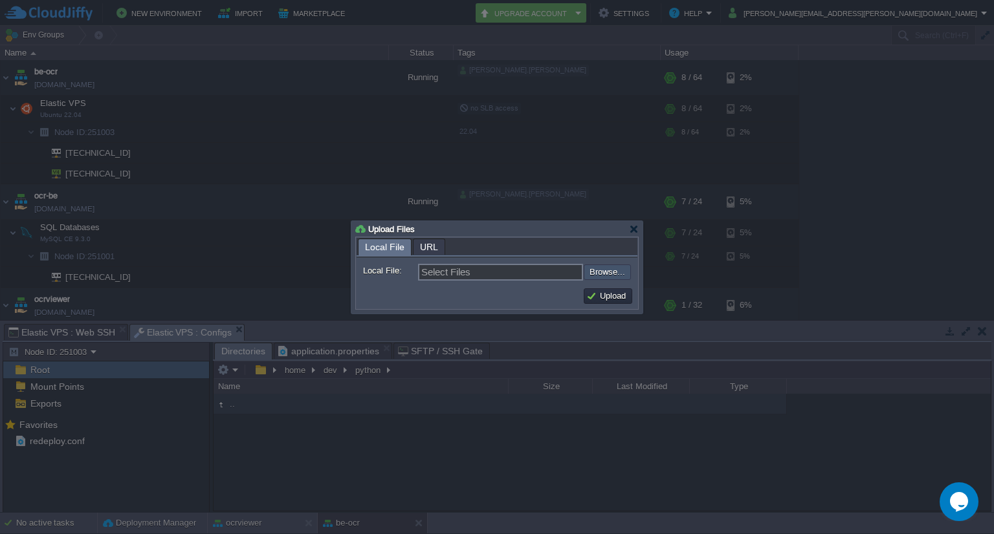
click at [612, 267] on input "file" at bounding box center [549, 273] width 164 height 16
type input "C:\fakepath\model_r50_iou_mix_2C020.pth"
type input "model_r50_iou_mix_2C020.pth"
click at [607, 298] on button "Upload" at bounding box center [607, 296] width 43 height 12
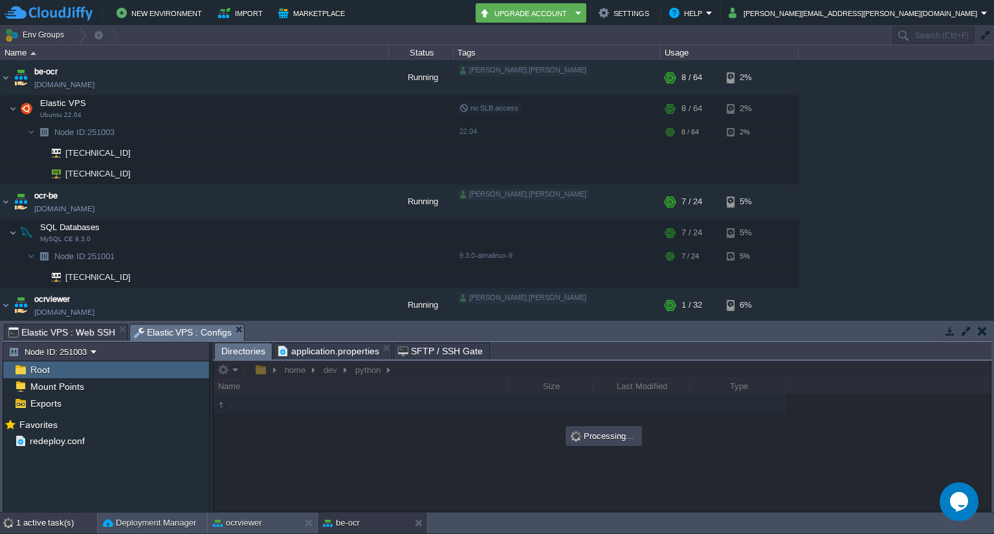
click at [41, 523] on div "1 active task(s)" at bounding box center [56, 523] width 81 height 21
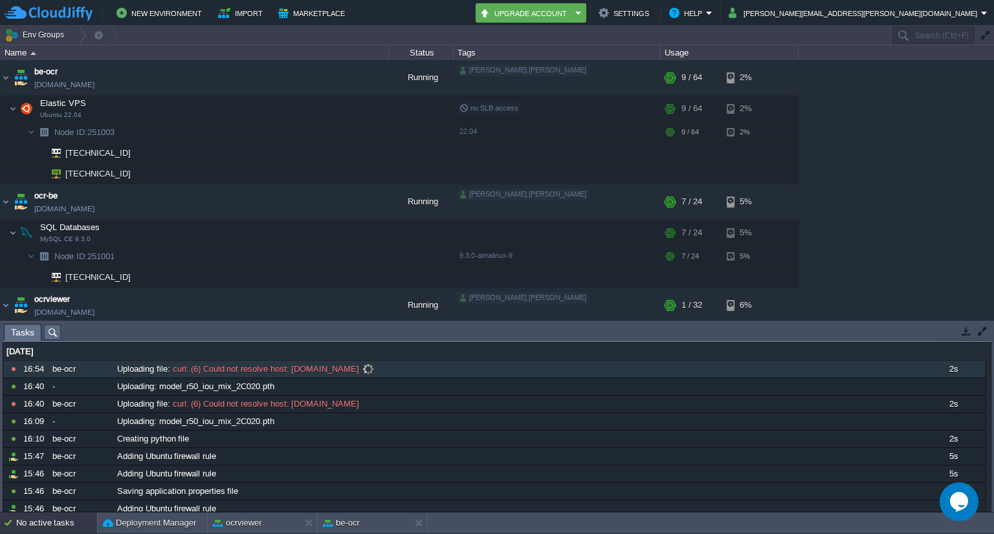
click at [254, 370] on span "curl: (6) Could not resolve host: [DOMAIN_NAME]" at bounding box center [265, 370] width 190 height 12
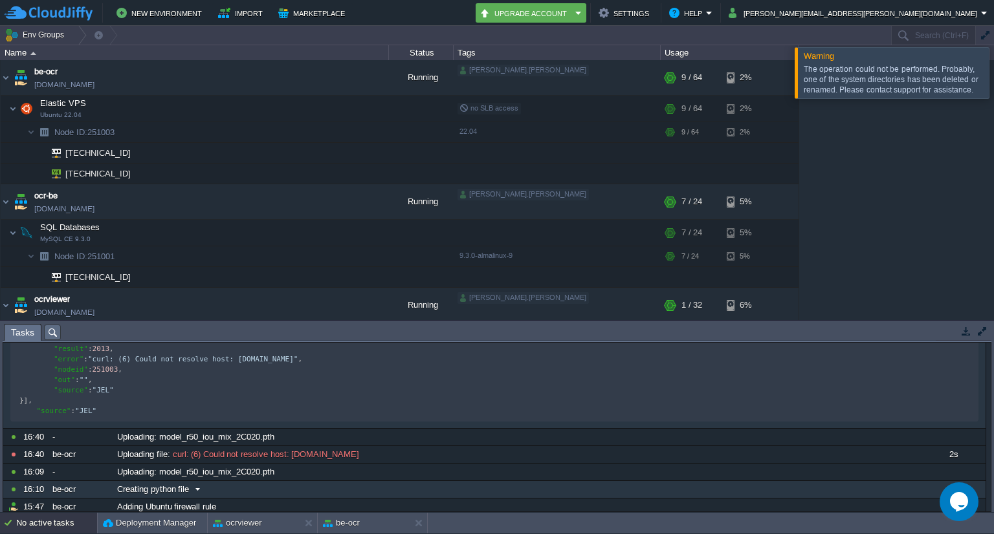
scroll to position [180, 0]
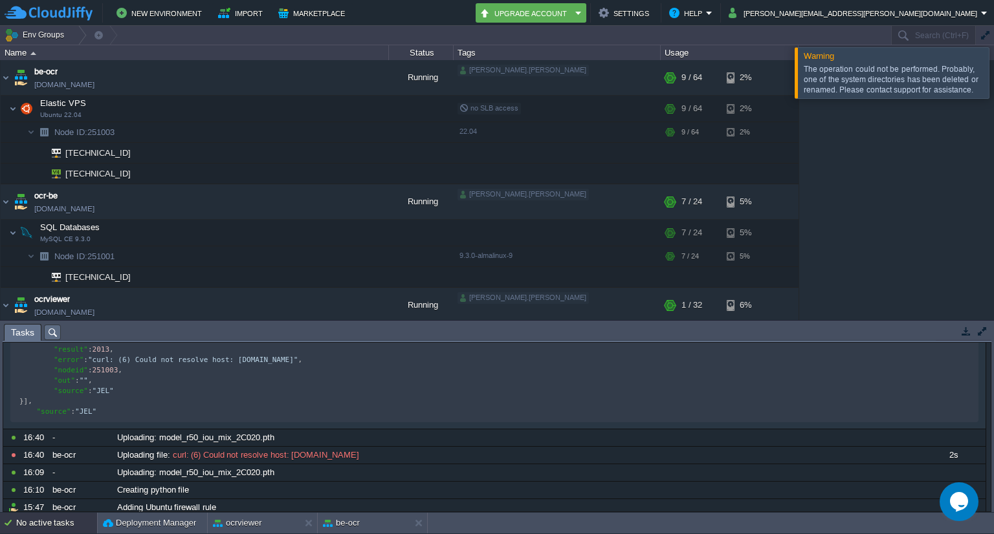
click at [866, 95] on div "The operation could not be performed. Probably, one of the system directories h…" at bounding box center [895, 79] width 184 height 37
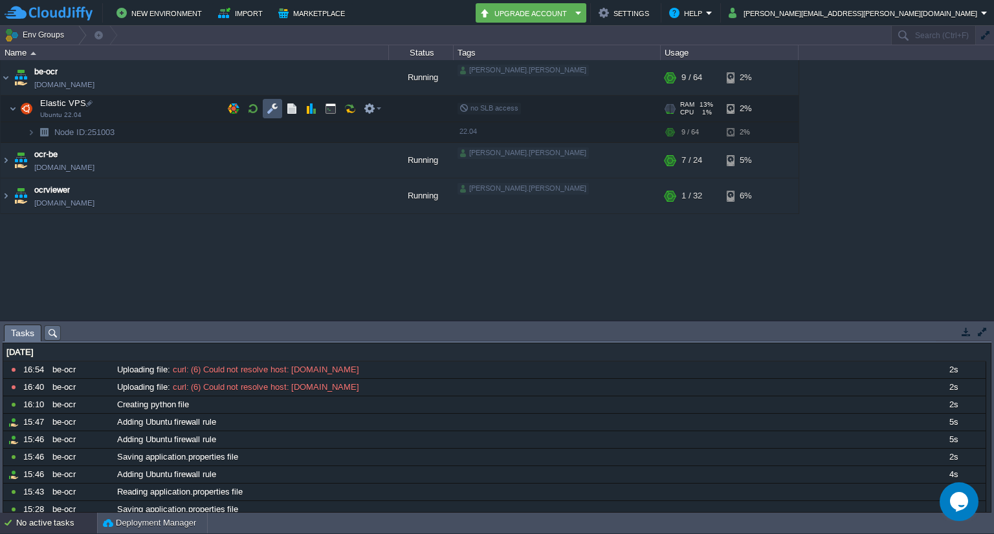
click at [272, 110] on button "button" at bounding box center [272, 109] width 12 height 12
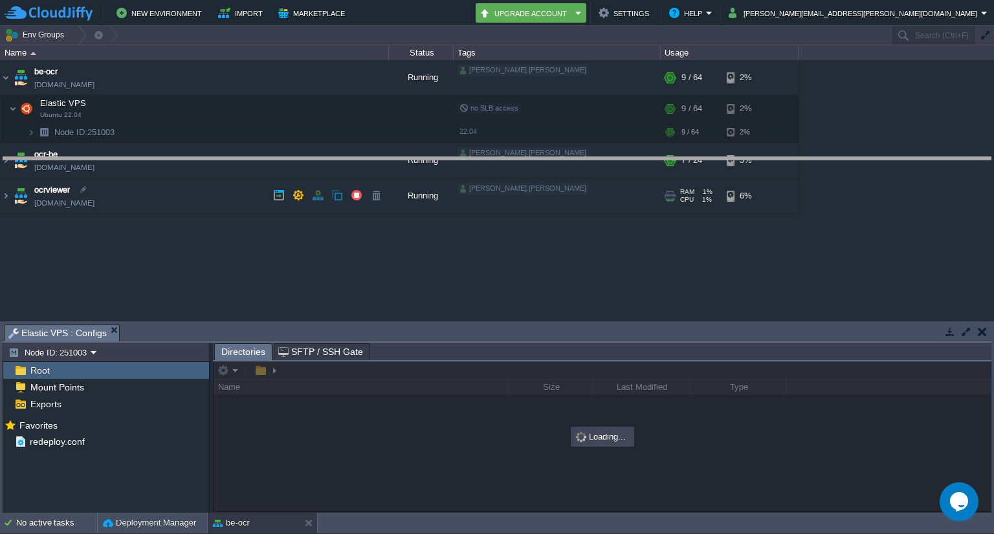
drag, startPoint x: 311, startPoint y: 327, endPoint x: 262, endPoint y: 133, distance: 200.2
click at [262, 133] on body "New Environment Import Marketplace Bonus ₹0.00 Upgrade Account Settings Help na…" at bounding box center [497, 267] width 994 height 534
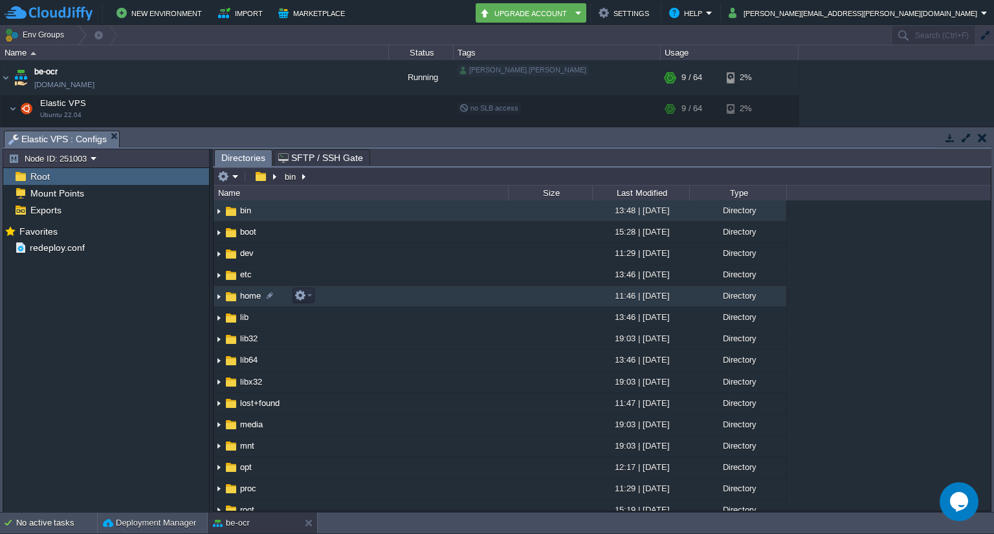
click at [250, 292] on span "home" at bounding box center [250, 295] width 25 height 11
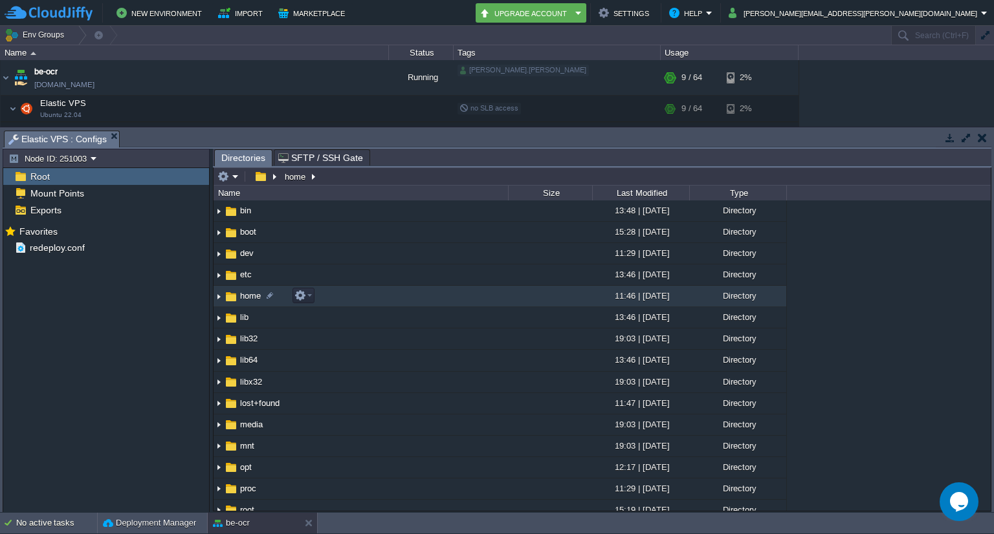
click at [250, 292] on span "home" at bounding box center [250, 295] width 25 height 11
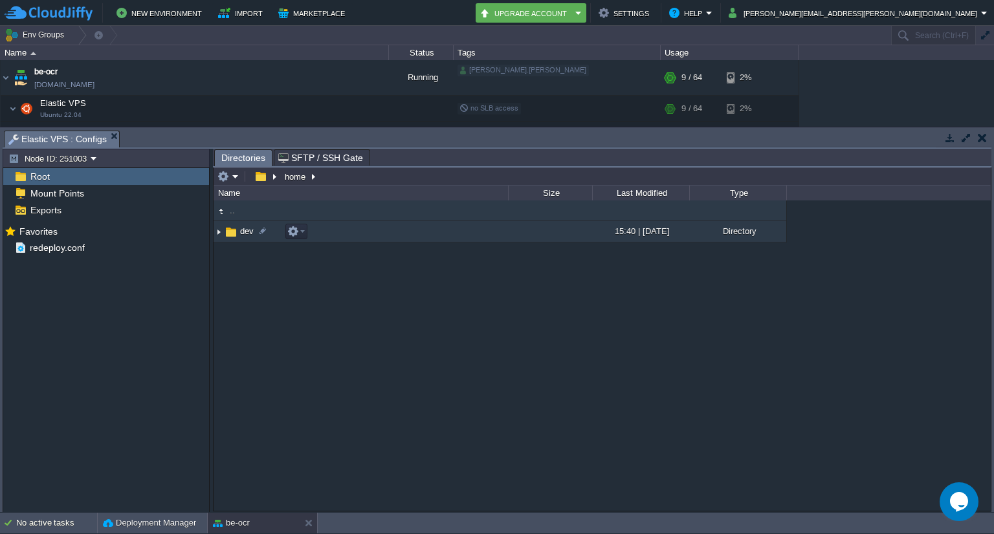
click at [244, 228] on span "dev" at bounding box center [246, 231] width 17 height 11
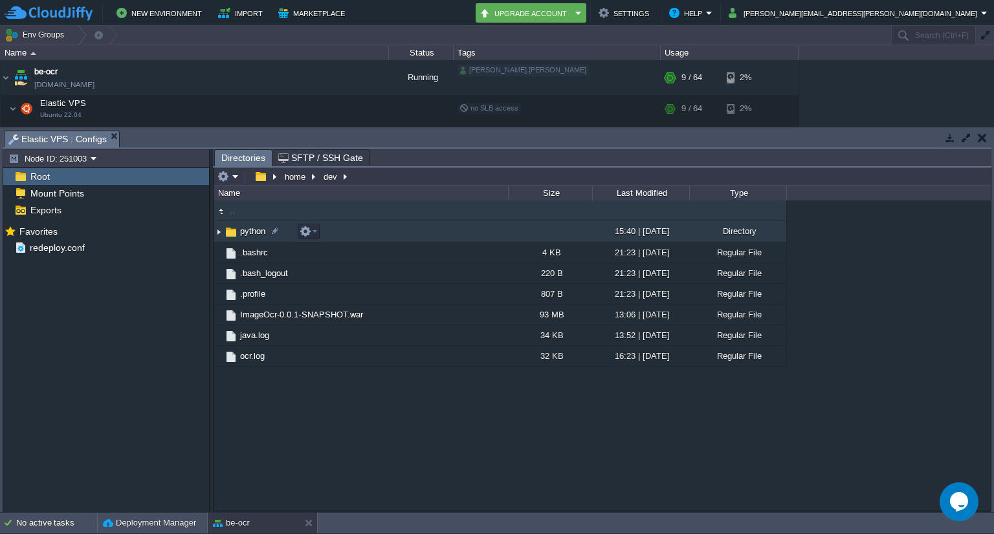
click at [251, 234] on span "python" at bounding box center [252, 231] width 29 height 11
click at [250, 231] on span "python" at bounding box center [252, 231] width 29 height 11
click at [279, 230] on div at bounding box center [275, 231] width 12 height 12
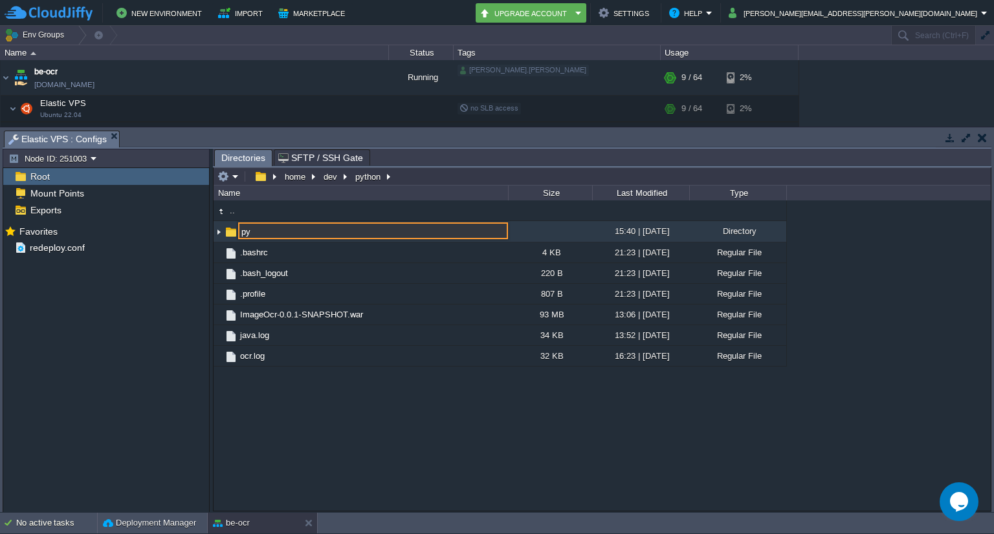
type input "p"
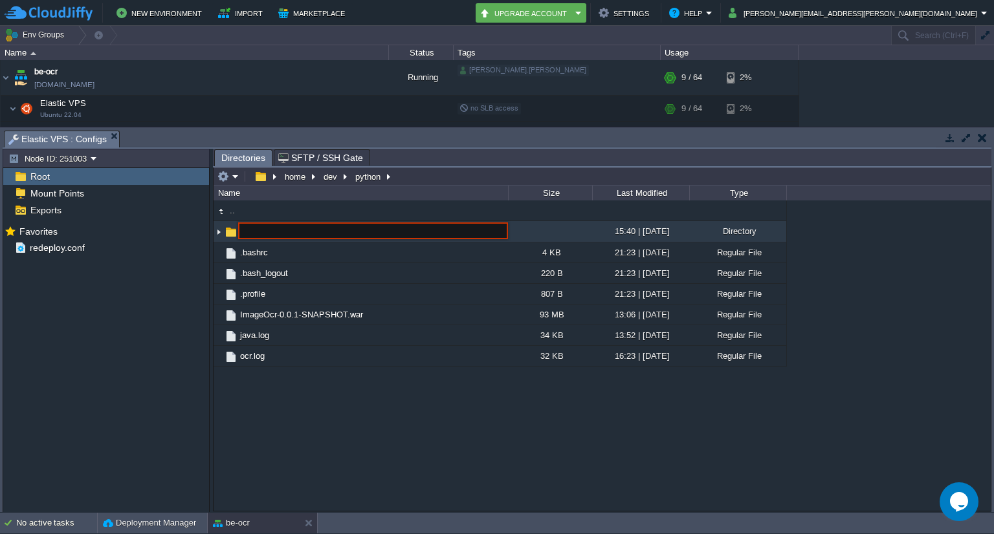
type input "a"
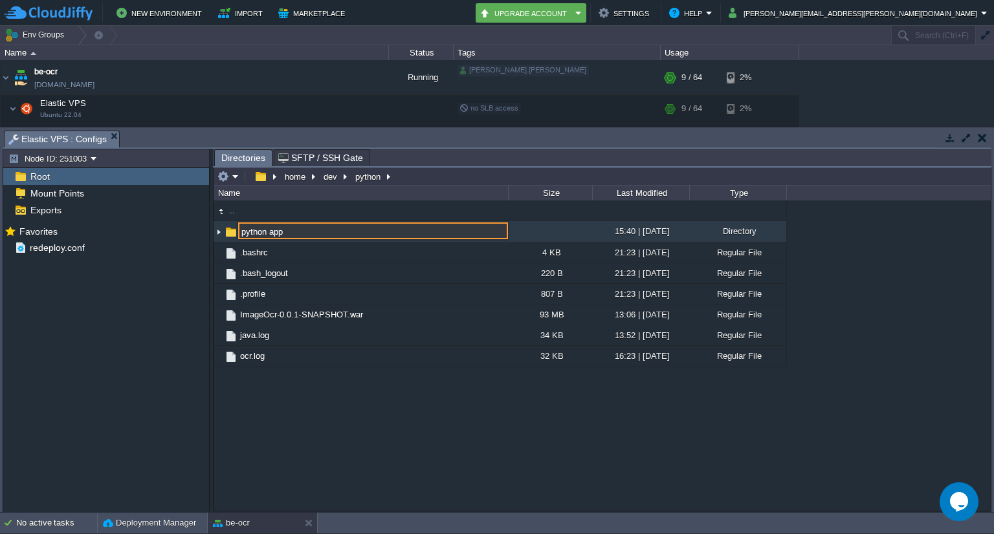
type input "python app"
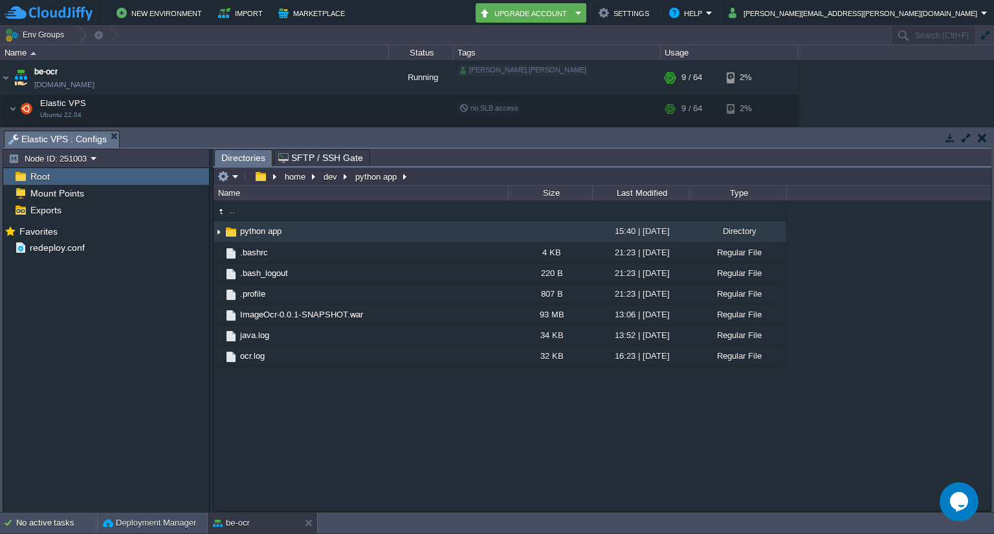
click at [259, 235] on span "python app" at bounding box center [260, 231] width 45 height 11
click at [264, 234] on span "python app" at bounding box center [260, 231] width 45 height 11
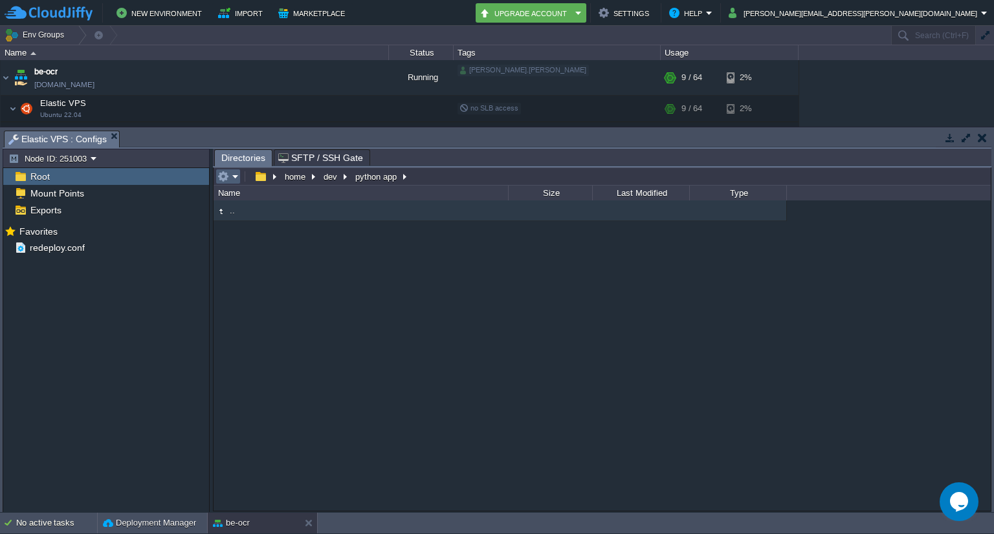
click at [229, 180] on em at bounding box center [227, 177] width 21 height 12
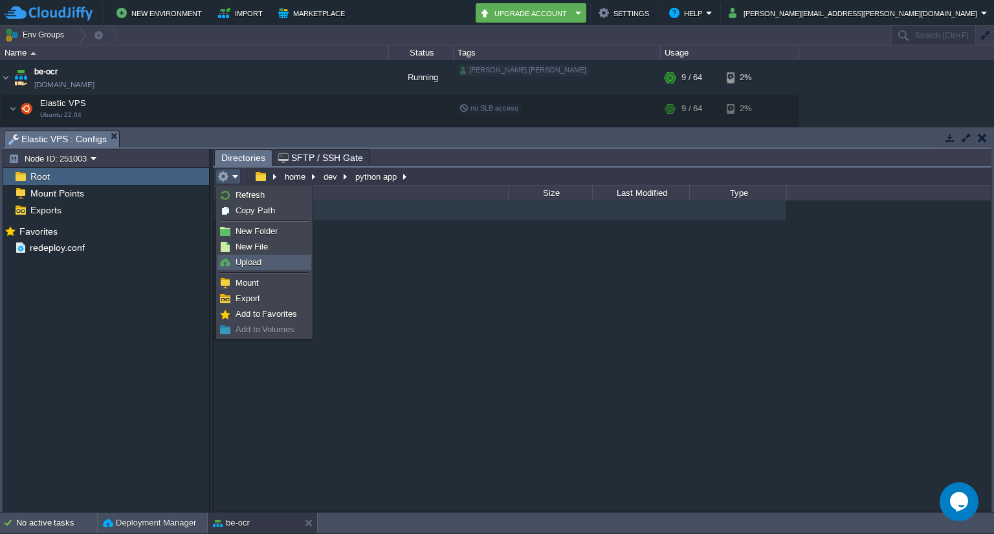
click at [251, 257] on span "Upload" at bounding box center [248, 262] width 26 height 10
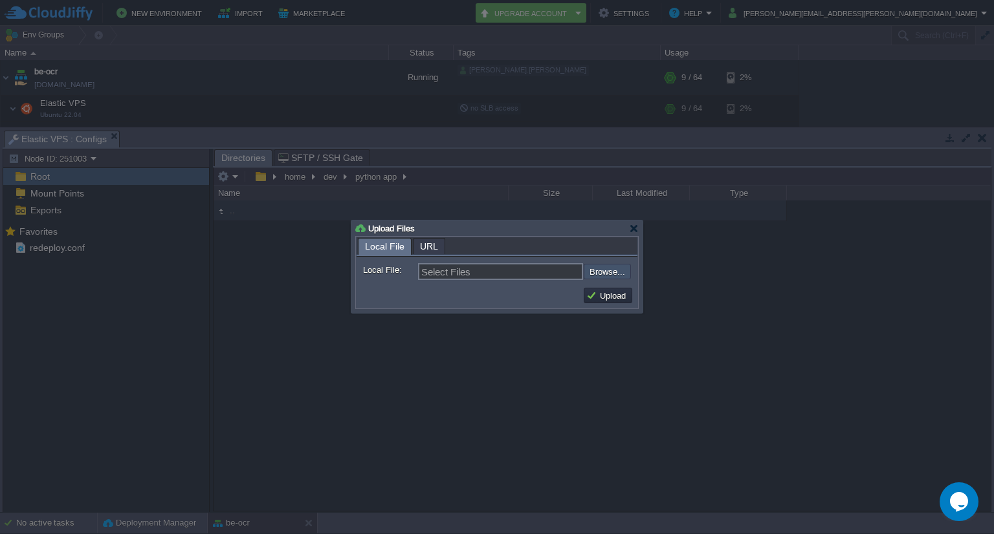
click at [609, 270] on input "file" at bounding box center [549, 272] width 164 height 16
type input "C:\fakepath\model_r50_iou_mix_2C020.pth"
type input "model_r50_iou_mix_2C020.pth"
click at [596, 298] on button "Upload" at bounding box center [607, 296] width 43 height 12
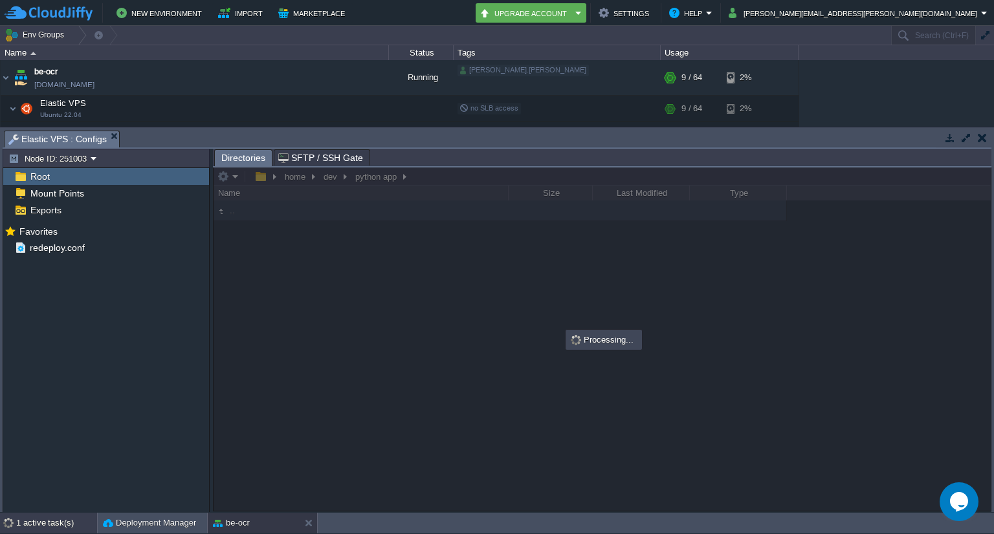
click at [54, 521] on div "1 active task(s)" at bounding box center [56, 523] width 81 height 21
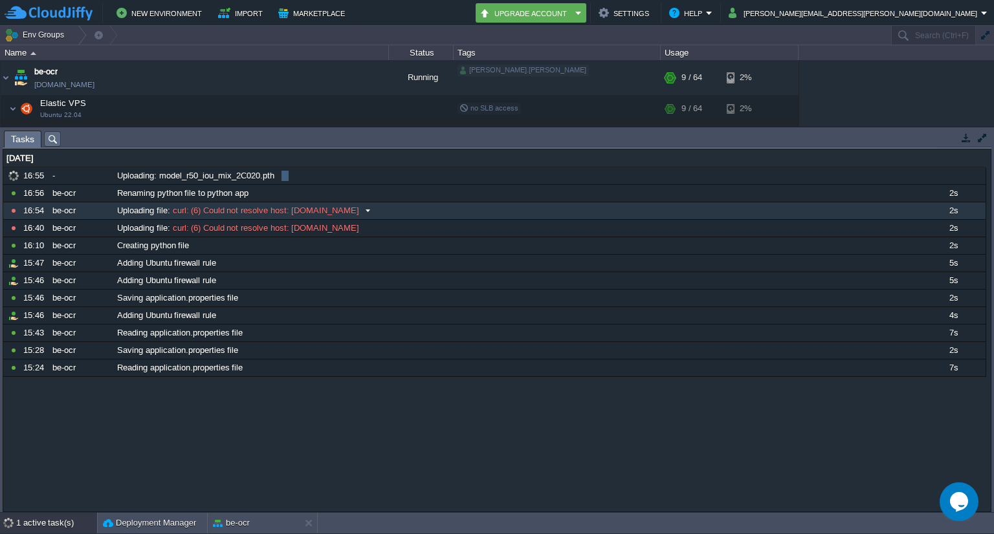
click at [202, 212] on span "curl: (6) Could not resolve host: [DOMAIN_NAME]" at bounding box center [265, 211] width 190 height 12
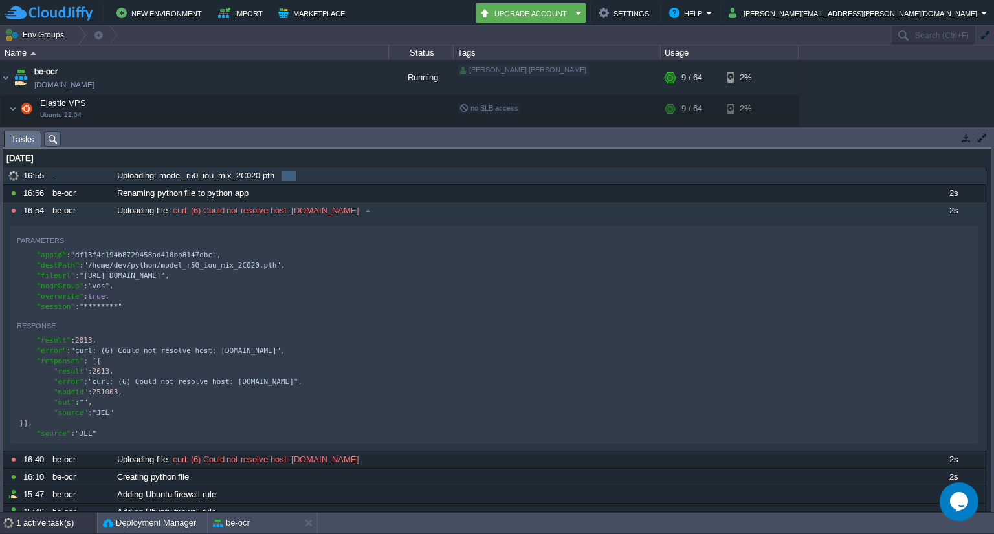
click at [239, 173] on span "Uploading: model_r50_iou_mix_2C020.pth" at bounding box center [195, 176] width 157 height 12
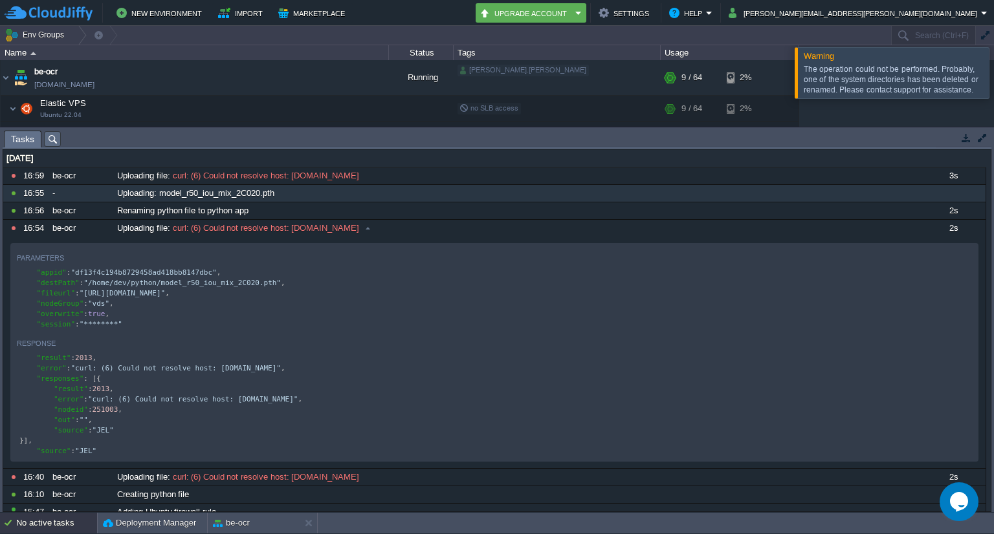
click at [913, 75] on div "The operation could not be performed. Probably, one of the system directories h…" at bounding box center [894, 79] width 182 height 31
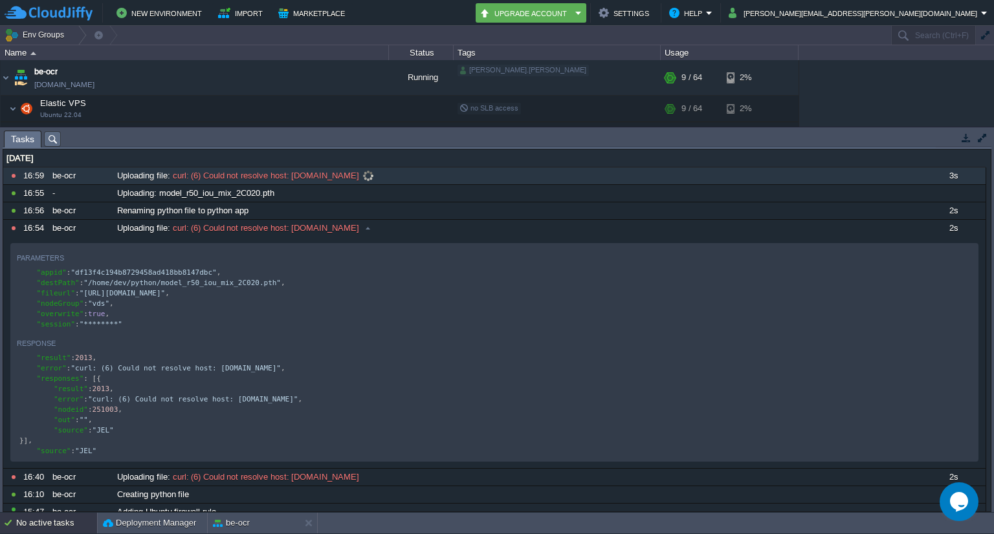
click at [362, 173] on span at bounding box center [367, 176] width 17 height 12
click at [0, 0] on button at bounding box center [0, 0] width 0 height 0
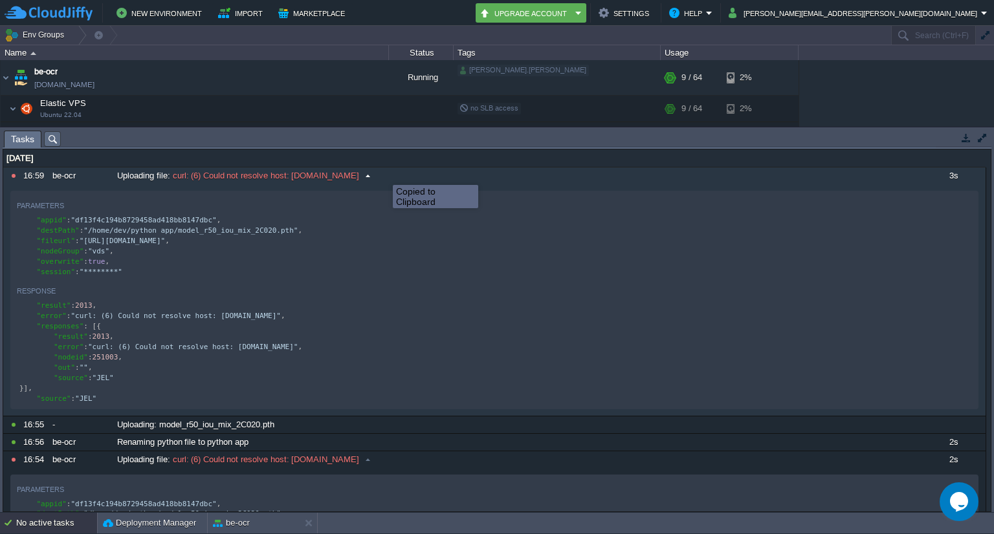
click at [0, 0] on button at bounding box center [0, 0] width 0 height 0
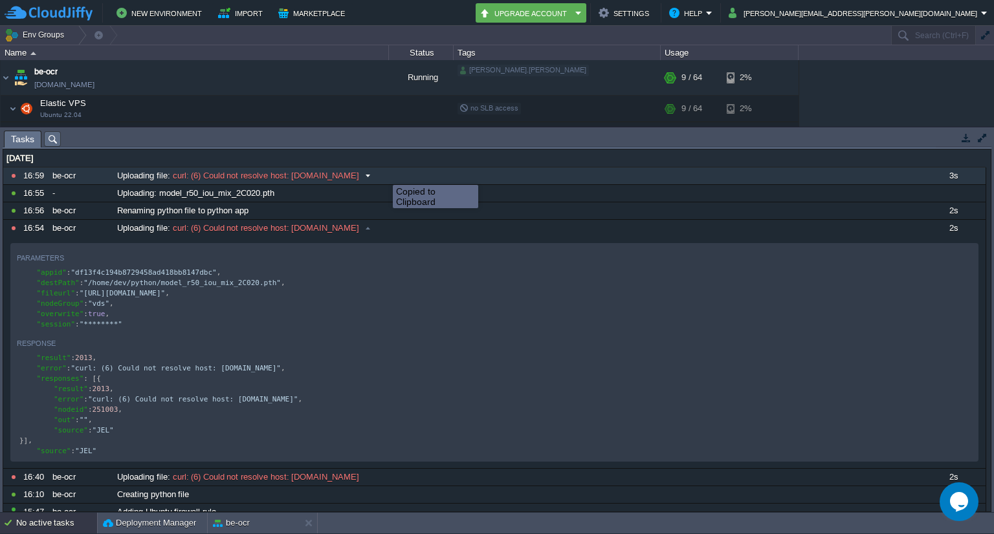
click at [0, 0] on button at bounding box center [0, 0] width 0 height 0
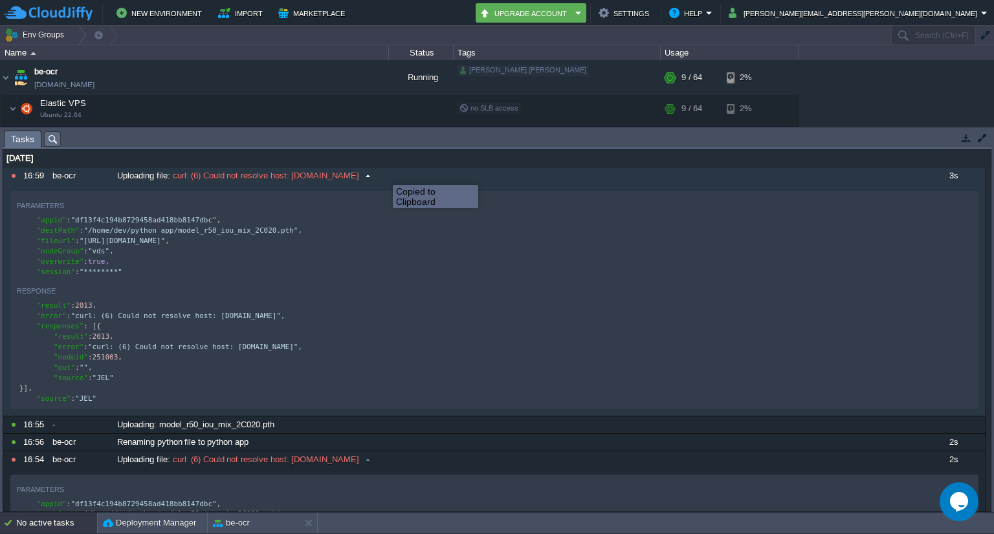
click at [0, 0] on button at bounding box center [0, 0] width 0 height 0
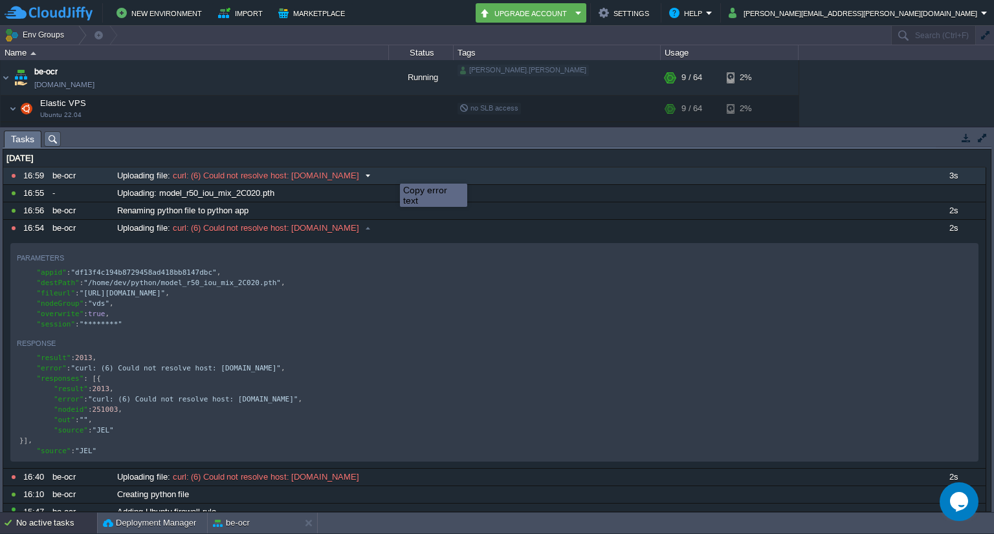
click at [0, 0] on button at bounding box center [0, 0] width 0 height 0
click at [957, 501] on icon "Chat widget" at bounding box center [959, 501] width 18 height 19
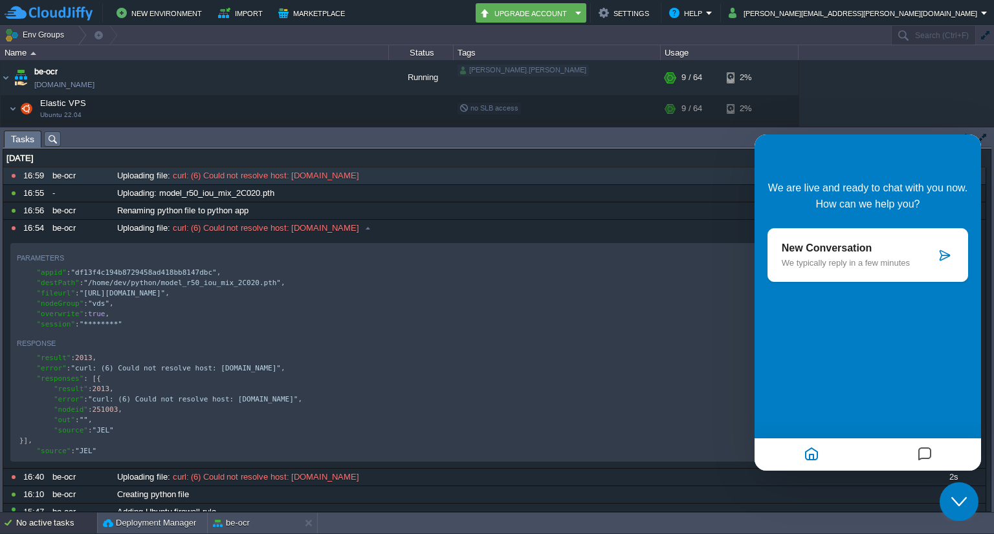
click at [948, 258] on icon at bounding box center [944, 255] width 13 height 13
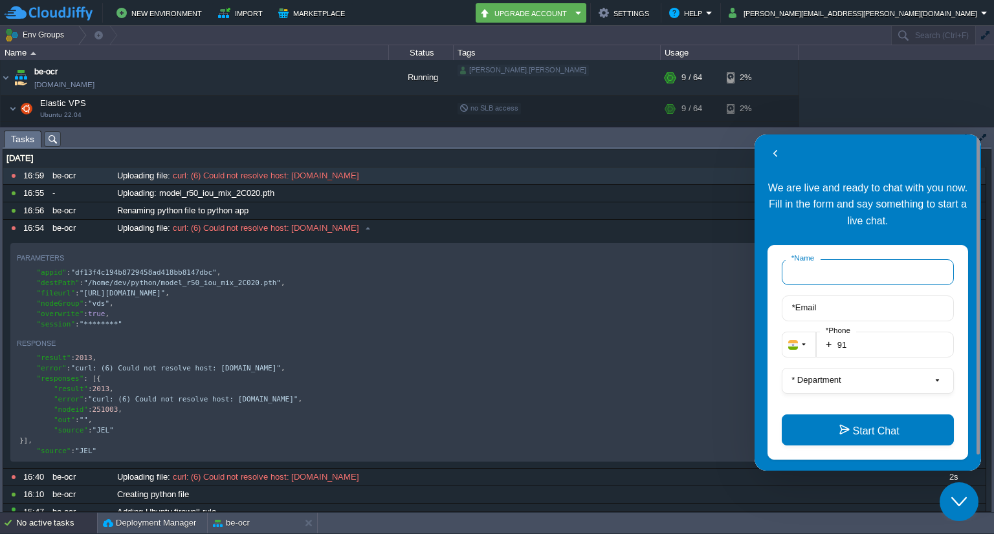
click at [849, 274] on input "* Name" at bounding box center [867, 272] width 172 height 26
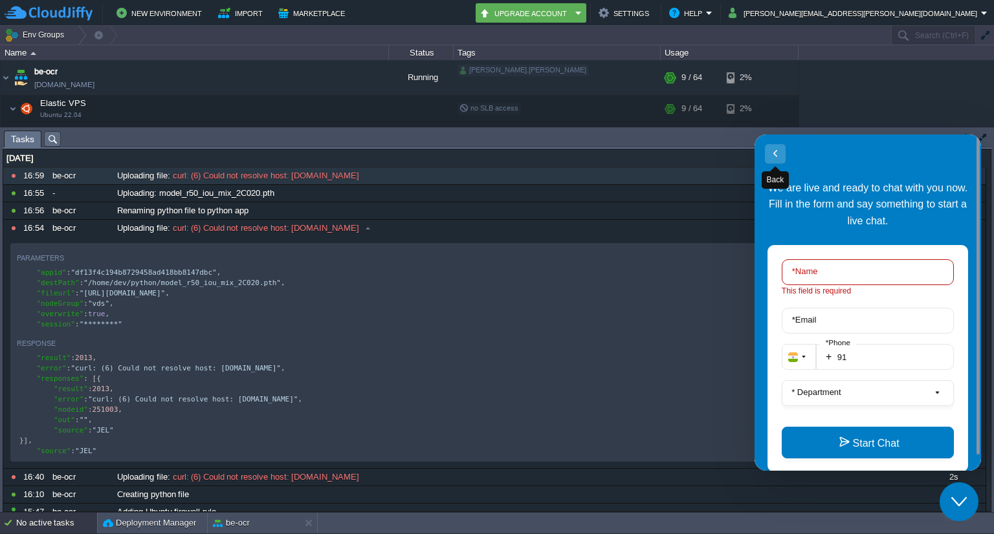
click at [776, 149] on button "Back" at bounding box center [775, 153] width 21 height 19
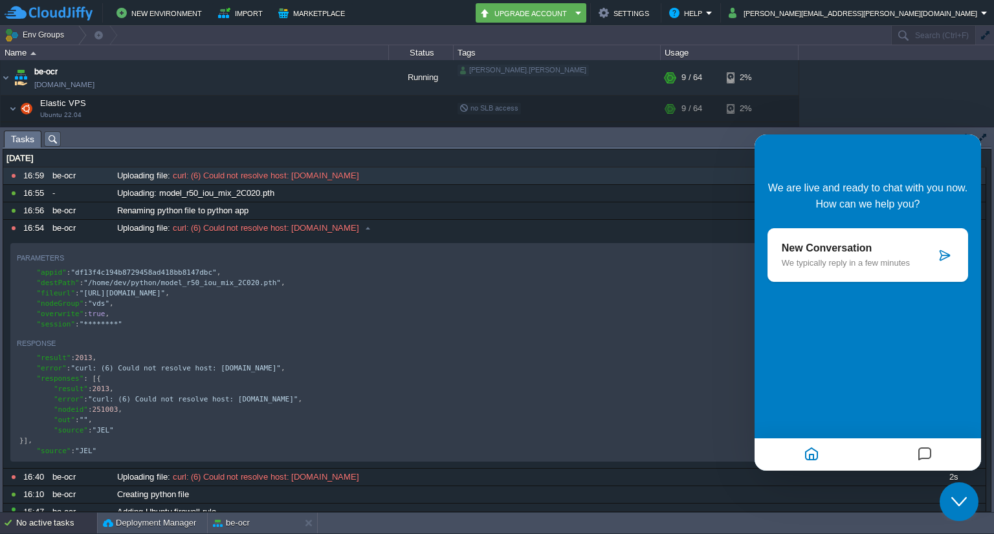
click at [911, 252] on p "New Conversation" at bounding box center [858, 249] width 154 height 12
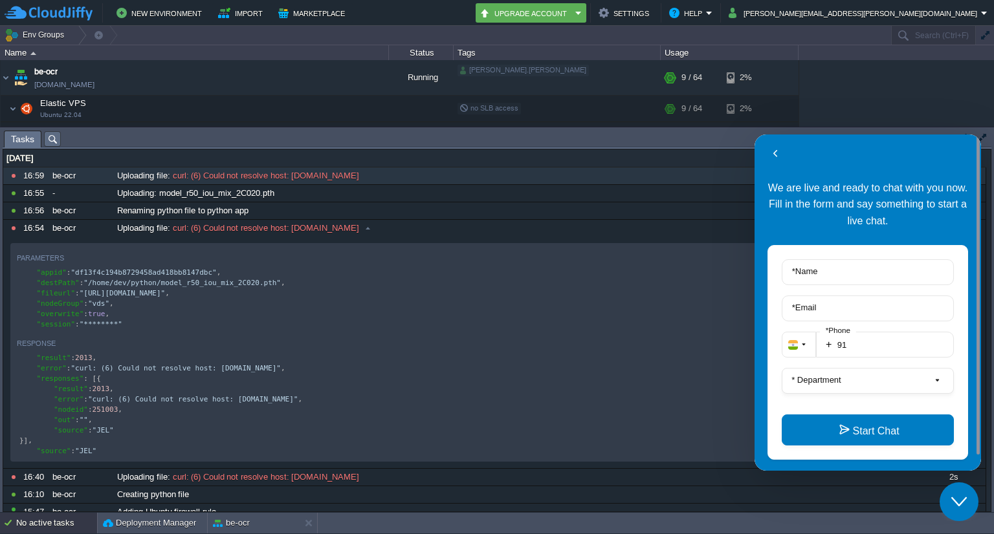
click at [954, 486] on button "Close Chat This icon closes the chat window." at bounding box center [958, 502] width 39 height 39
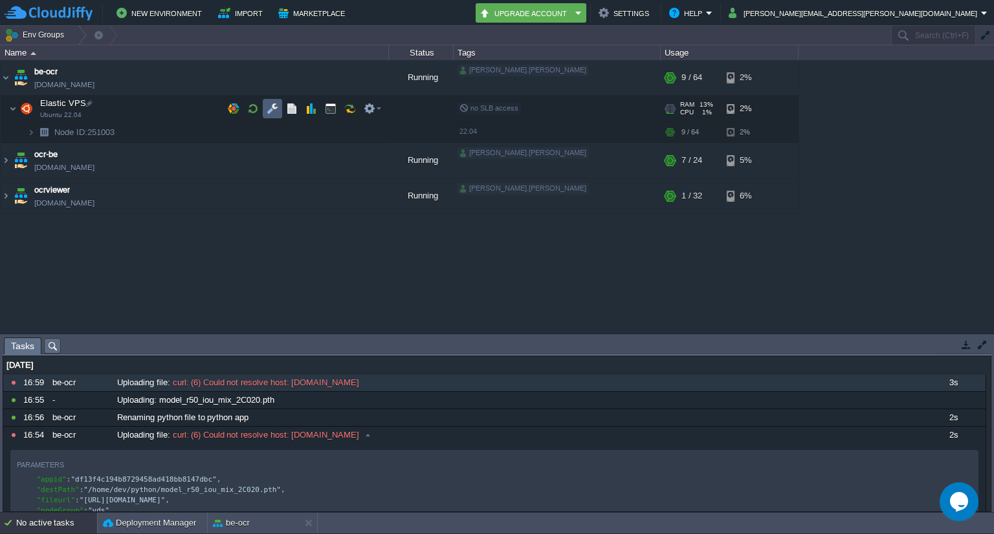
click at [278, 103] on td at bounding box center [272, 108] width 19 height 19
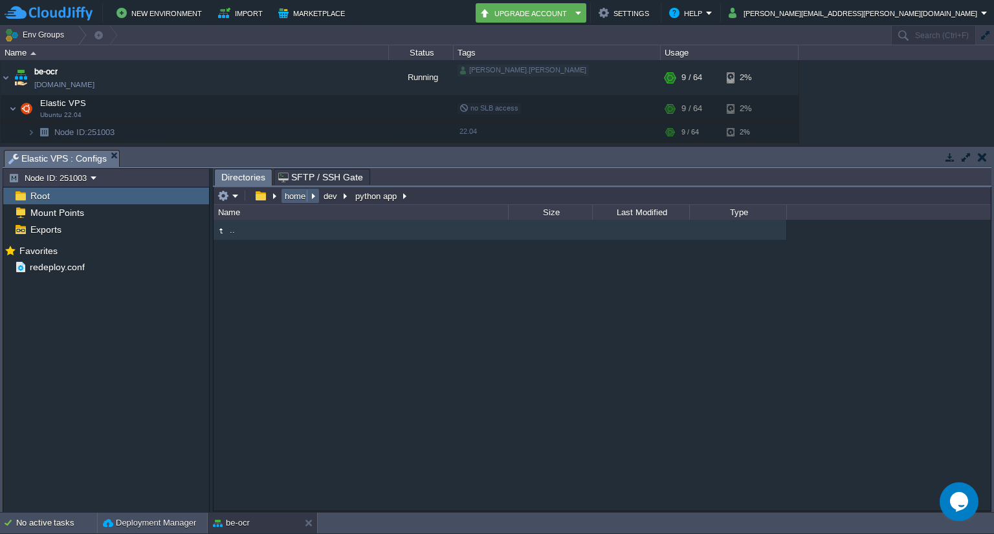
click at [292, 198] on button "home" at bounding box center [296, 196] width 26 height 12
click at [229, 199] on em at bounding box center [227, 196] width 21 height 12
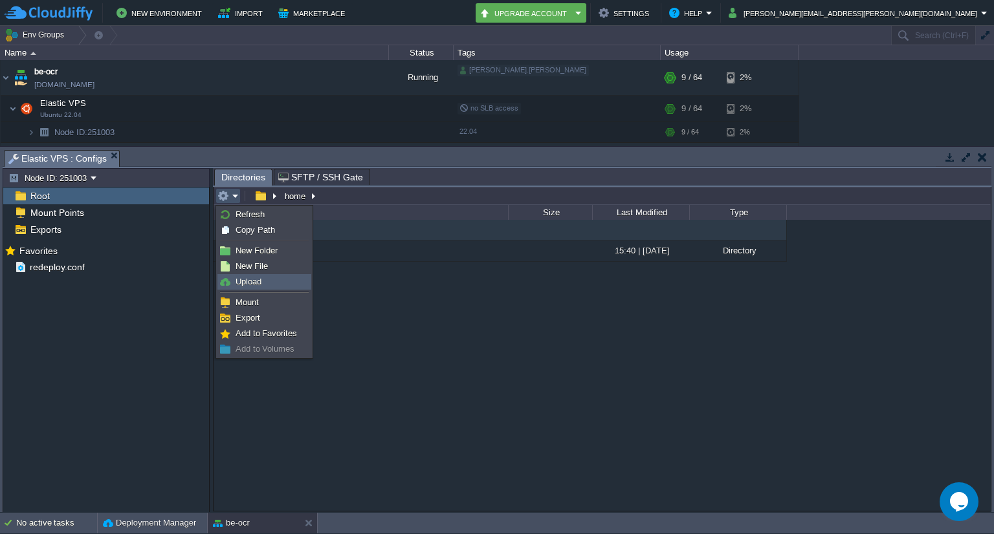
click at [248, 281] on span "Upload" at bounding box center [248, 282] width 26 height 10
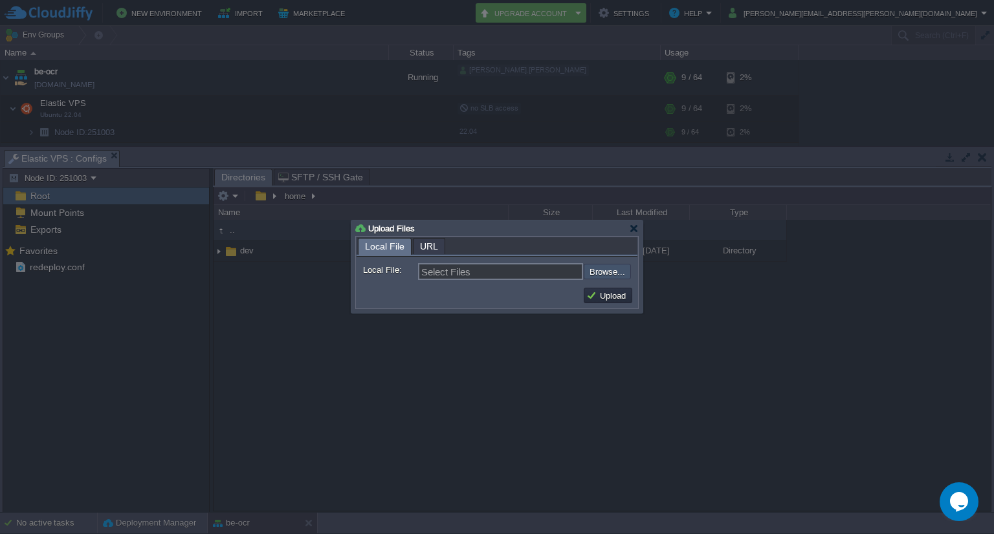
click at [597, 267] on input "file" at bounding box center [549, 272] width 164 height 16
type input "C:\fakepath\model_r50_iou_mix_2C020.pth"
type input "model_r50_iou_mix_2C020.pth"
click at [602, 296] on button "Upload" at bounding box center [607, 296] width 43 height 12
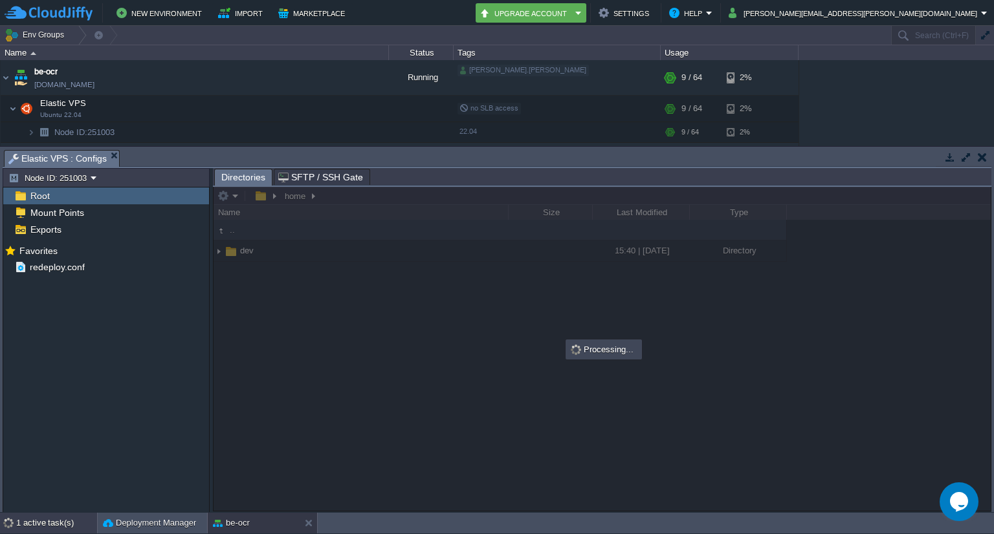
click at [42, 521] on div "1 active task(s)" at bounding box center [56, 523] width 81 height 21
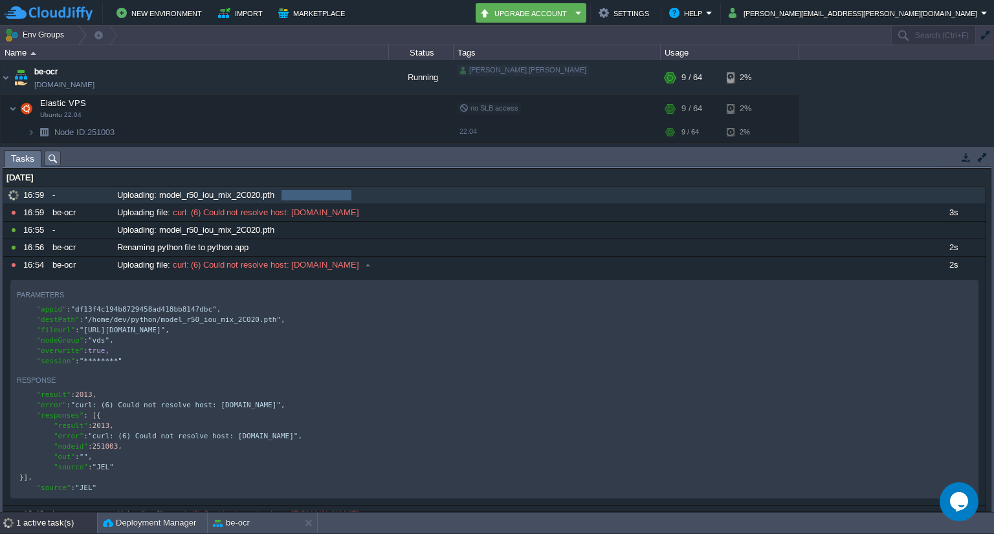
click at [217, 190] on span "Uploading: model_r50_iou_mix_2C020.pth" at bounding box center [195, 196] width 157 height 12
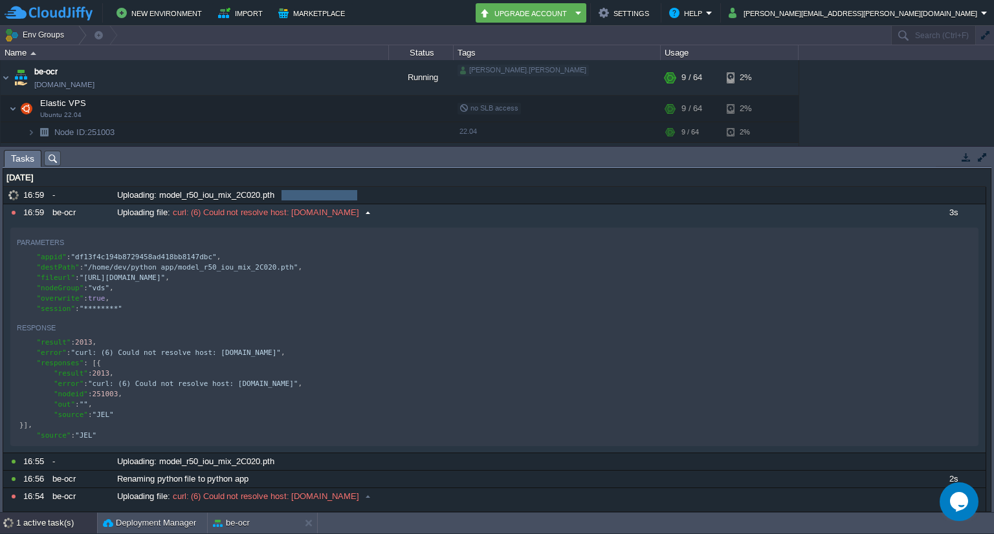
click at [243, 210] on span "curl: (6) Could not resolve host: [DOMAIN_NAME]" at bounding box center [265, 213] width 190 height 12
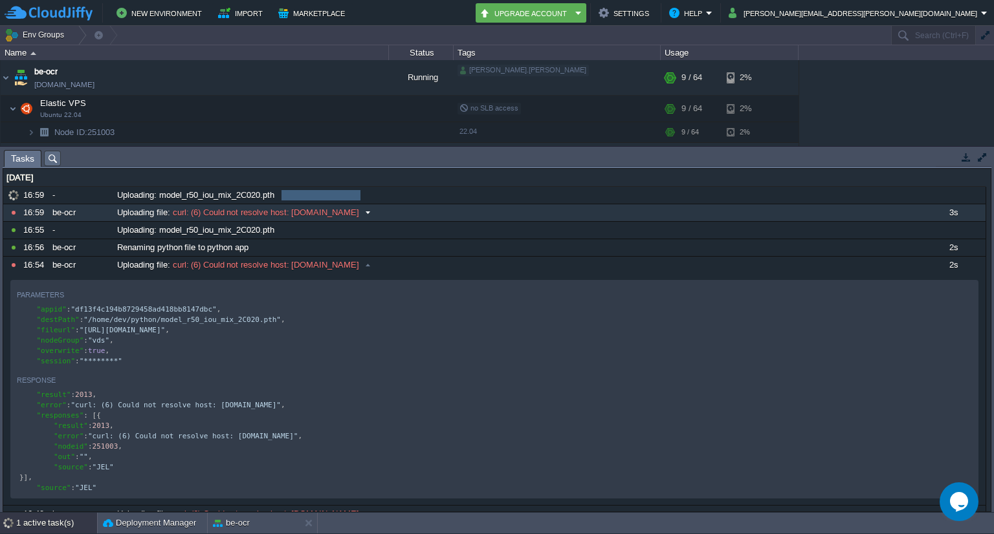
click at [243, 210] on span "curl: (6) Could not resolve host: [DOMAIN_NAME]" at bounding box center [265, 213] width 190 height 12
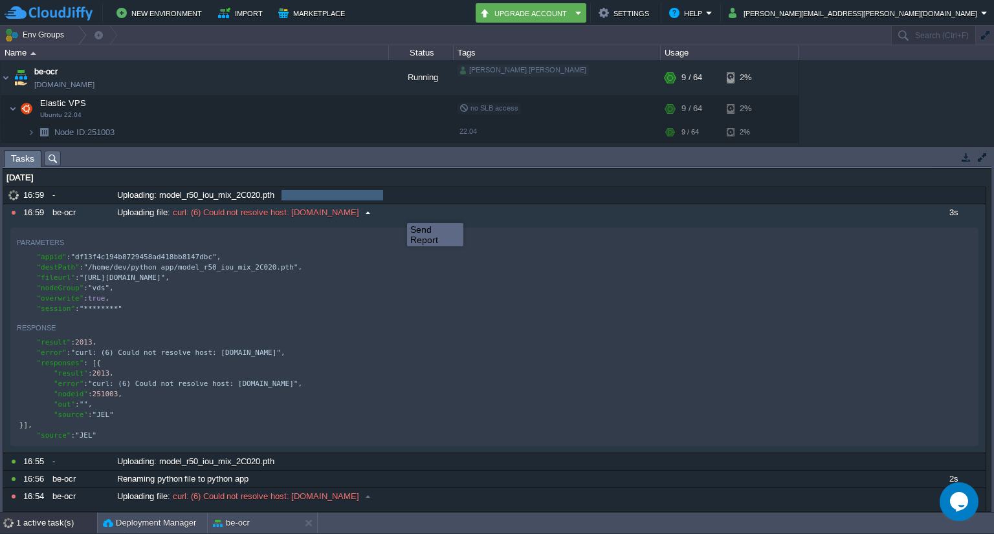
click at [0, 0] on button at bounding box center [0, 0] width 0 height 0
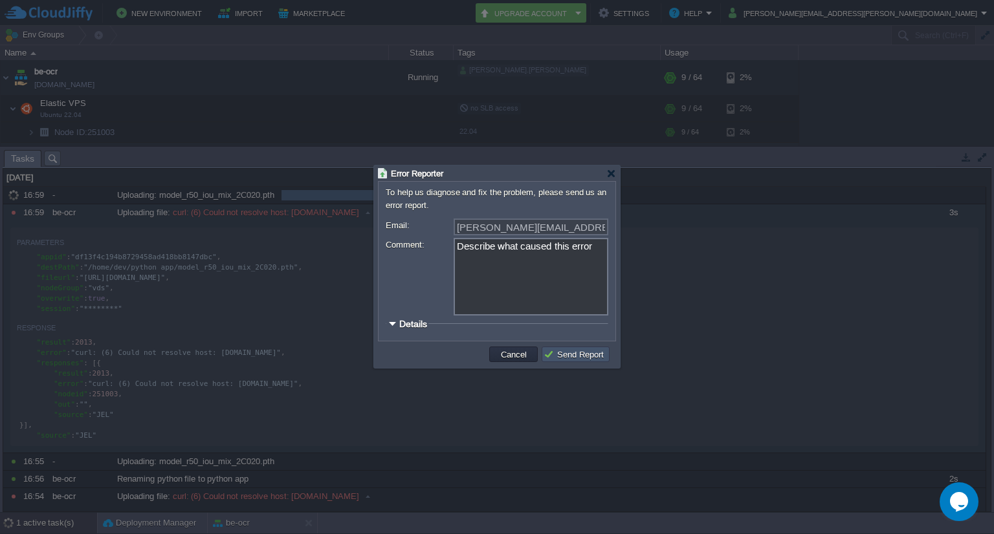
click at [575, 355] on button "Send Report" at bounding box center [575, 355] width 64 height 12
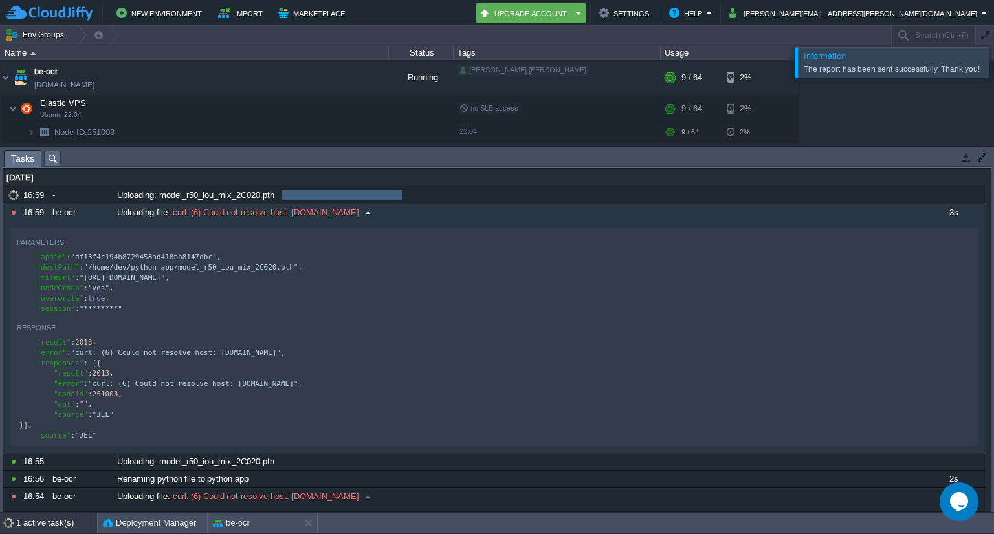
click at [0, 0] on button at bounding box center [0, 0] width 0 height 0
click at [349, 215] on span "curl: (6) Could not resolve host: [DOMAIN_NAME]" at bounding box center [265, 213] width 190 height 12
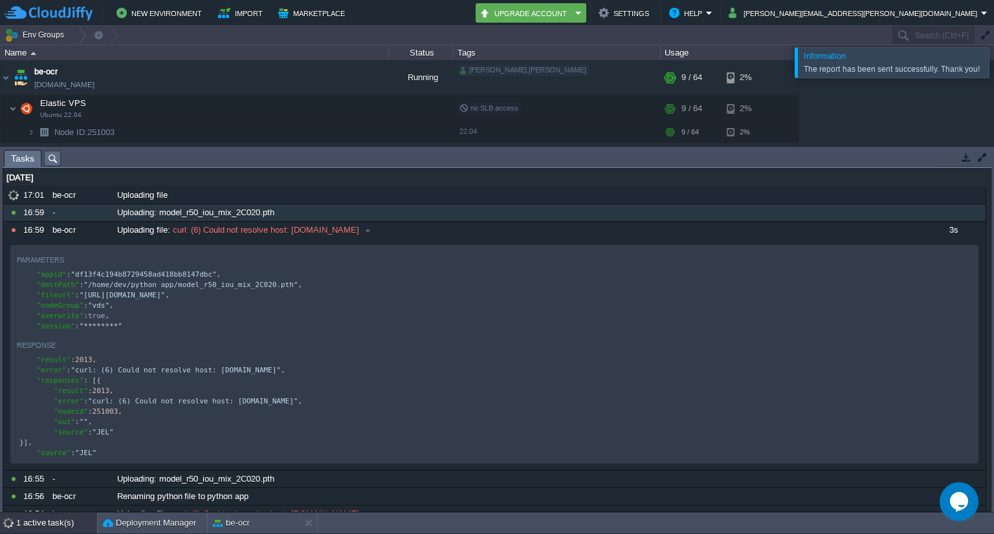
click at [316, 221] on div "Uploading: model_r50_iou_mix_2C020.pth" at bounding box center [517, 212] width 806 height 17
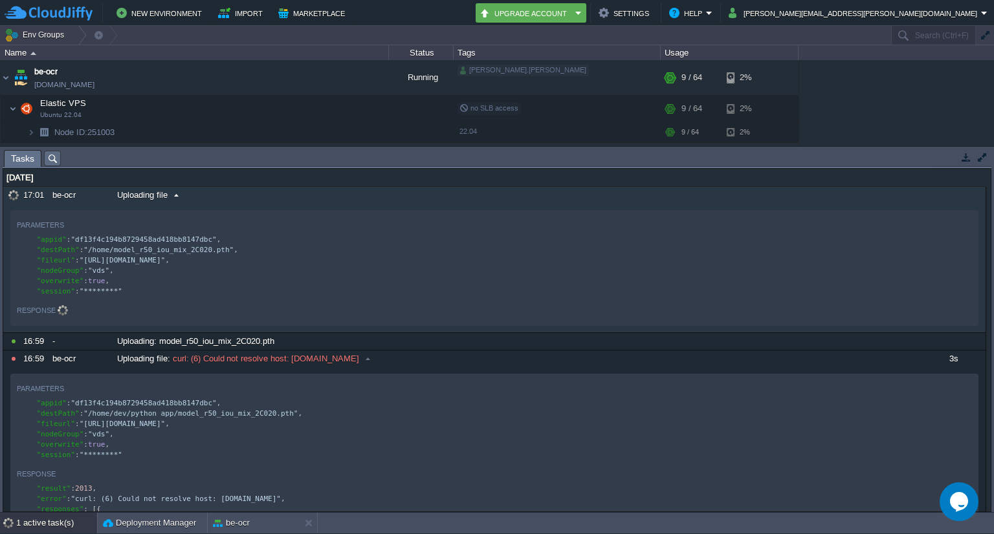
click at [234, 190] on div "Uploading file" at bounding box center [517, 195] width 806 height 17
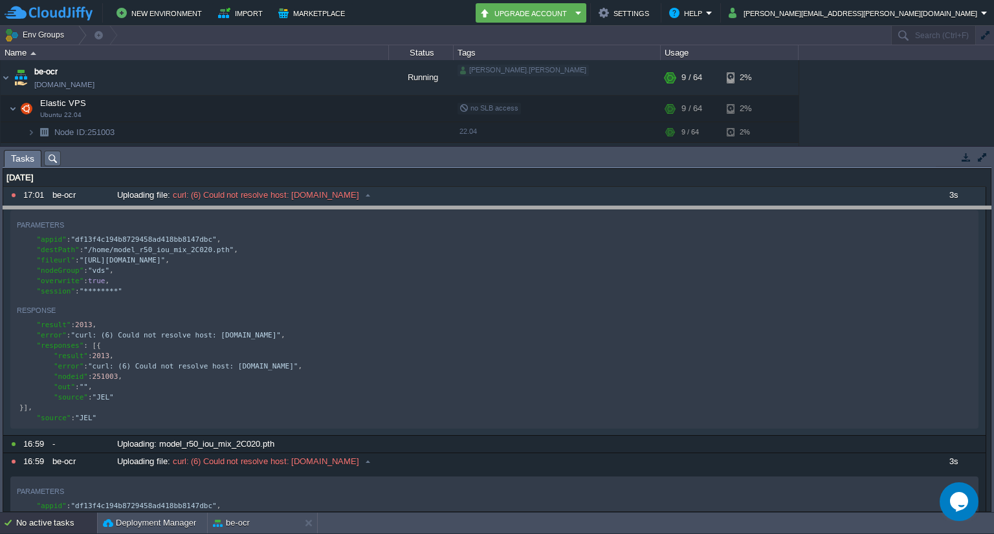
drag, startPoint x: 926, startPoint y: 157, endPoint x: 893, endPoint y: 378, distance: 223.7
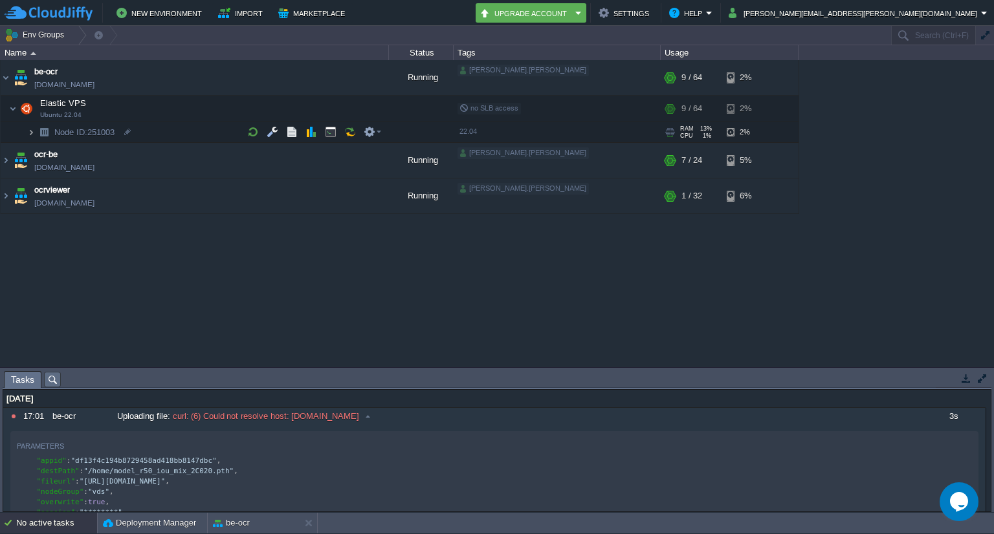
click at [31, 134] on img at bounding box center [31, 132] width 8 height 20
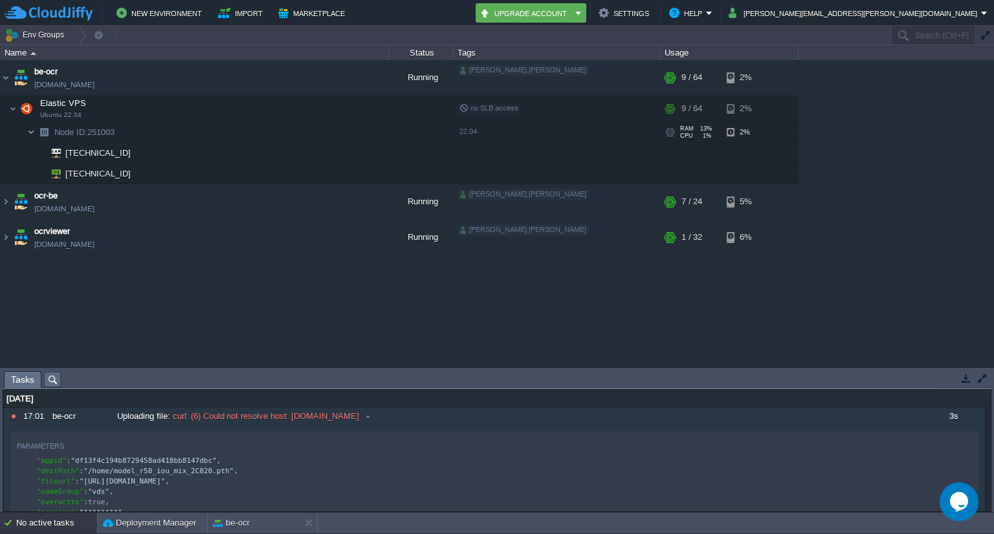
click at [31, 134] on img at bounding box center [31, 132] width 8 height 20
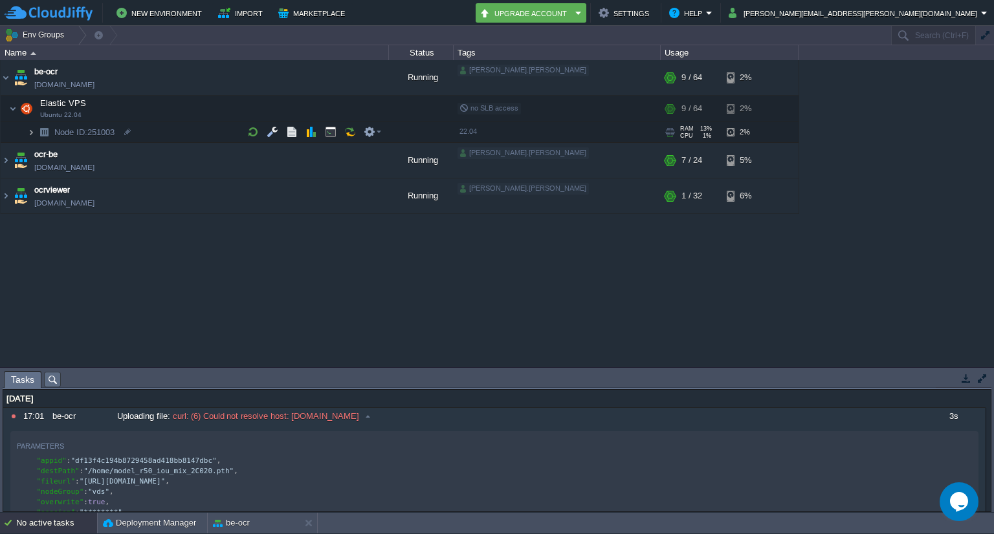
click at [31, 127] on img at bounding box center [31, 132] width 8 height 20
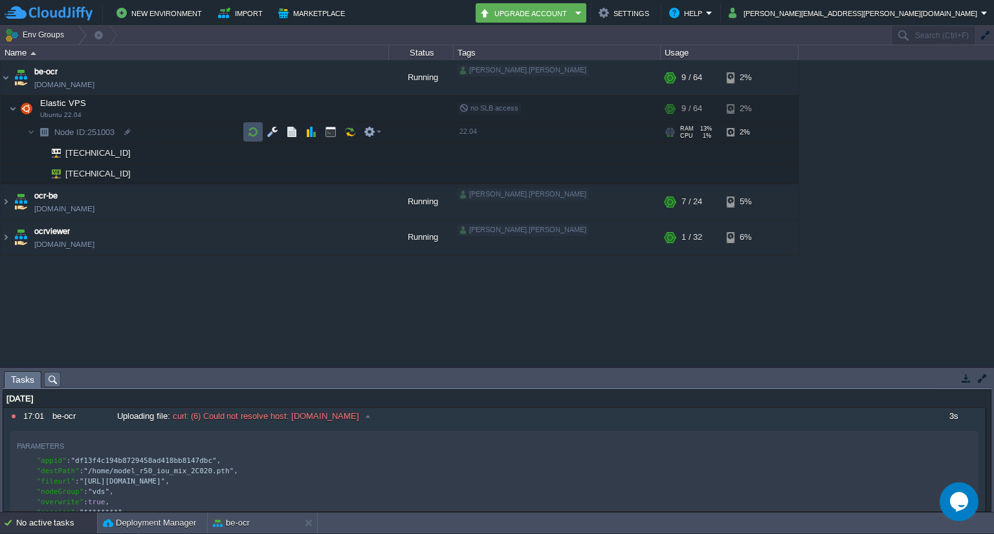
click at [250, 131] on button "button" at bounding box center [253, 132] width 12 height 12
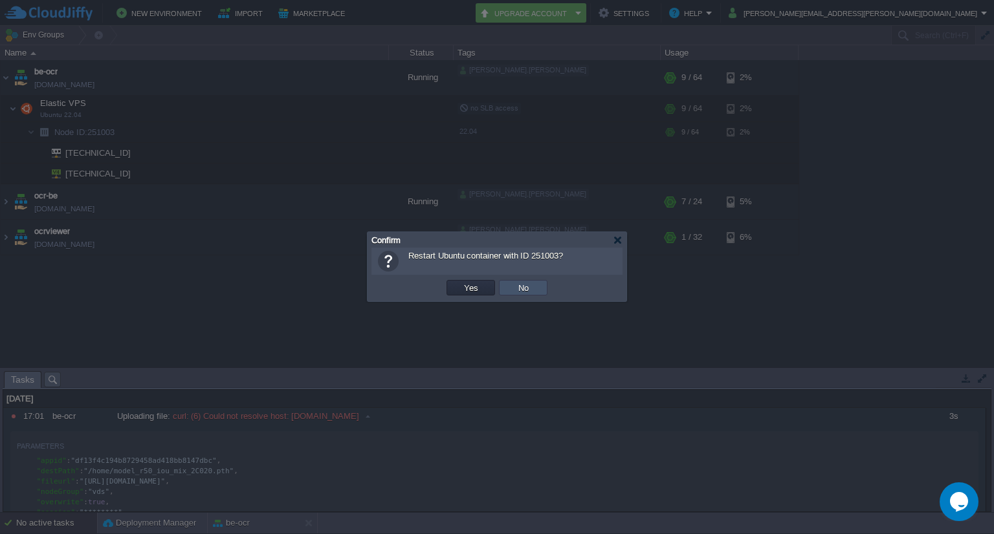
click at [526, 283] on button "No" at bounding box center [523, 288] width 18 height 12
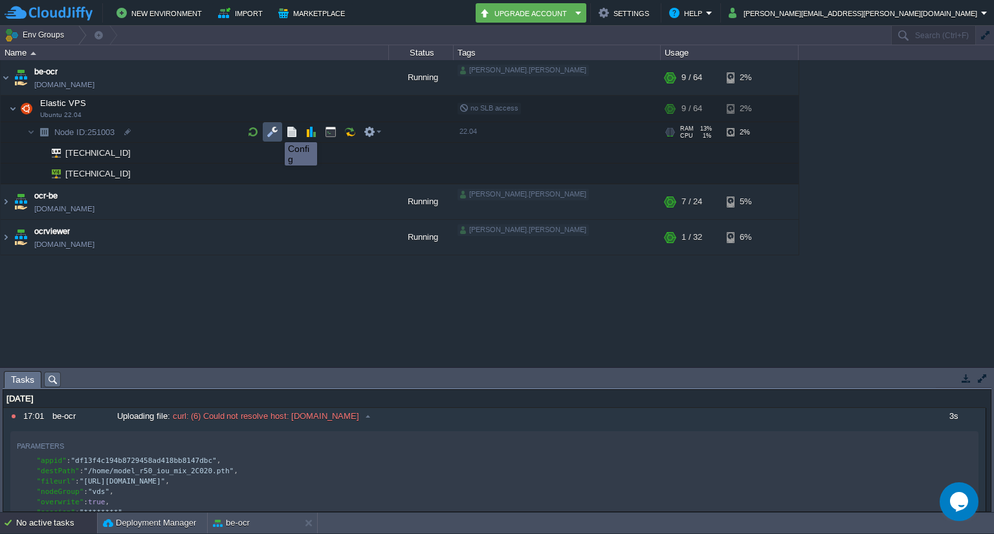
click at [275, 131] on button "button" at bounding box center [272, 132] width 12 height 12
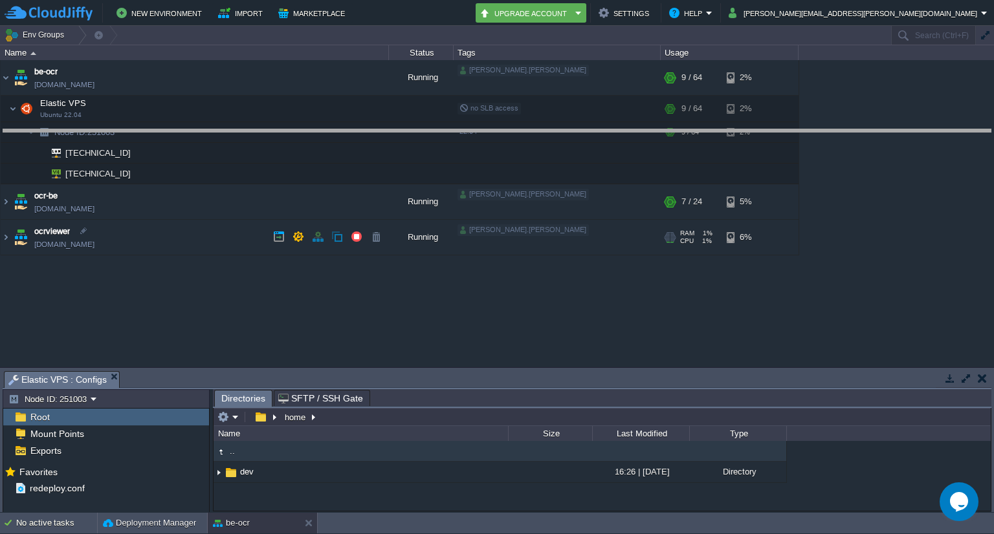
drag, startPoint x: 366, startPoint y: 375, endPoint x: 342, endPoint y: 133, distance: 243.2
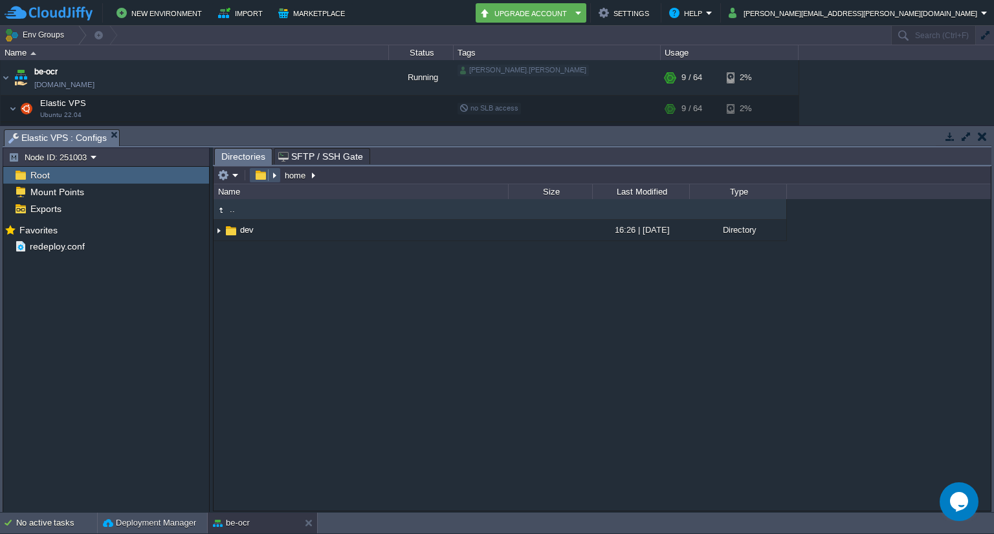
click at [261, 175] on button "button" at bounding box center [260, 175] width 19 height 12
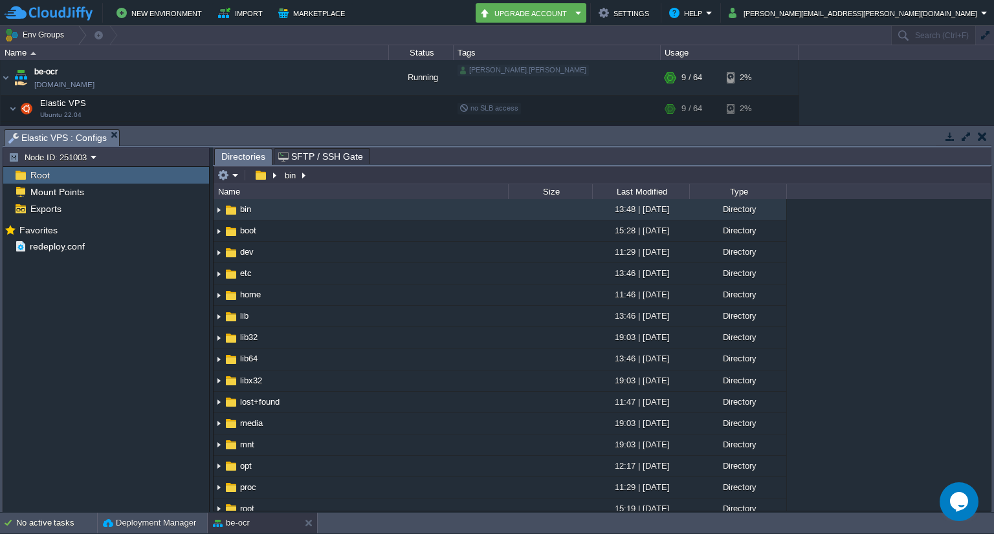
click at [983, 140] on button "button" at bounding box center [981, 137] width 9 height 12
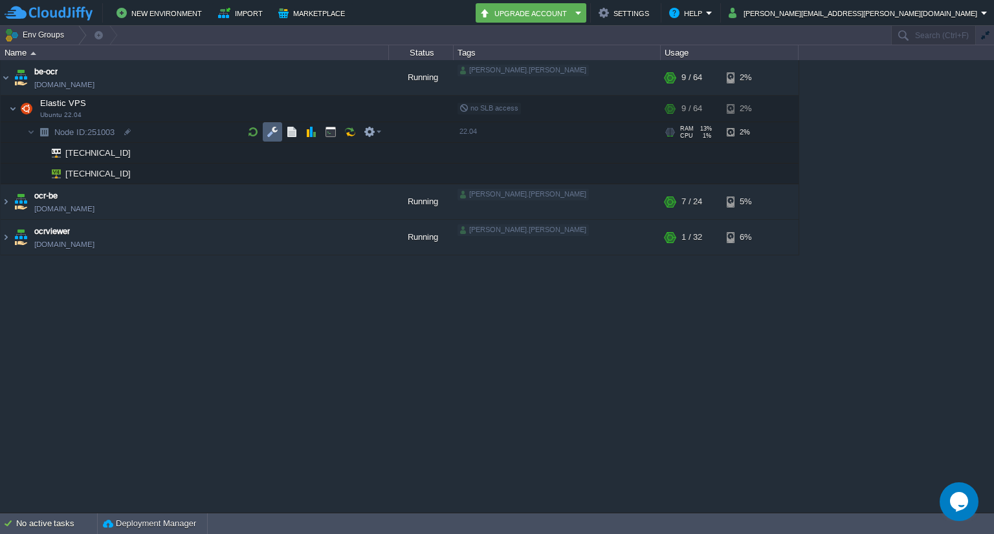
click at [272, 140] on td at bounding box center [272, 131] width 19 height 19
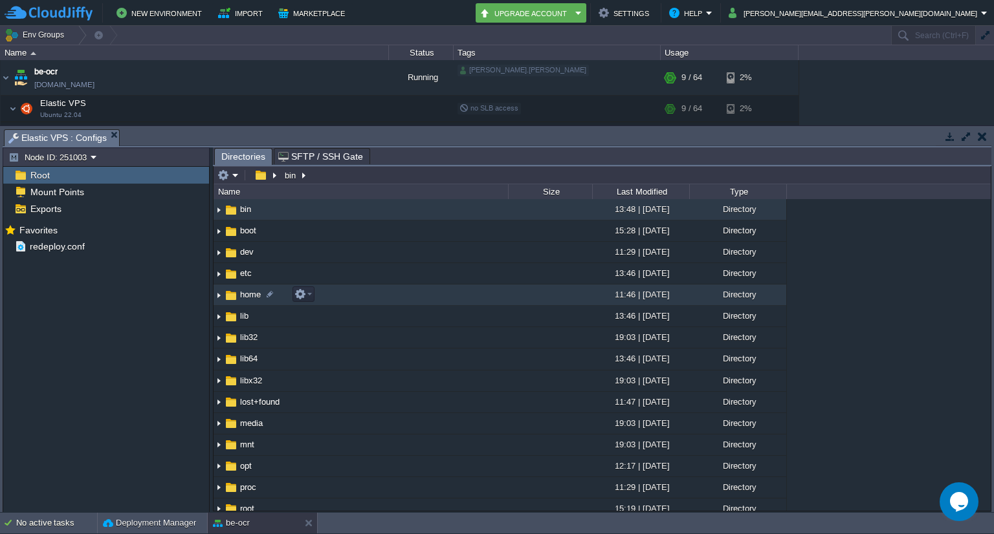
click at [251, 295] on span "home" at bounding box center [250, 294] width 25 height 11
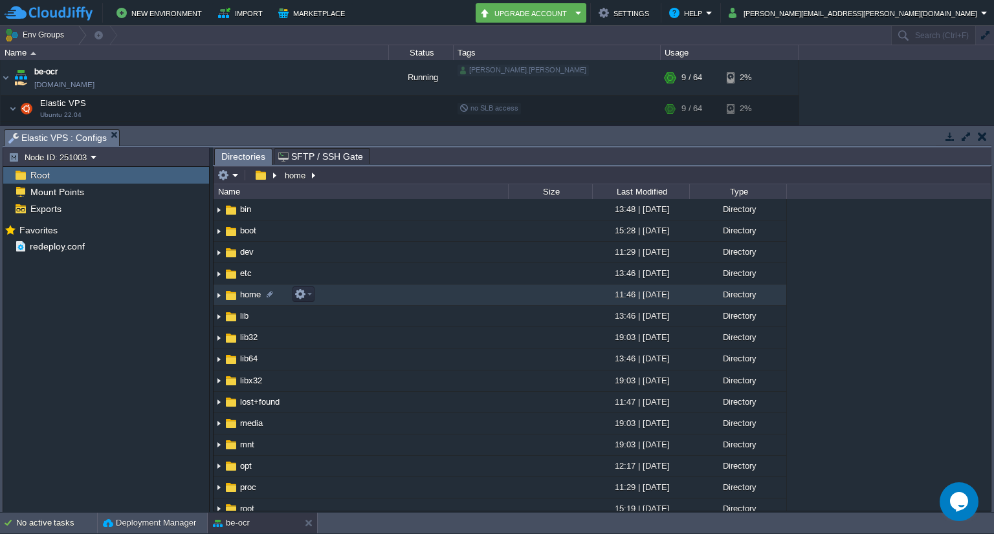
click at [251, 295] on span "home" at bounding box center [250, 294] width 25 height 11
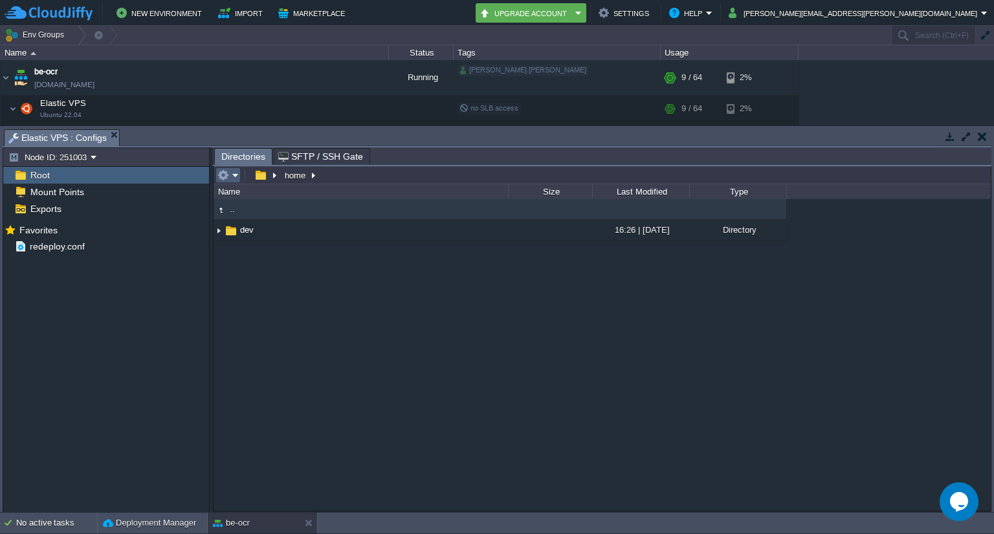
click at [234, 179] on em at bounding box center [227, 175] width 21 height 12
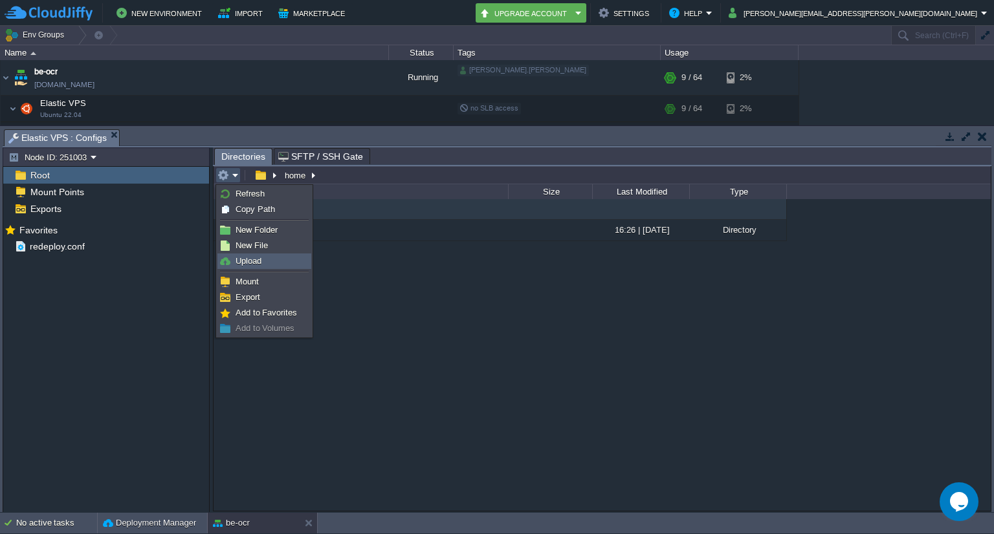
click at [237, 261] on span "Upload" at bounding box center [248, 261] width 26 height 10
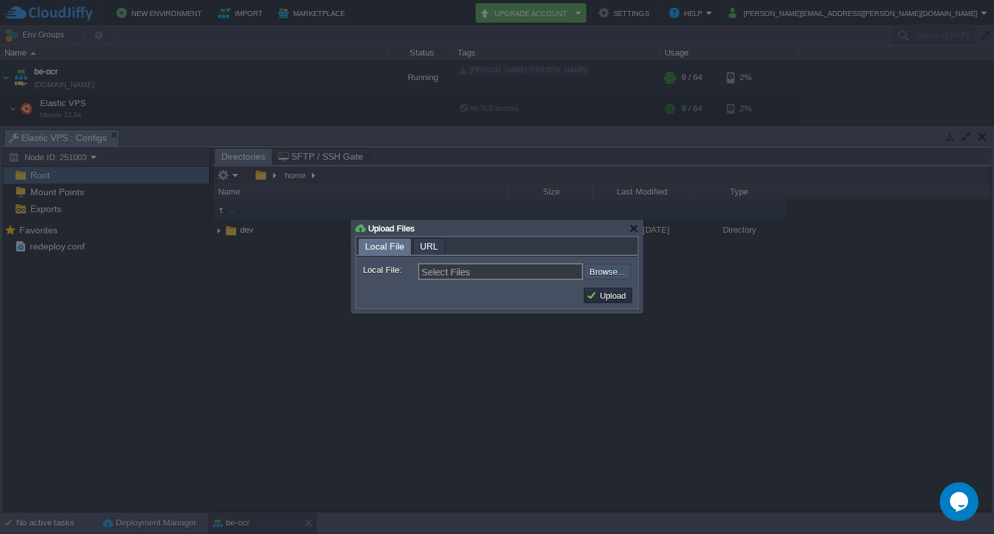
click at [596, 276] on input "file" at bounding box center [549, 272] width 164 height 16
click at [629, 226] on div at bounding box center [634, 229] width 10 height 10
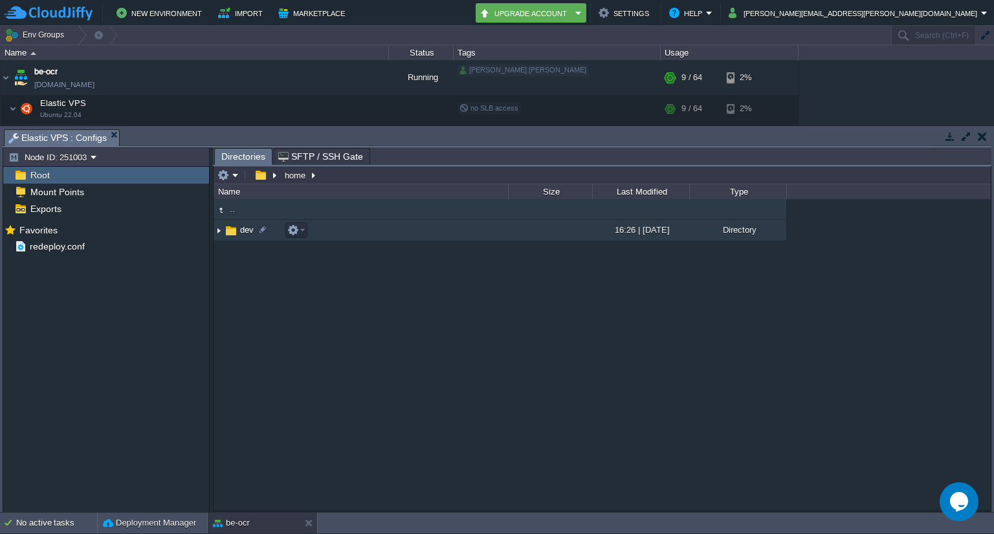
click at [242, 231] on span "dev" at bounding box center [246, 229] width 17 height 11
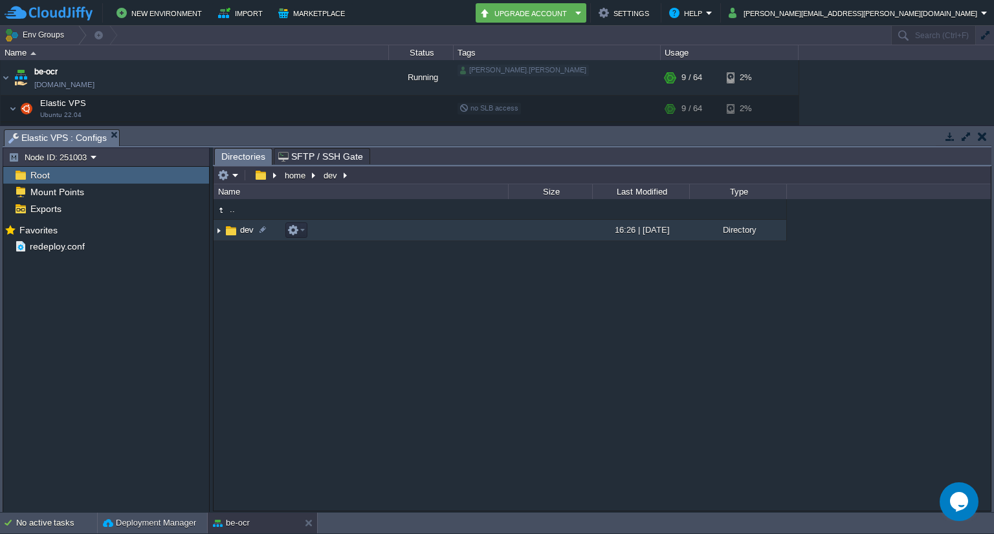
click at [242, 231] on span "dev" at bounding box center [246, 229] width 17 height 11
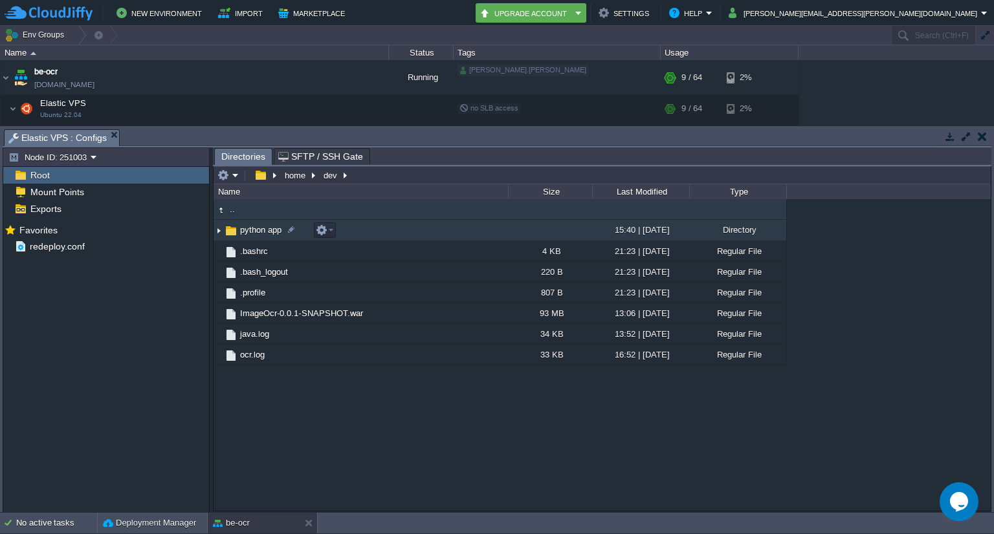
click at [242, 231] on span "python app" at bounding box center [260, 229] width 45 height 11
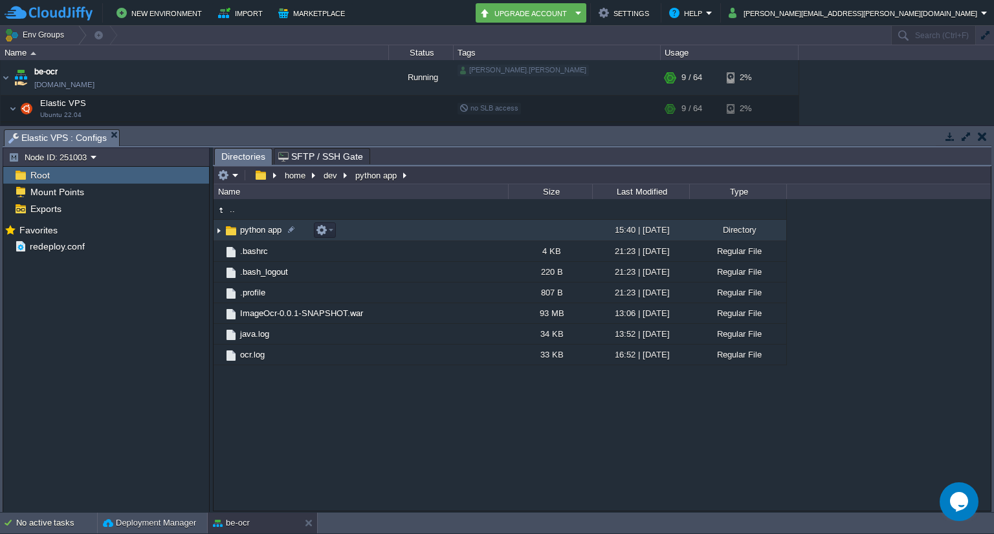
click at [242, 231] on span "python app" at bounding box center [260, 229] width 45 height 11
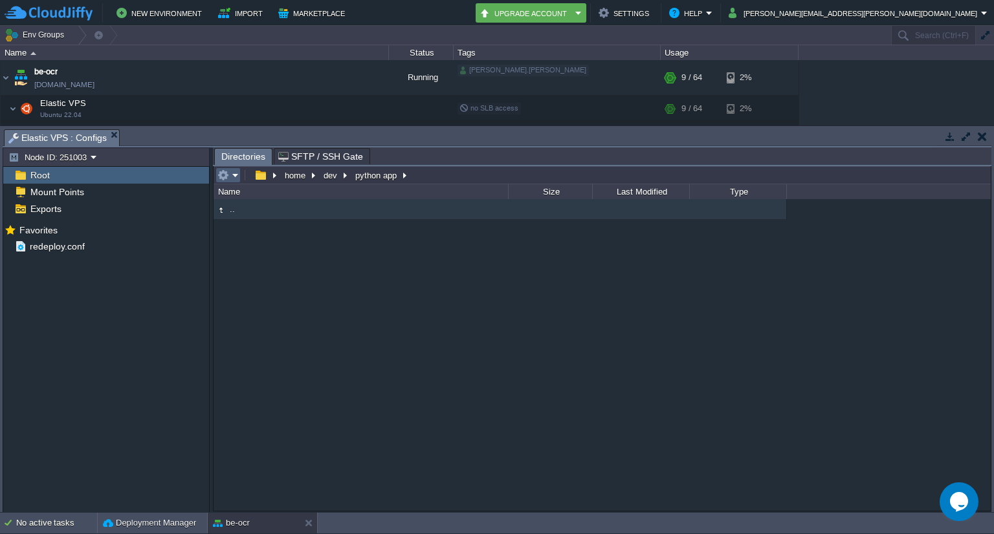
click at [237, 177] on em at bounding box center [227, 175] width 21 height 12
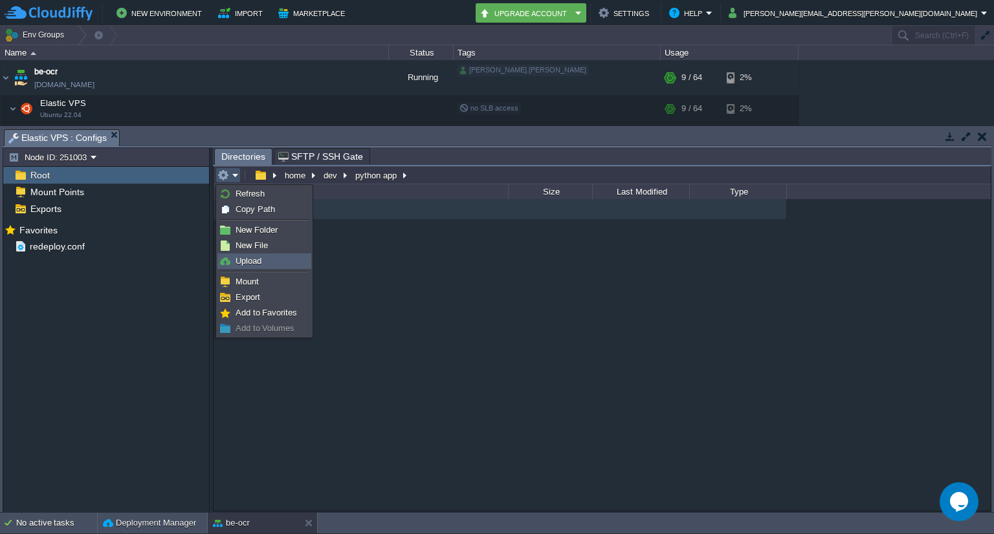
click at [253, 261] on span "Upload" at bounding box center [248, 261] width 26 height 10
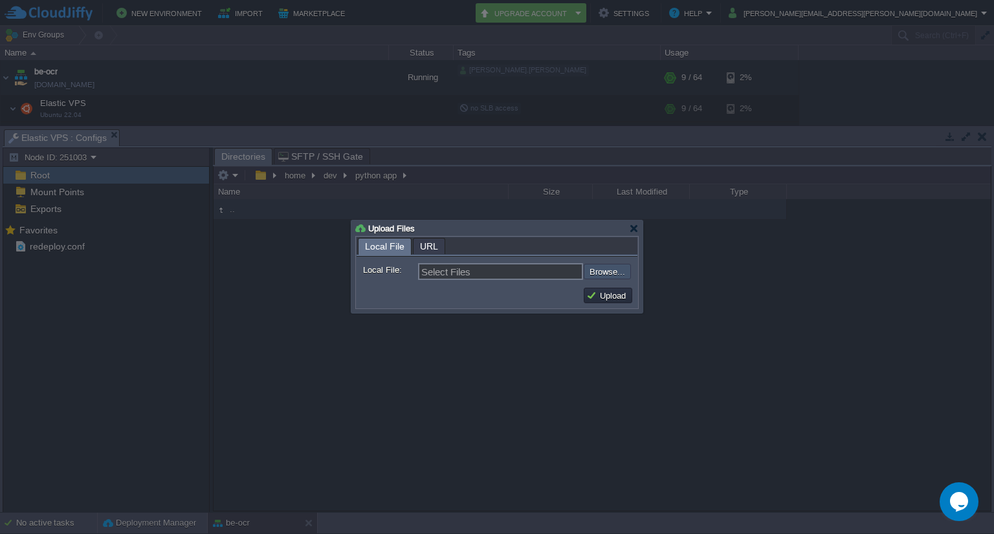
click at [609, 272] on input "file" at bounding box center [549, 272] width 164 height 16
type input "C:\fakepath\model_r50_iou_mix_2C020.zip"
type input "model_r50_iou_mix_2C020.zip"
click at [613, 299] on button "Upload" at bounding box center [607, 296] width 43 height 12
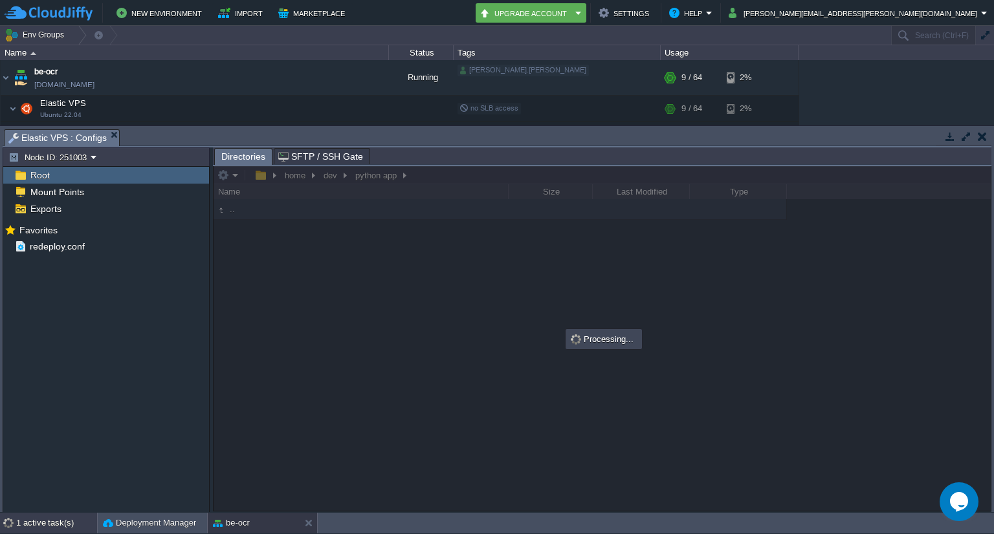
click at [56, 526] on div "1 active task(s)" at bounding box center [56, 523] width 81 height 21
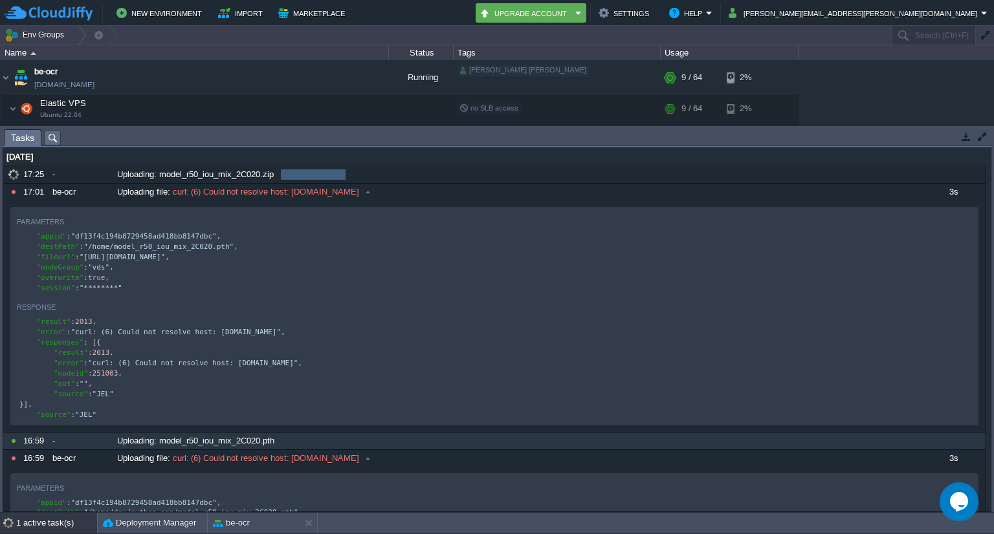
click at [53, 450] on div "-" at bounding box center [80, 441] width 63 height 17
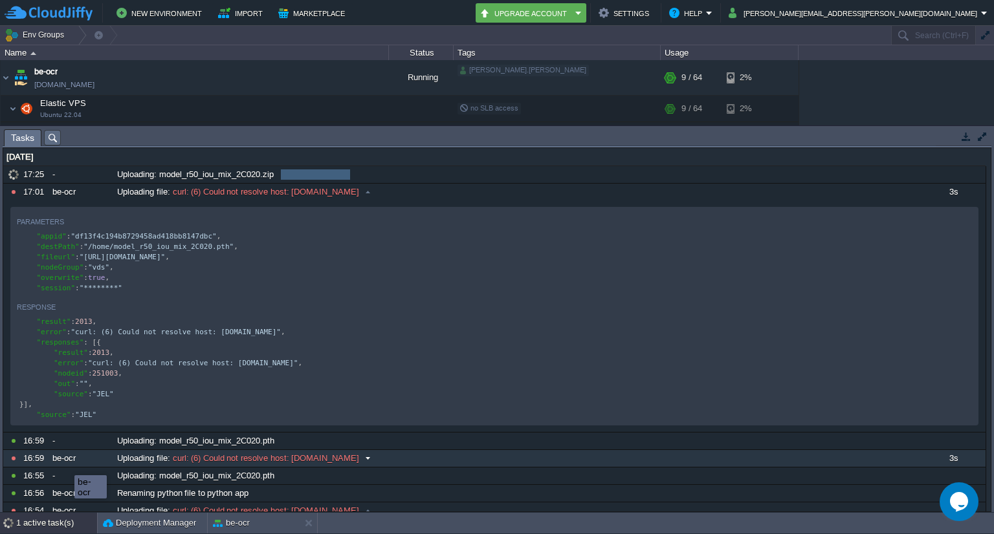
click at [65, 464] on div "be-ocr" at bounding box center [80, 458] width 63 height 17
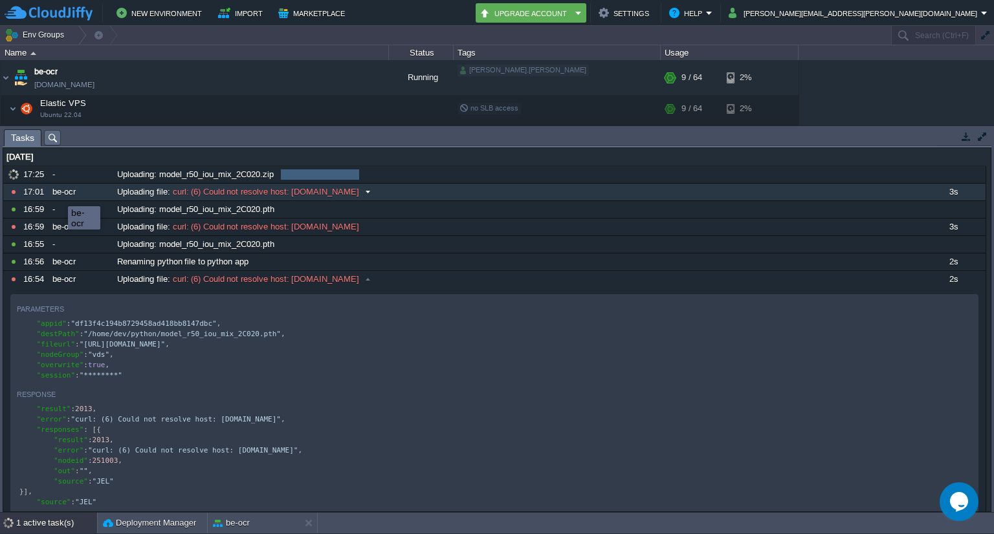
click at [58, 195] on div "be-ocr" at bounding box center [80, 192] width 63 height 17
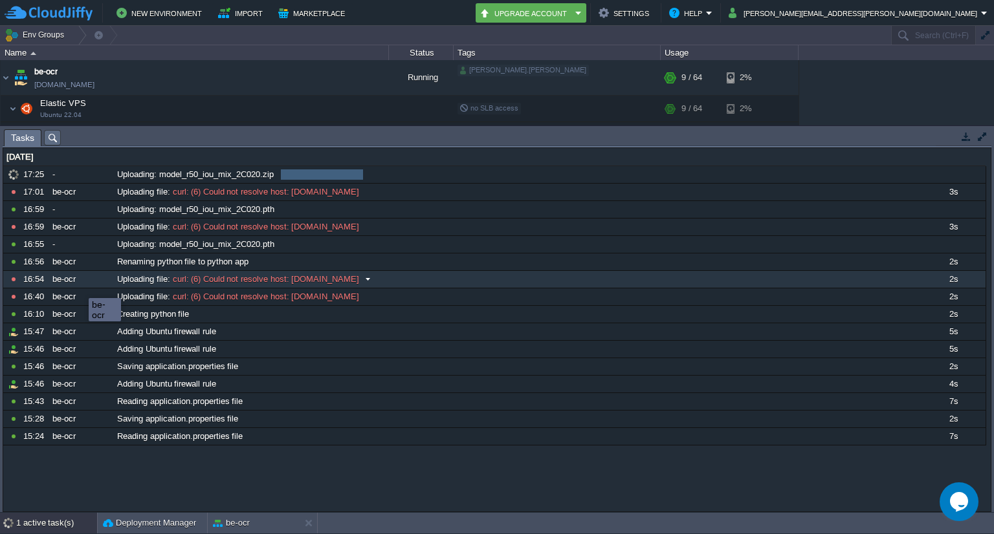
click at [72, 280] on div "be-ocr" at bounding box center [80, 279] width 63 height 17
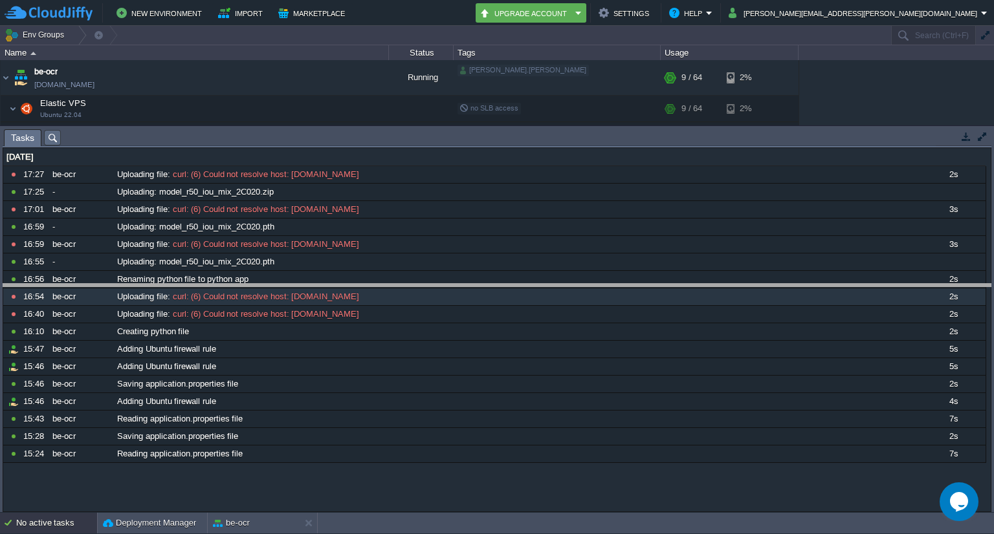
drag, startPoint x: 569, startPoint y: 138, endPoint x: 568, endPoint y: 292, distance: 153.9
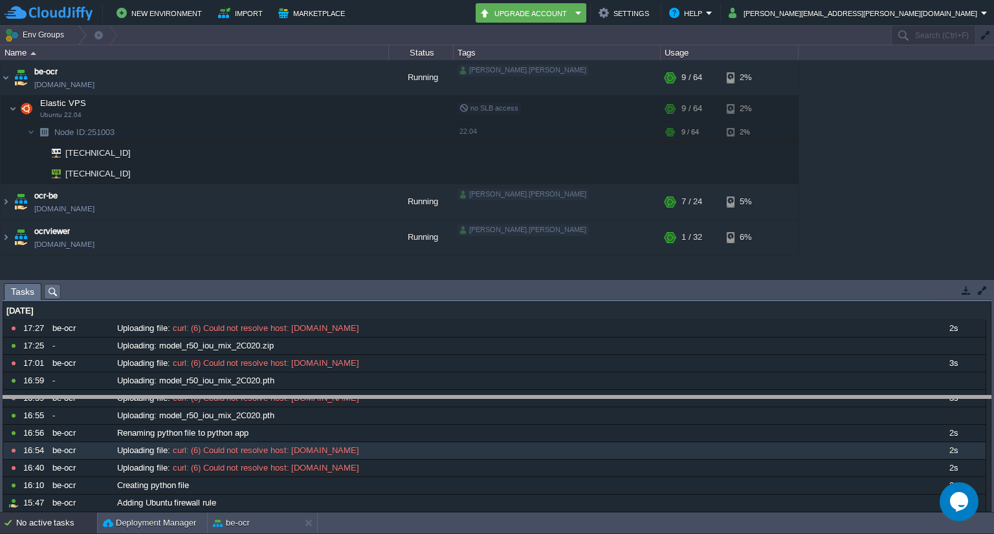
drag, startPoint x: 547, startPoint y: 295, endPoint x: 543, endPoint y: 309, distance: 14.1
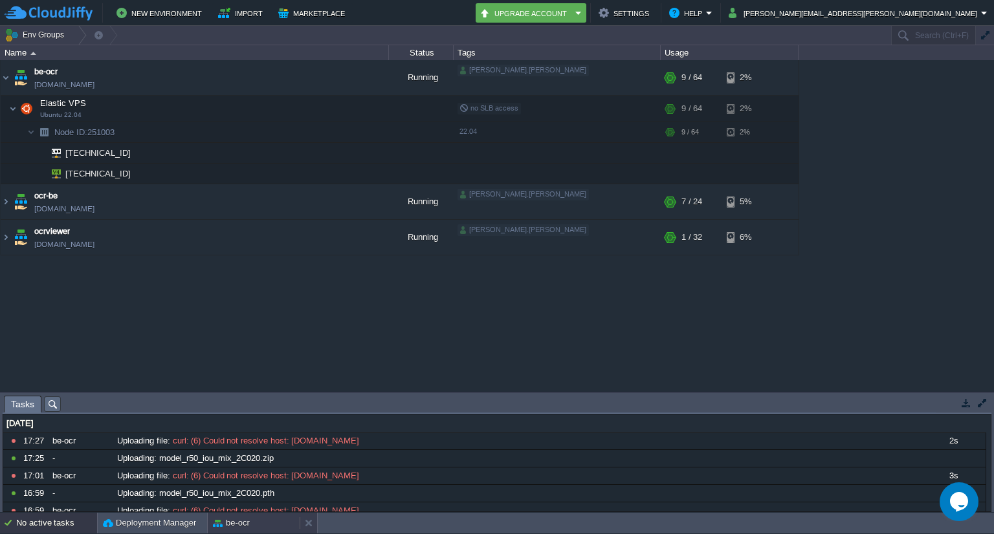
click at [239, 518] on button "be-ocr" at bounding box center [231, 523] width 37 height 13
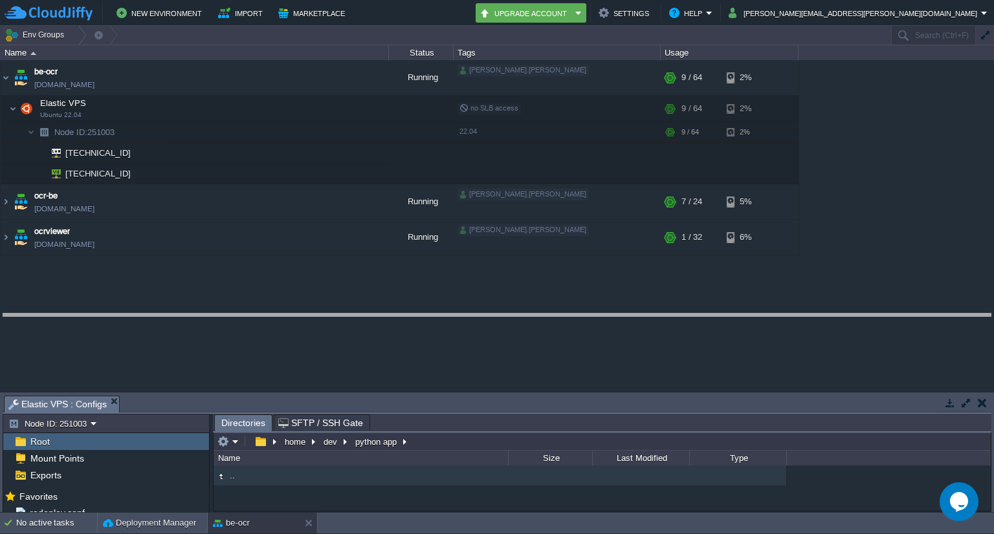
drag, startPoint x: 541, startPoint y: 404, endPoint x: 547, endPoint y: 321, distance: 82.4
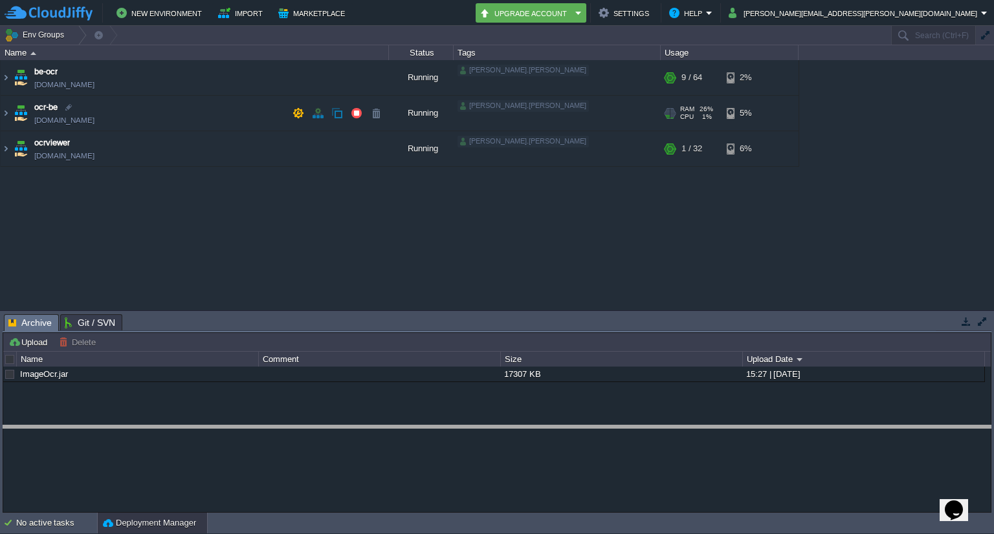
drag, startPoint x: 447, startPoint y: 321, endPoint x: 442, endPoint y: 433, distance: 111.3
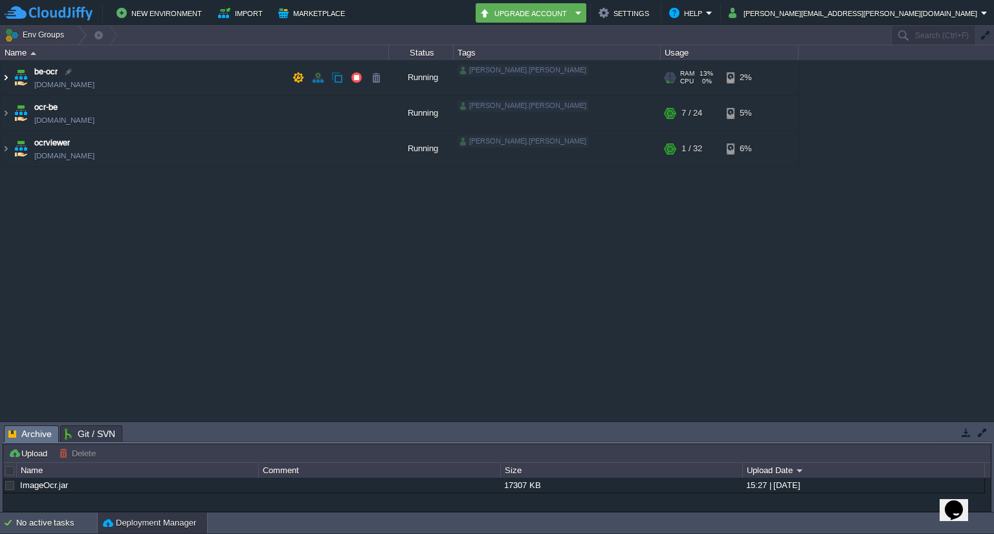
click at [5, 76] on img at bounding box center [6, 77] width 10 height 35
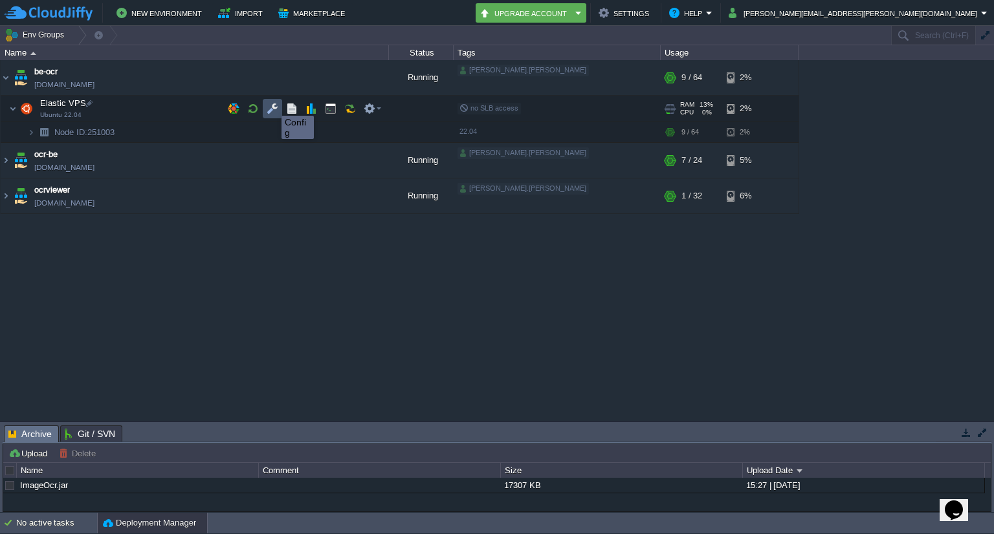
click at [272, 104] on button "button" at bounding box center [272, 109] width 12 height 12
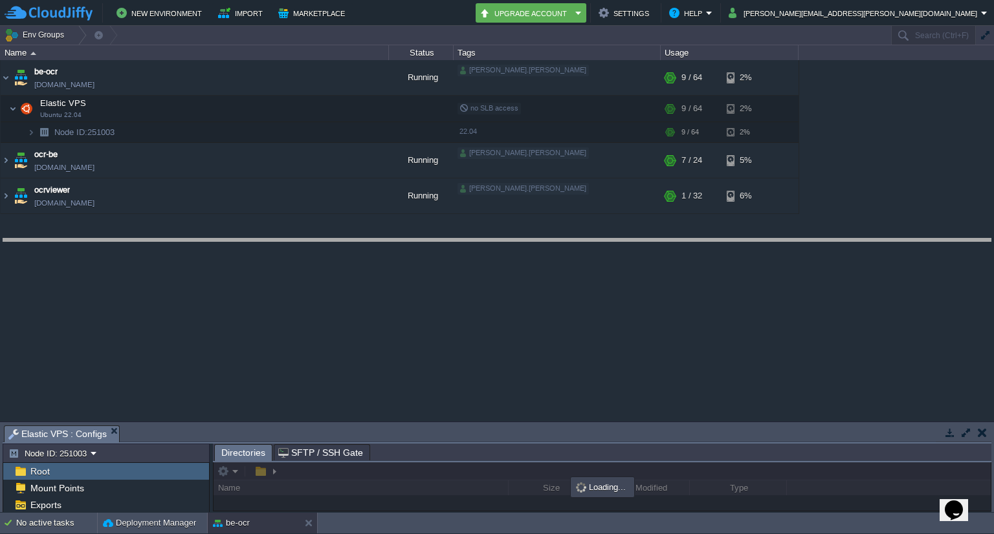
drag, startPoint x: 470, startPoint y: 433, endPoint x: 472, endPoint y: 246, distance: 186.9
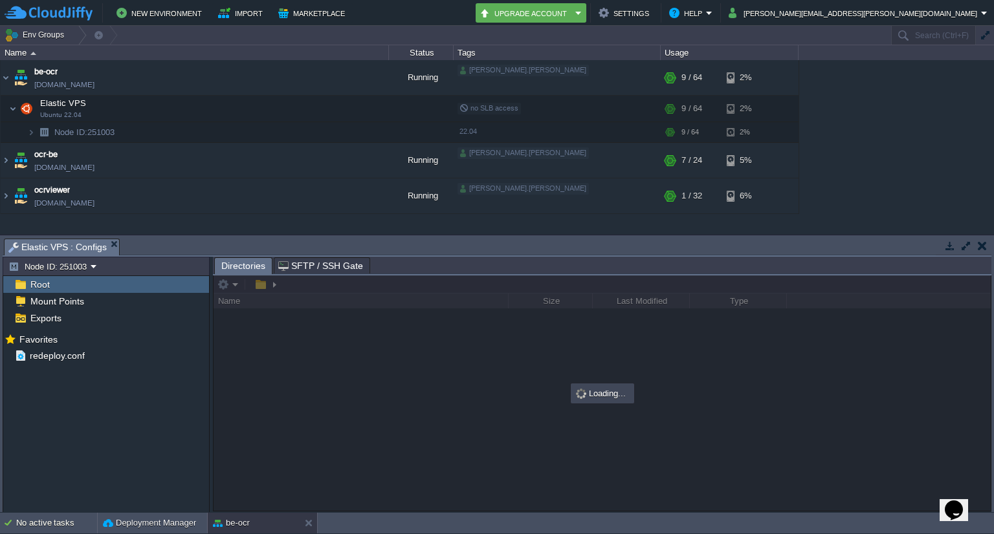
click at [127, 287] on div "Root" at bounding box center [106, 284] width 206 height 17
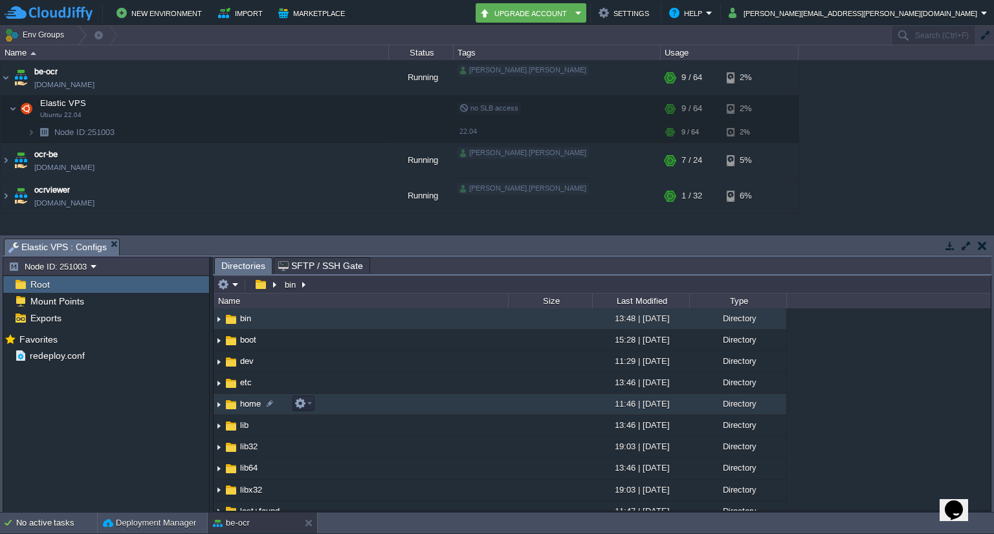
click at [230, 403] on img at bounding box center [231, 405] width 14 height 14
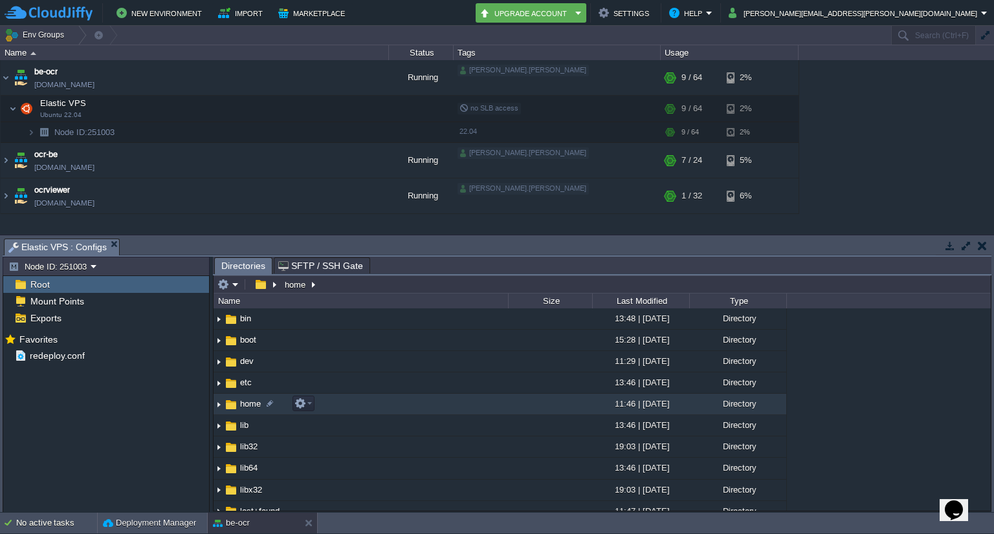
click at [230, 403] on img at bounding box center [231, 405] width 14 height 14
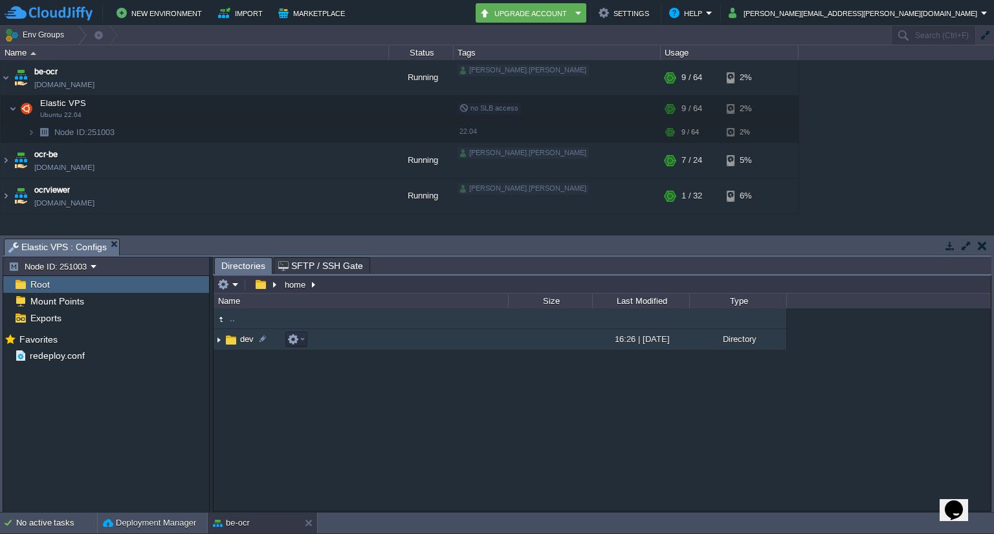
click at [236, 338] on img at bounding box center [231, 340] width 14 height 14
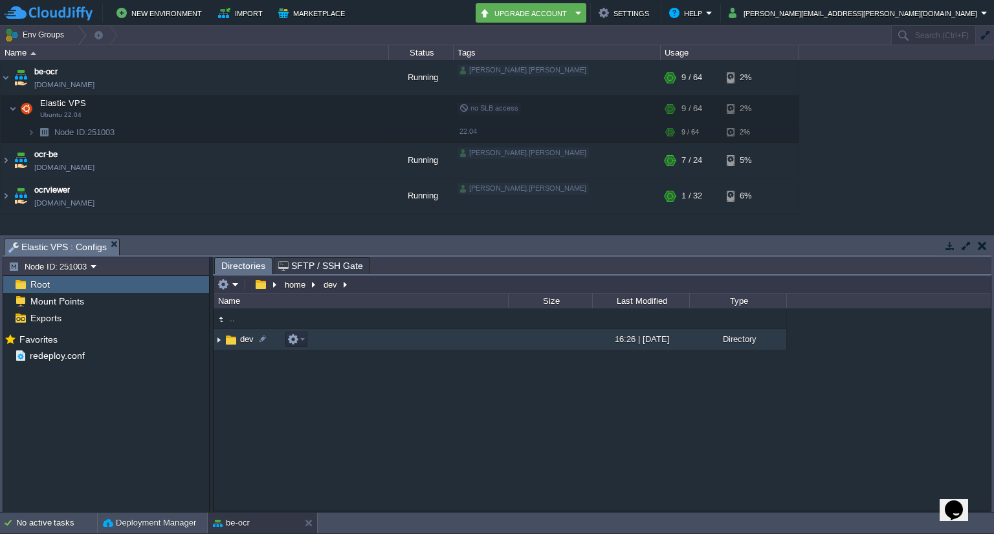
click at [236, 338] on img at bounding box center [231, 340] width 14 height 14
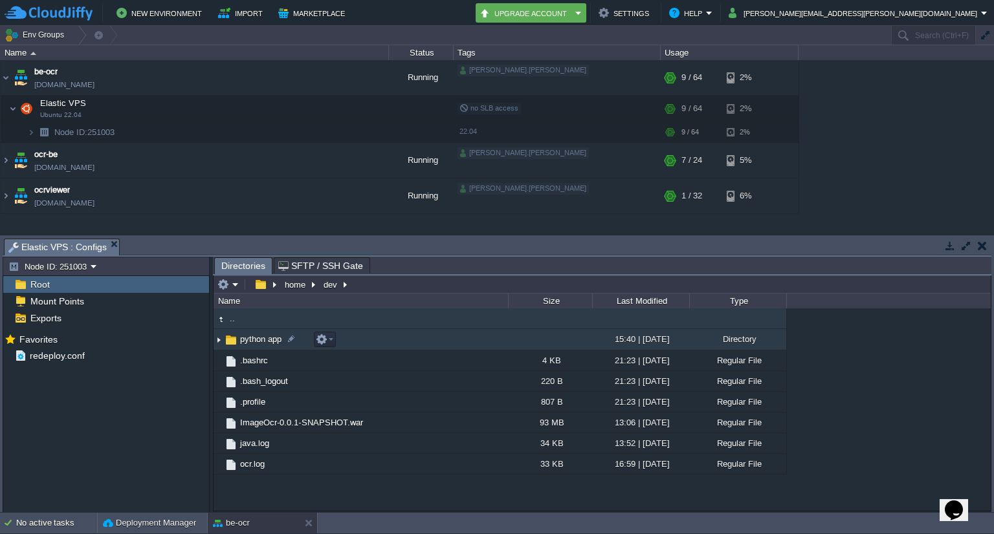
click at [255, 341] on span "python app" at bounding box center [260, 339] width 45 height 11
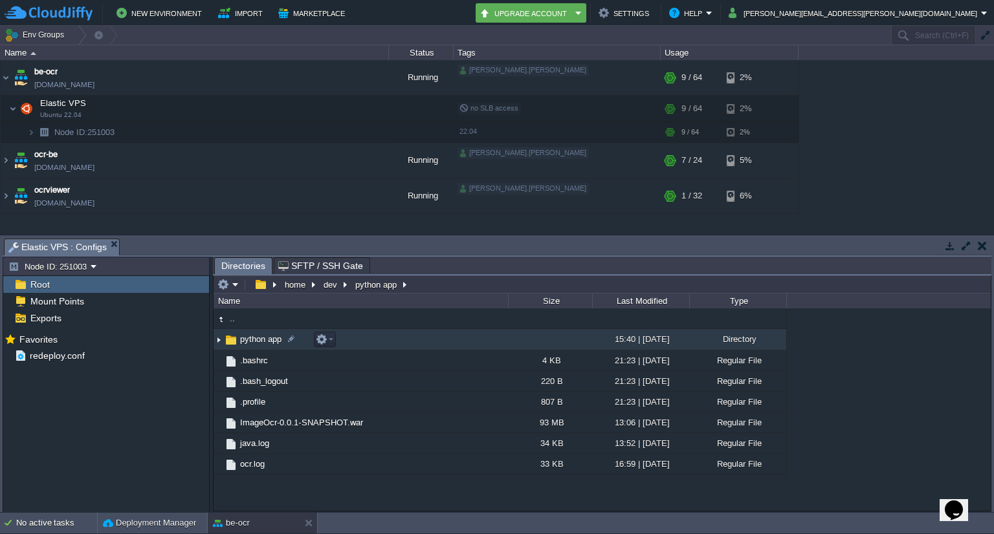
click at [255, 341] on span "python app" at bounding box center [260, 339] width 45 height 11
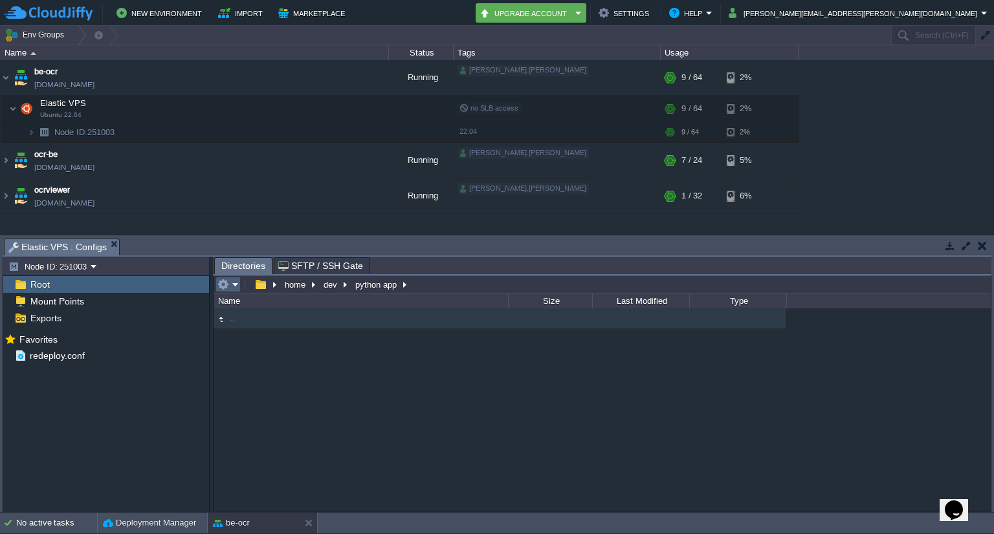
click at [232, 290] on em at bounding box center [227, 285] width 21 height 12
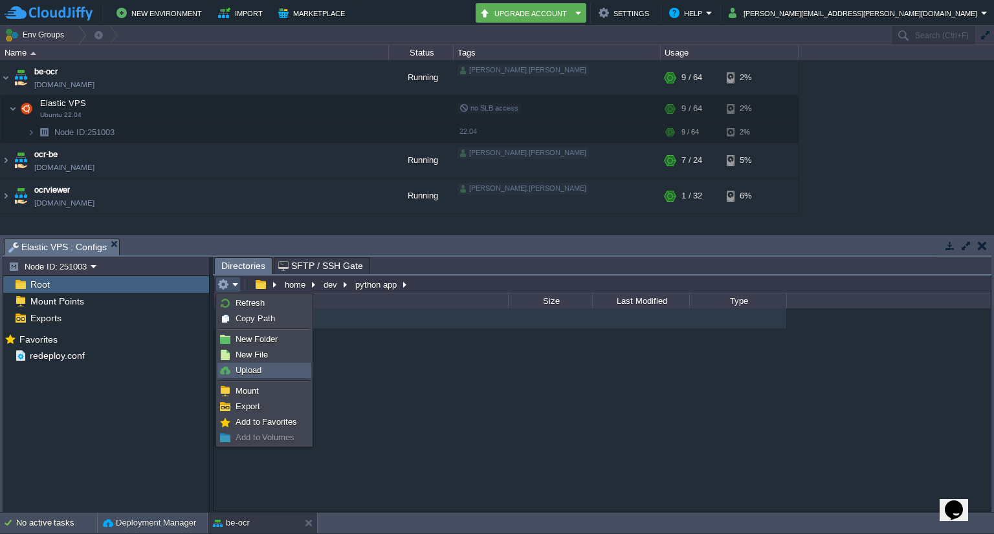
click at [246, 369] on span "Upload" at bounding box center [248, 370] width 26 height 10
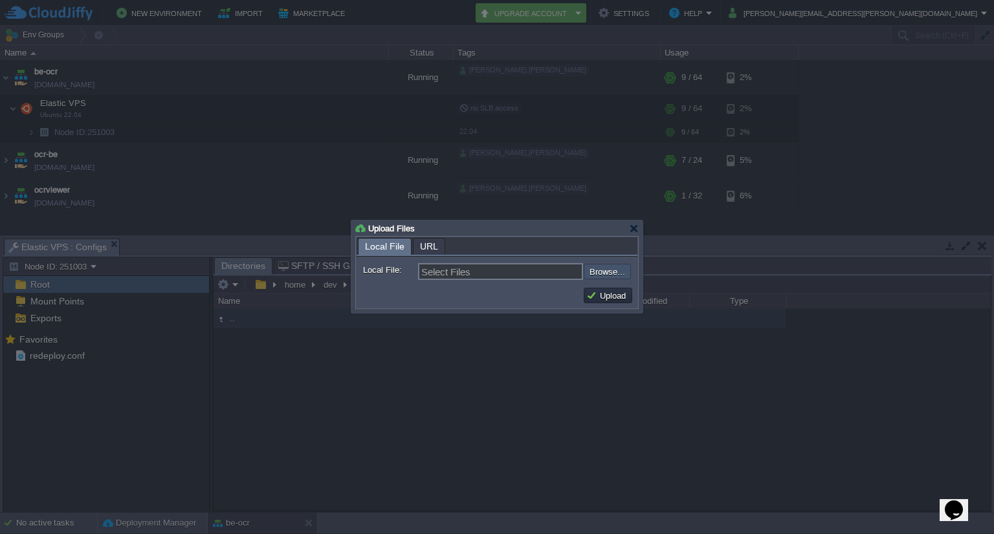
click at [603, 274] on input "file" at bounding box center [549, 272] width 164 height 16
type input "C:\fakepath\model_r50_iou_mix_2C020.zip"
type input "model_r50_iou_mix_2C020.zip"
click at [619, 292] on button "Upload" at bounding box center [607, 296] width 43 height 12
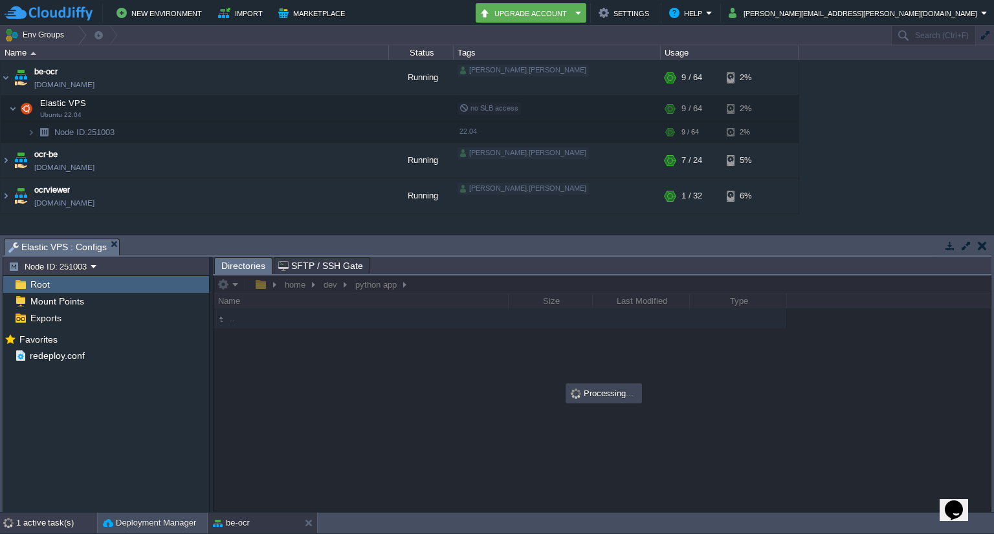
click at [62, 525] on div "1 active task(s)" at bounding box center [56, 523] width 81 height 21
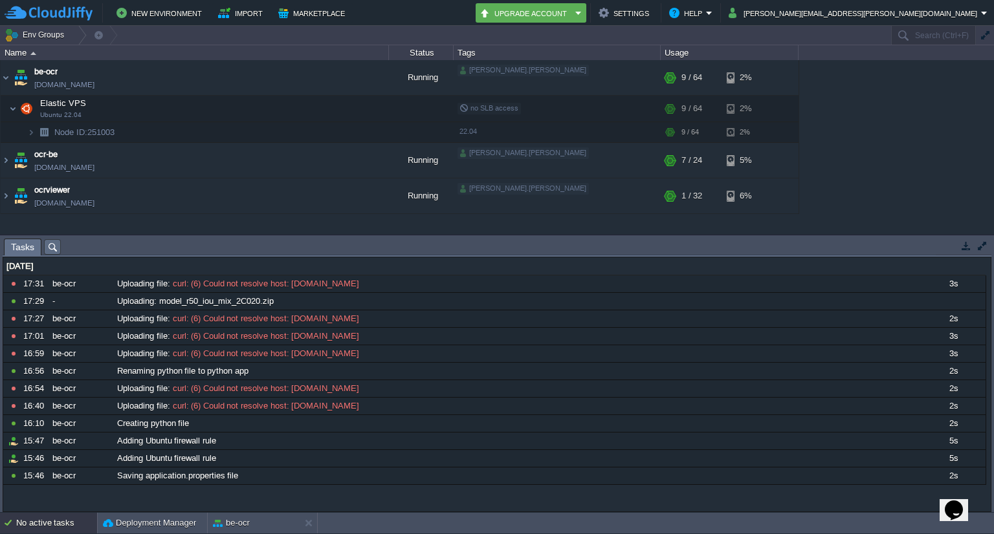
click at [954, 503] on icon "Chat widget" at bounding box center [953, 510] width 18 height 19
click at [954, 505] on icon "Close Chat This icon closes the chat window." at bounding box center [951, 513] width 16 height 16
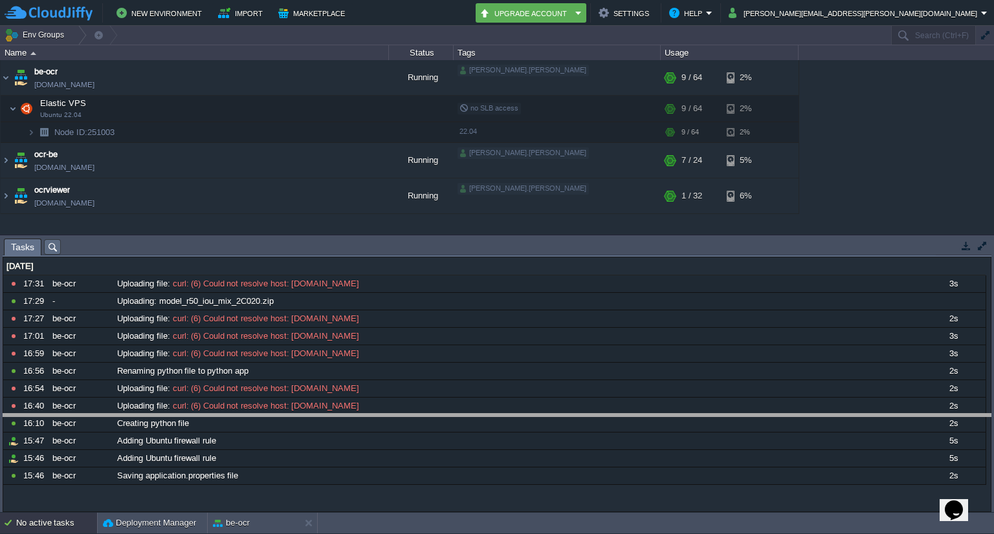
drag, startPoint x: 501, startPoint y: 249, endPoint x: 521, endPoint y: 424, distance: 176.4
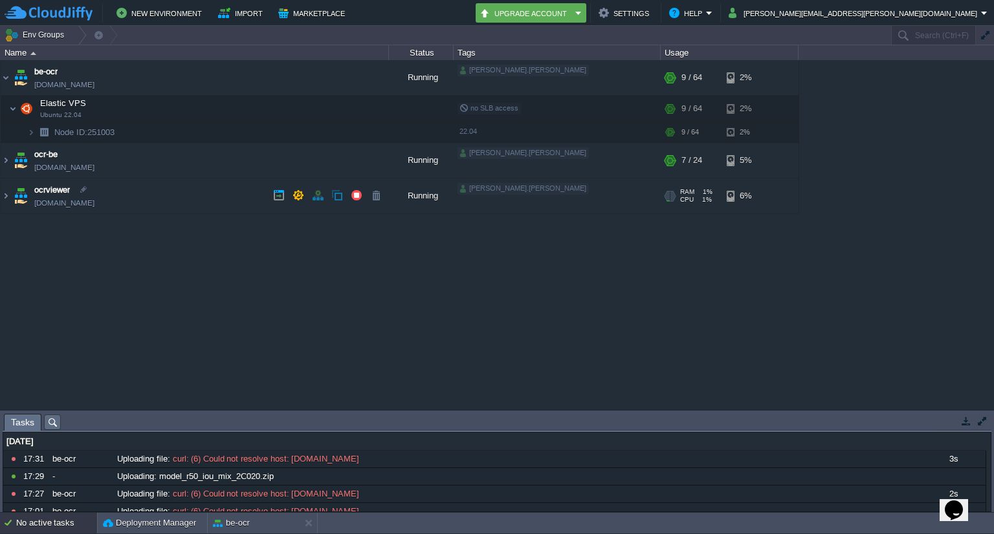
click at [83, 199] on link "[DOMAIN_NAME]" at bounding box center [64, 203] width 60 height 13
click at [277, 111] on button "button" at bounding box center [272, 109] width 12 height 12
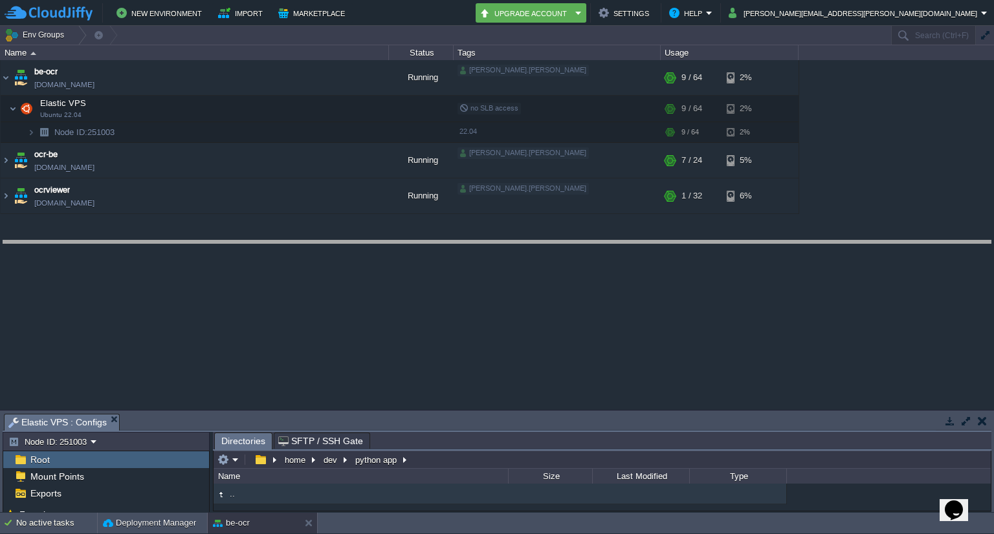
drag, startPoint x: 374, startPoint y: 429, endPoint x: 305, endPoint y: 234, distance: 207.0
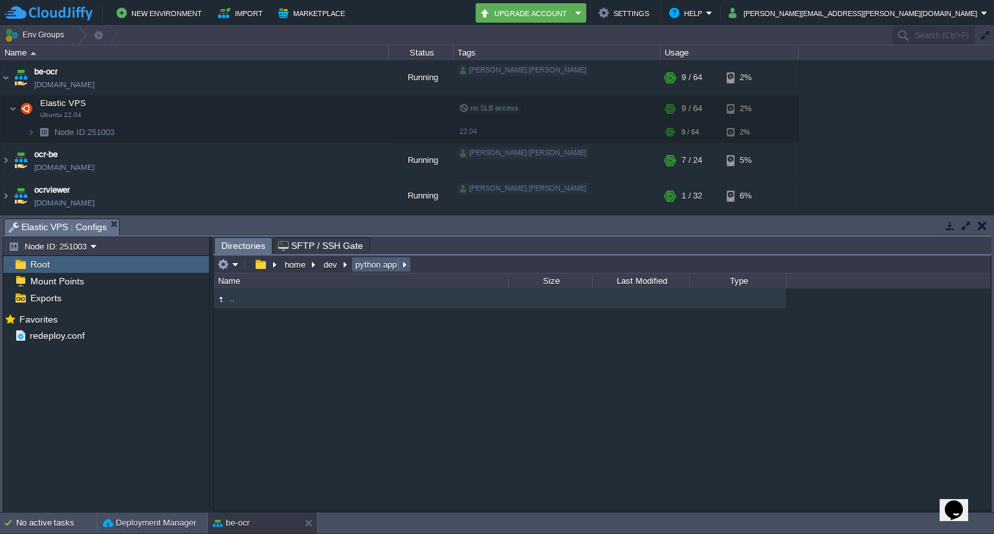
click at [366, 270] on button "python app" at bounding box center [376, 265] width 47 height 12
click at [322, 263] on button "dev" at bounding box center [330, 265] width 19 height 12
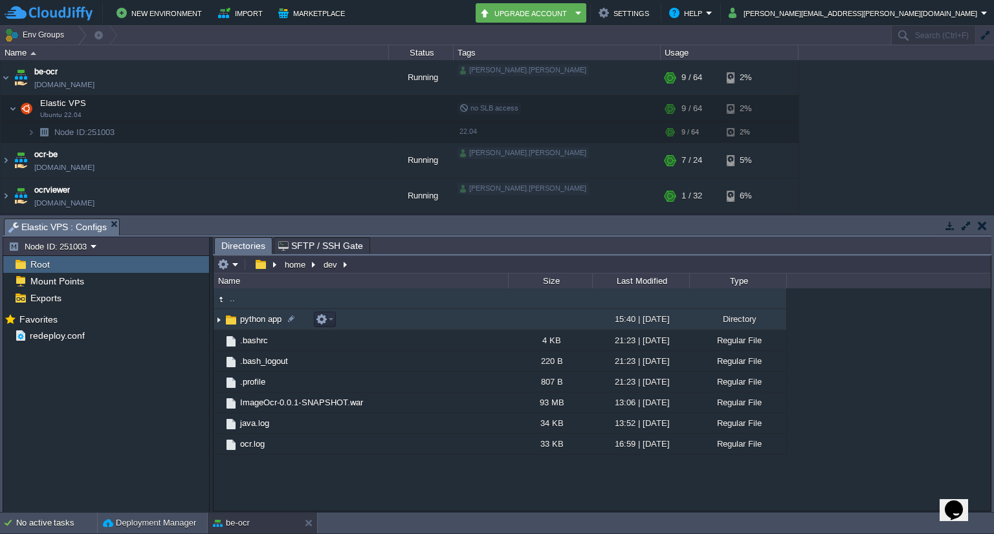
click at [246, 321] on span "python app" at bounding box center [260, 319] width 45 height 11
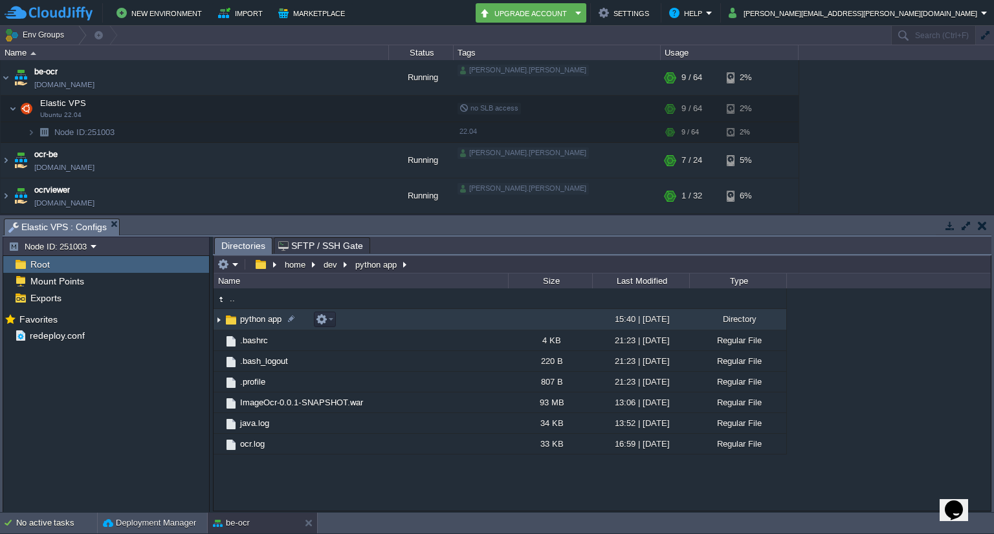
click at [246, 321] on span "python app" at bounding box center [260, 319] width 45 height 11
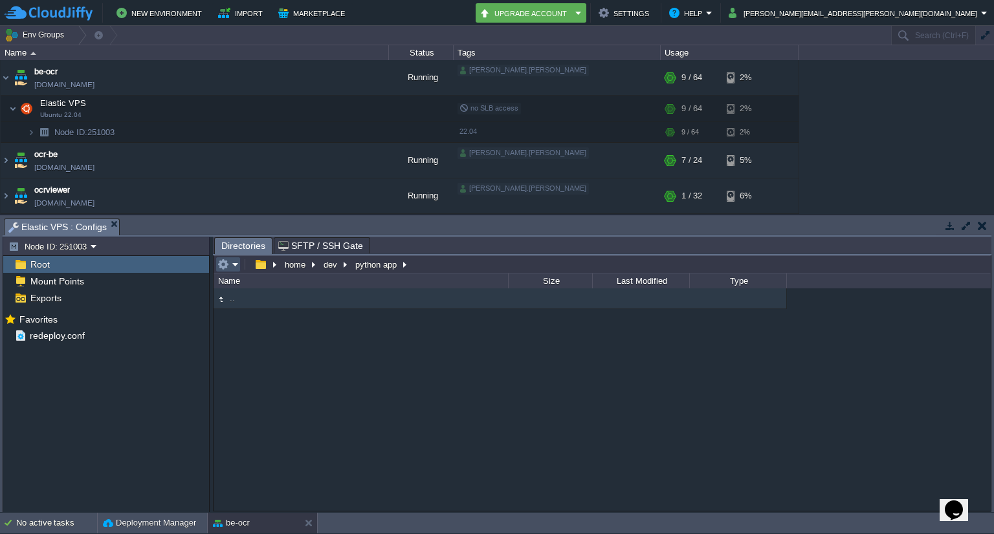
click at [228, 270] on button "button" at bounding box center [223, 265] width 12 height 12
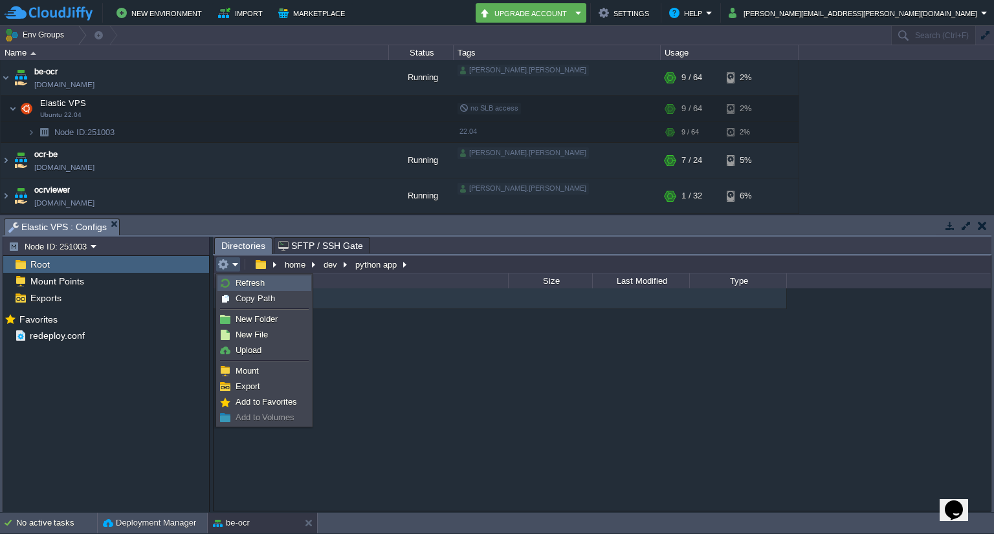
click at [249, 281] on span "Refresh" at bounding box center [249, 283] width 29 height 10
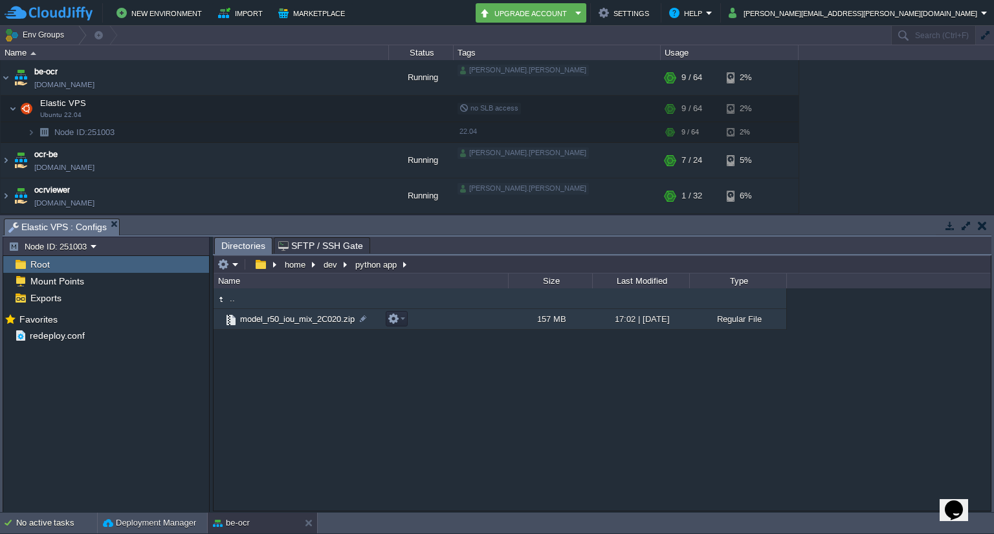
click at [274, 322] on span "model_r50_iou_mix_2C020.zip" at bounding box center [297, 319] width 118 height 11
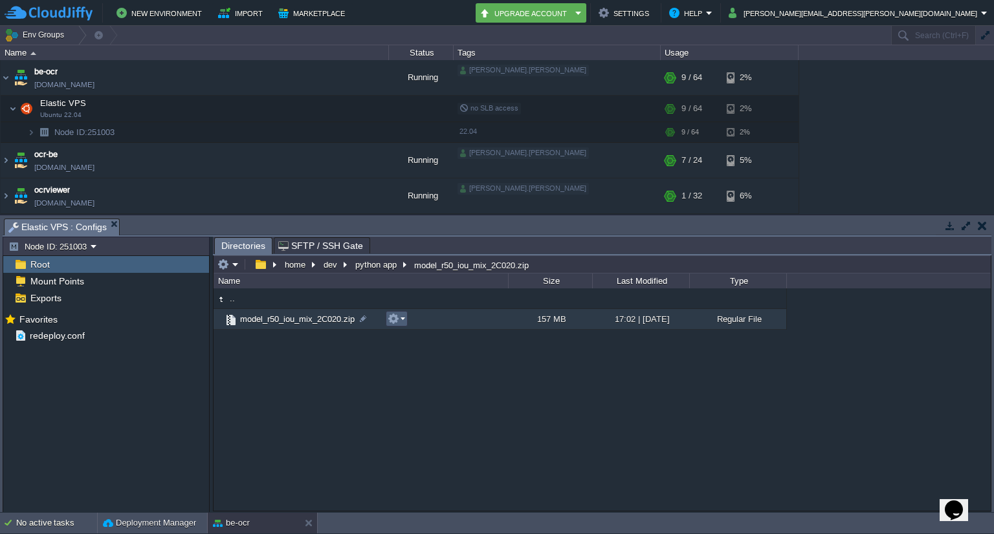
click at [399, 321] on em at bounding box center [395, 319] width 17 height 12
click at [545, 389] on div ".. model_r50_iou_mix_2C020.zip 157 MB 17:02 | 18 Sep 2025 Regular File" at bounding box center [601, 399] width 777 height 223
click at [288, 318] on span "model_r50_iou_mix_2C020.zip" at bounding box center [297, 319] width 118 height 11
click at [360, 322] on div at bounding box center [363, 319] width 12 height 12
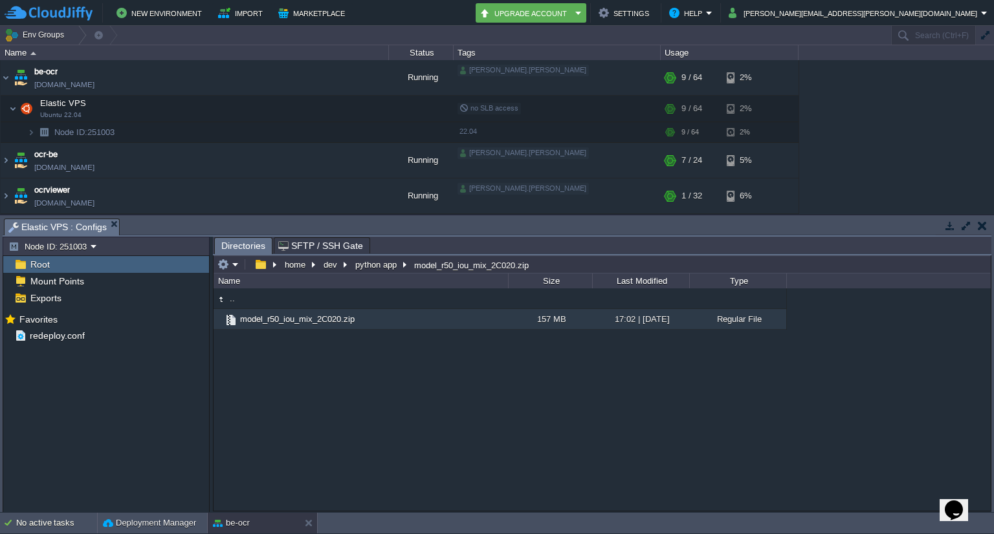
click at [376, 363] on div ".. model_r50_iou_mix_2C020.zip 157 MB 17:02 | 18 Sep 2025 Regular File model_r5…" at bounding box center [601, 399] width 777 height 223
click at [234, 265] on em at bounding box center [227, 265] width 21 height 12
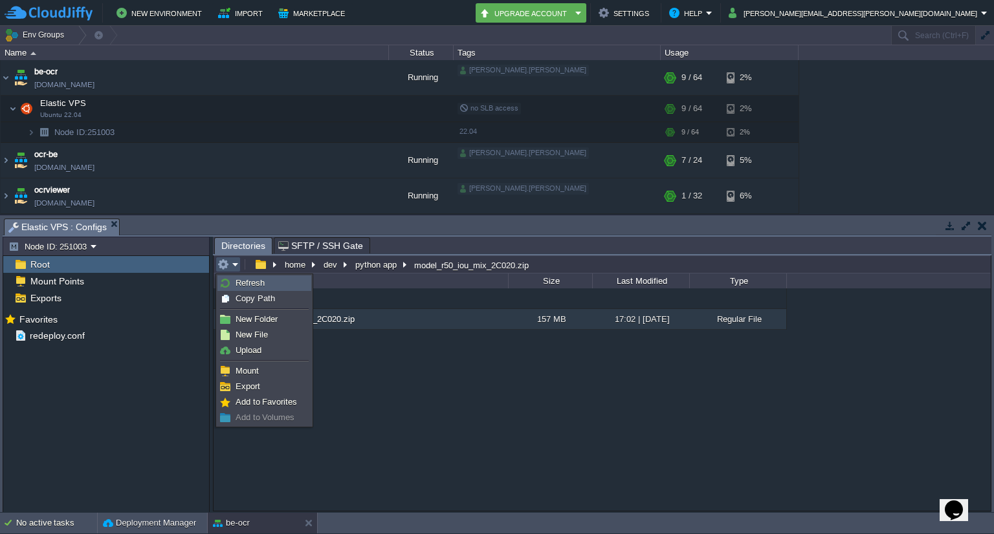
click at [243, 283] on span "Refresh" at bounding box center [249, 283] width 29 height 10
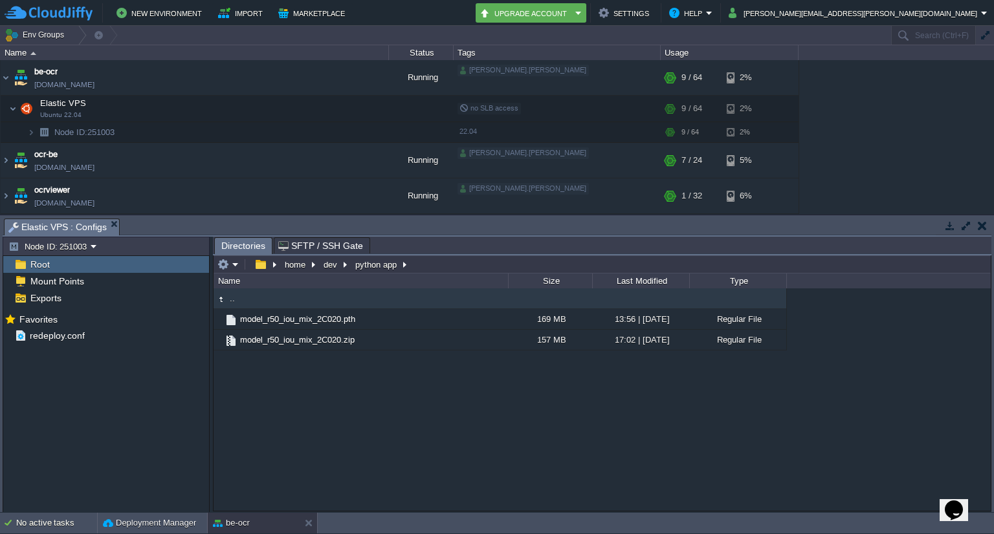
type input "/home/dev/python app"
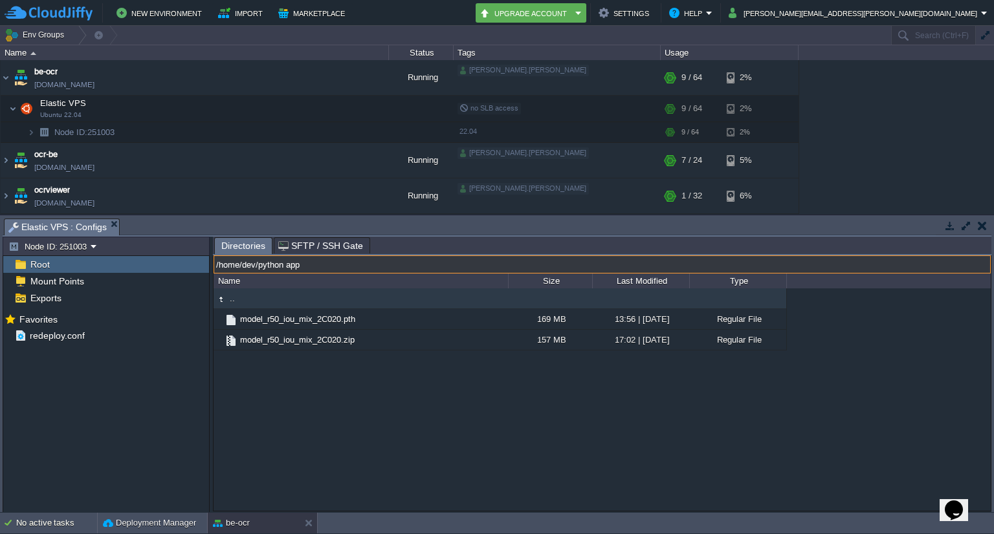
click at [435, 261] on input "/home/dev/python app" at bounding box center [601, 264] width 777 height 18
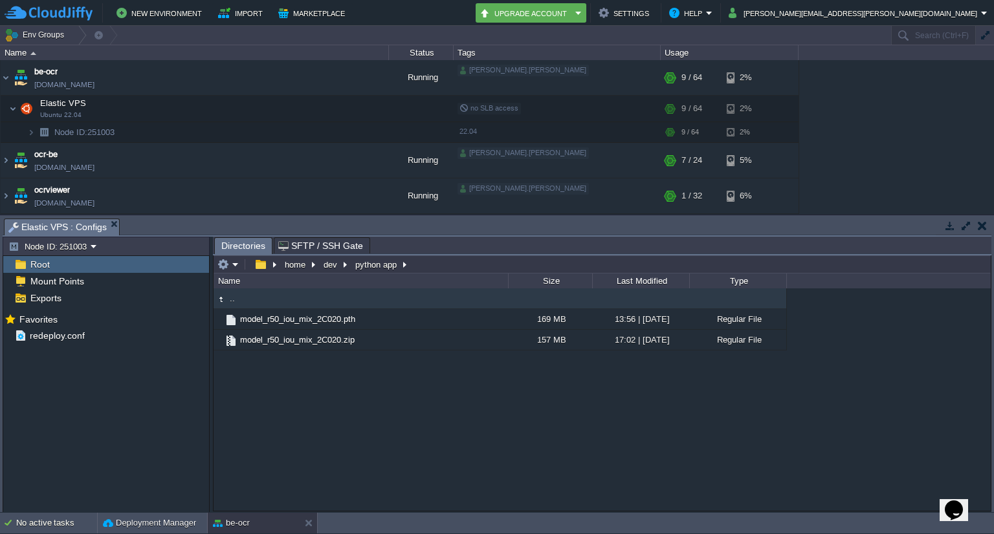
type input "/home/dev/python app"
click at [295, 432] on div ".. model_r50_iou_mix_2C020.pth 169 MB 13:56 | 30 Jun 2025 Regular File model_r5…" at bounding box center [601, 399] width 777 height 223
click at [237, 262] on em at bounding box center [227, 265] width 21 height 12
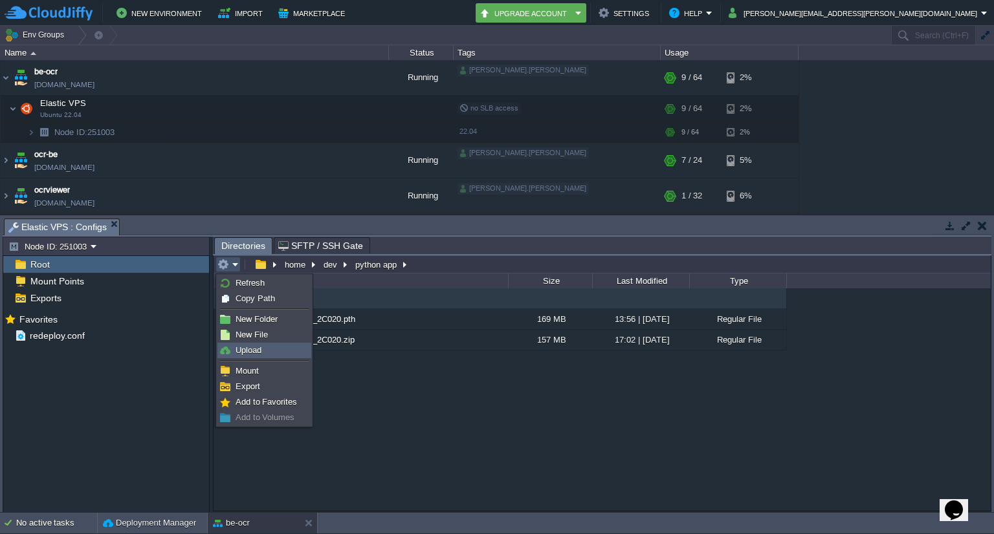
click at [252, 353] on span "Upload" at bounding box center [248, 350] width 26 height 10
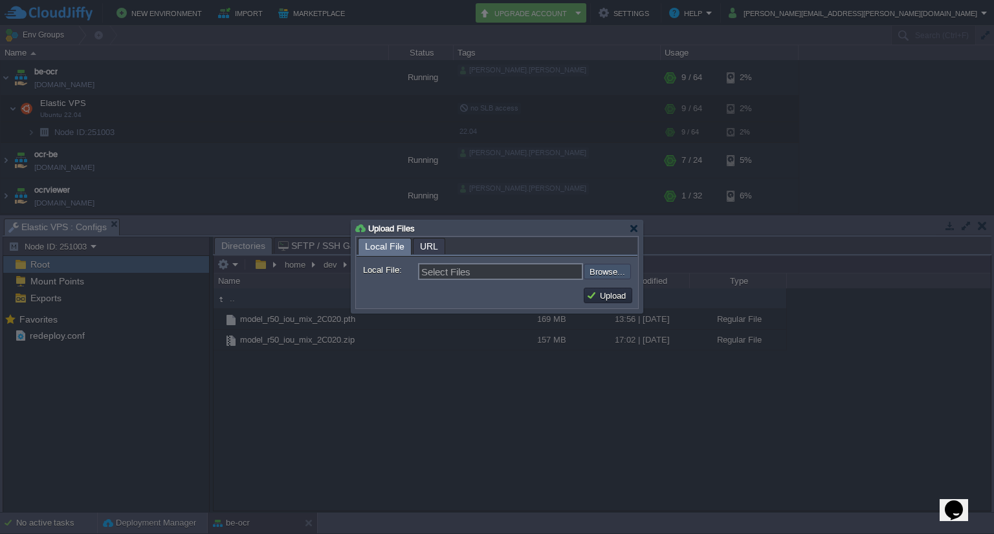
click at [608, 273] on input "file" at bounding box center [549, 272] width 164 height 16
type input "C:\fakepath\app.py"
type input "app.py"
click at [600, 300] on button "Upload" at bounding box center [607, 296] width 43 height 12
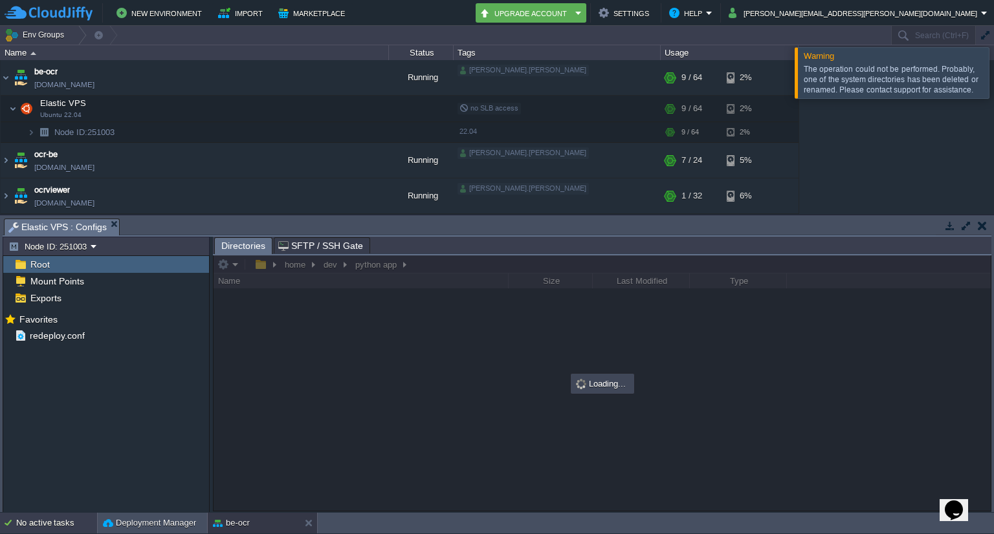
click at [46, 522] on div "No active tasks" at bounding box center [56, 523] width 81 height 21
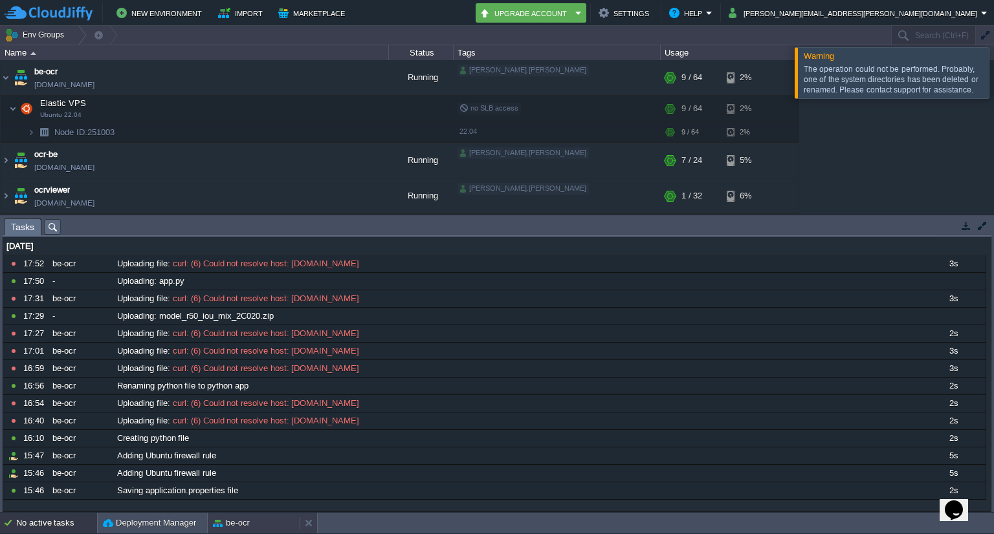
click at [238, 522] on button "be-ocr" at bounding box center [231, 523] width 37 height 13
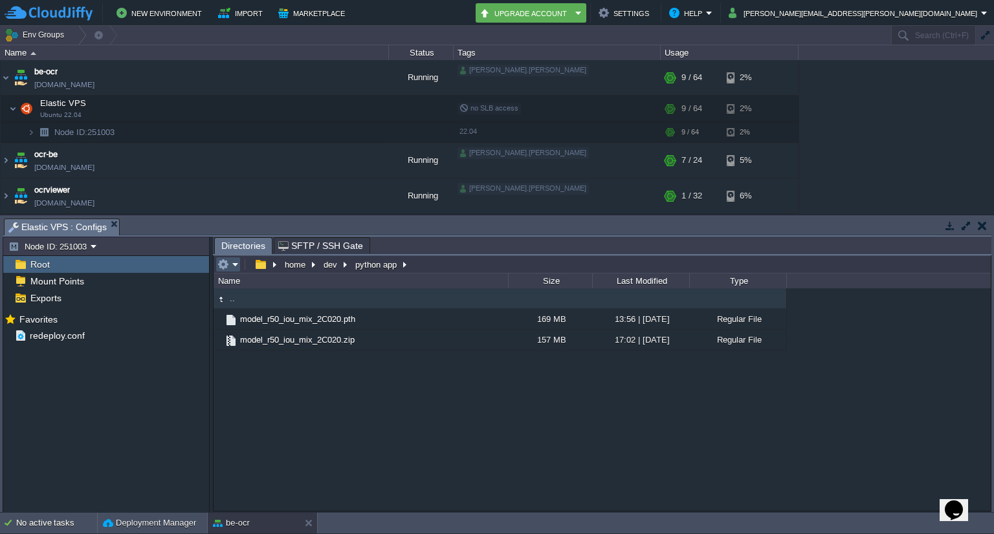
click at [223, 264] on button "button" at bounding box center [223, 265] width 12 height 12
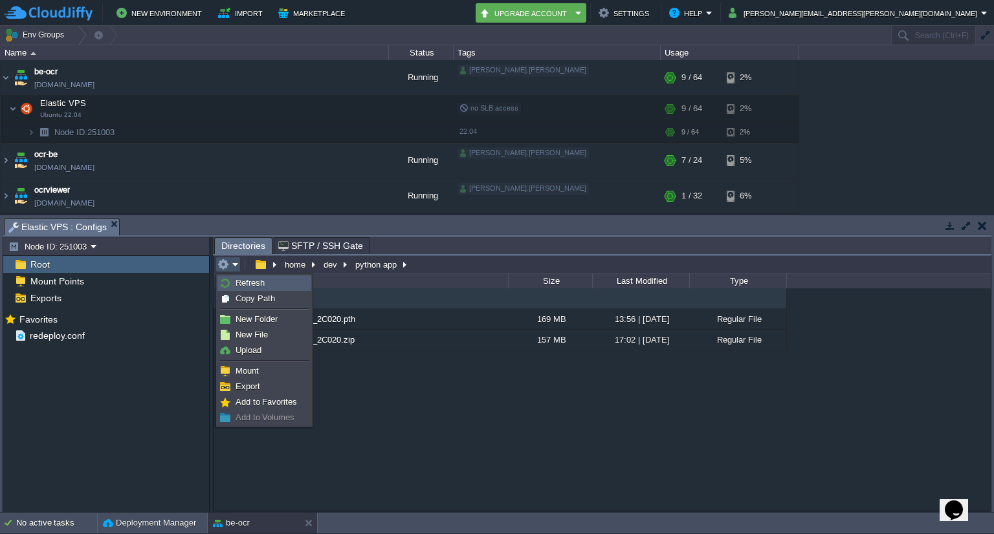
click at [241, 283] on span "Refresh" at bounding box center [249, 283] width 29 height 10
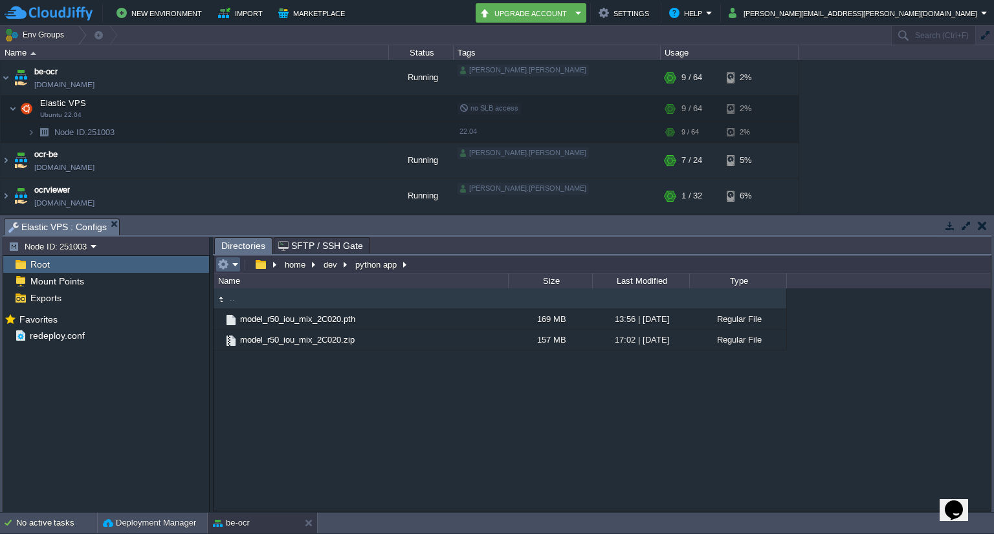
click at [230, 267] on em at bounding box center [227, 265] width 21 height 12
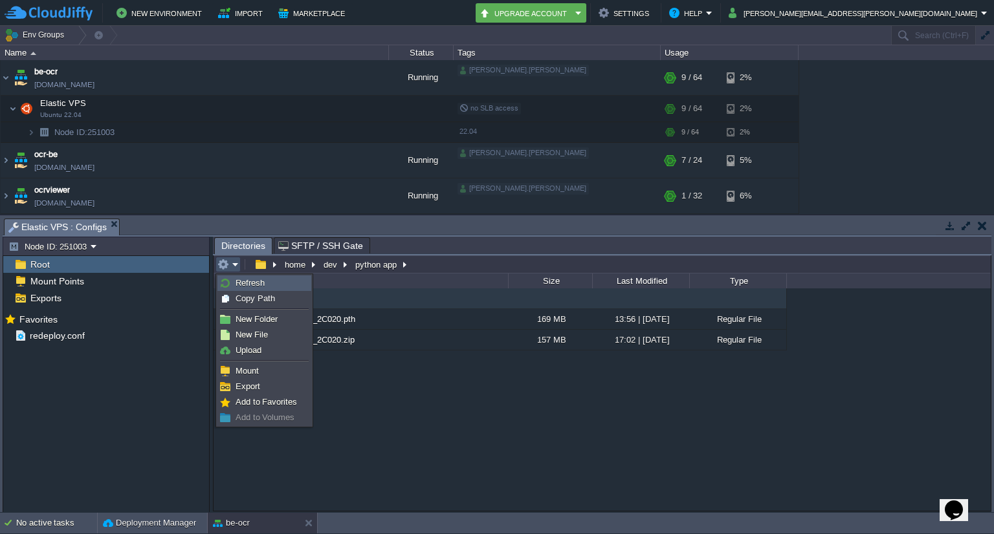
click at [238, 276] on link "Refresh" at bounding box center [264, 283] width 92 height 14
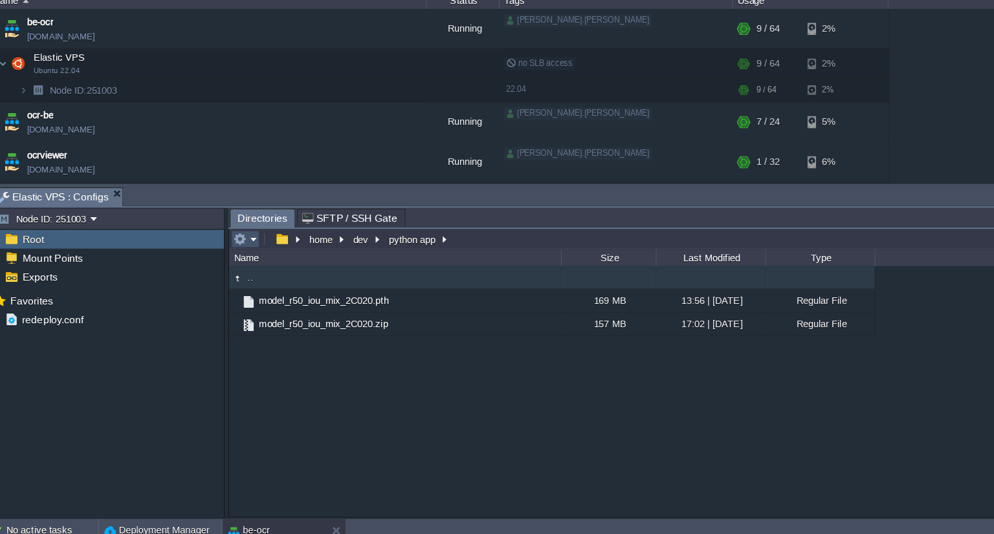
click at [224, 264] on button "button" at bounding box center [223, 265] width 12 height 12
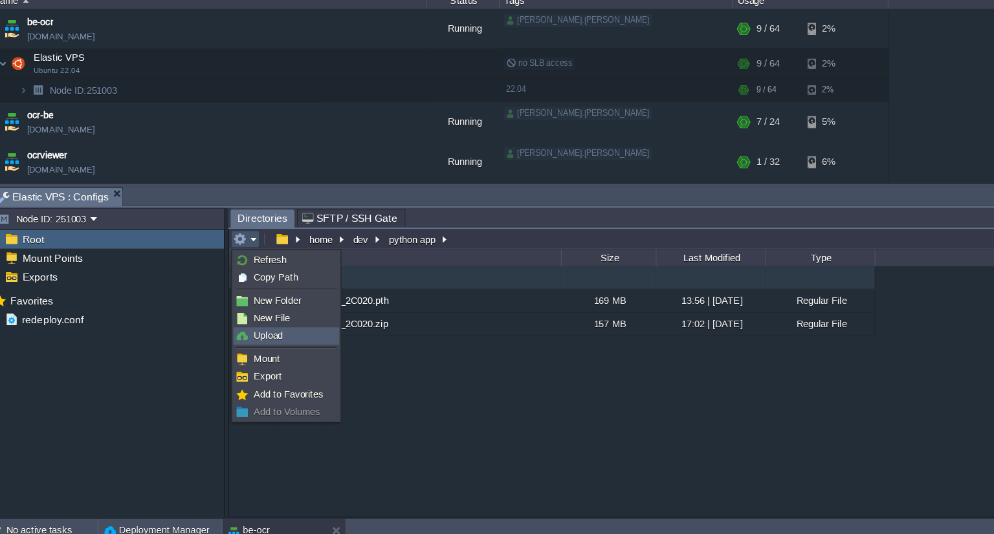
click at [254, 352] on span "Upload" at bounding box center [248, 350] width 26 height 10
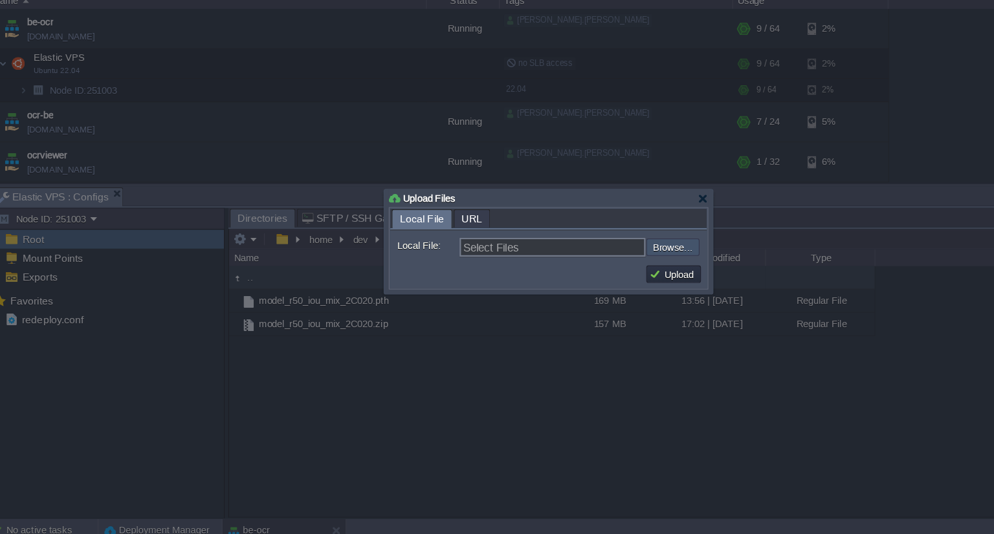
click at [601, 270] on input "file" at bounding box center [549, 272] width 164 height 16
type input "C:\fakepath\app.py"
type input "app.py"
click at [602, 295] on button "Upload" at bounding box center [607, 296] width 43 height 12
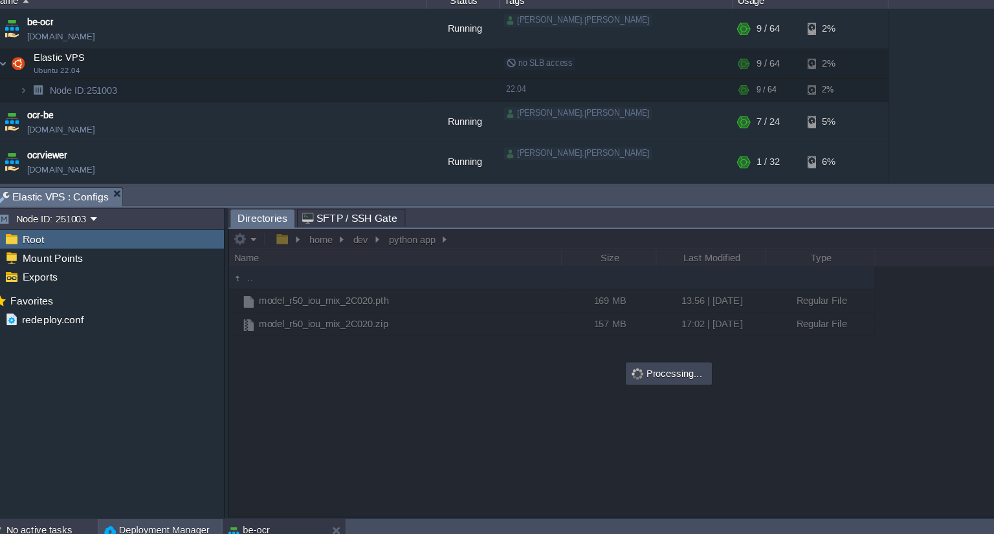
click at [39, 517] on div "No active tasks" at bounding box center [56, 523] width 81 height 21
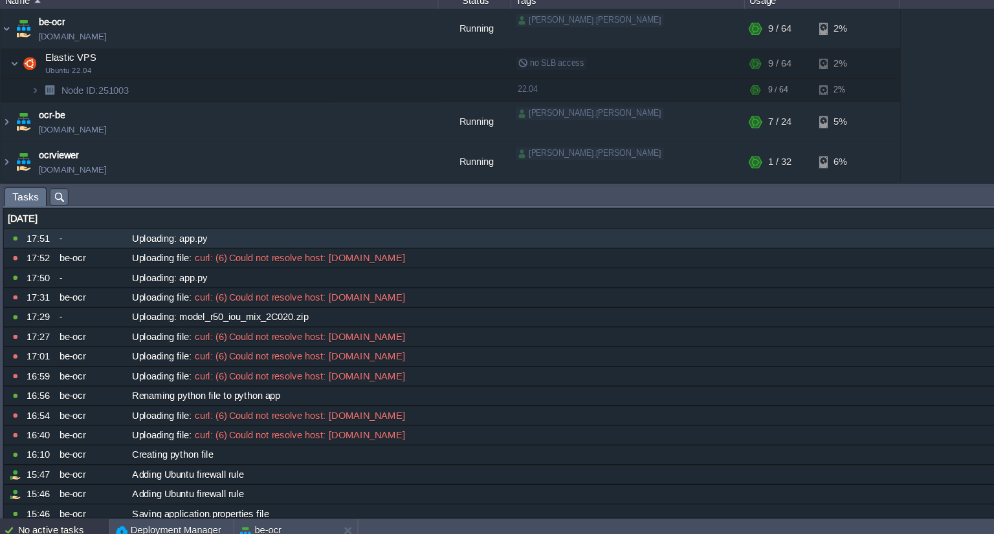
drag, startPoint x: 168, startPoint y: 267, endPoint x: 157, endPoint y: 267, distance: 10.3
click at [157, 267] on span "Uploading: app.py" at bounding box center [150, 264] width 67 height 12
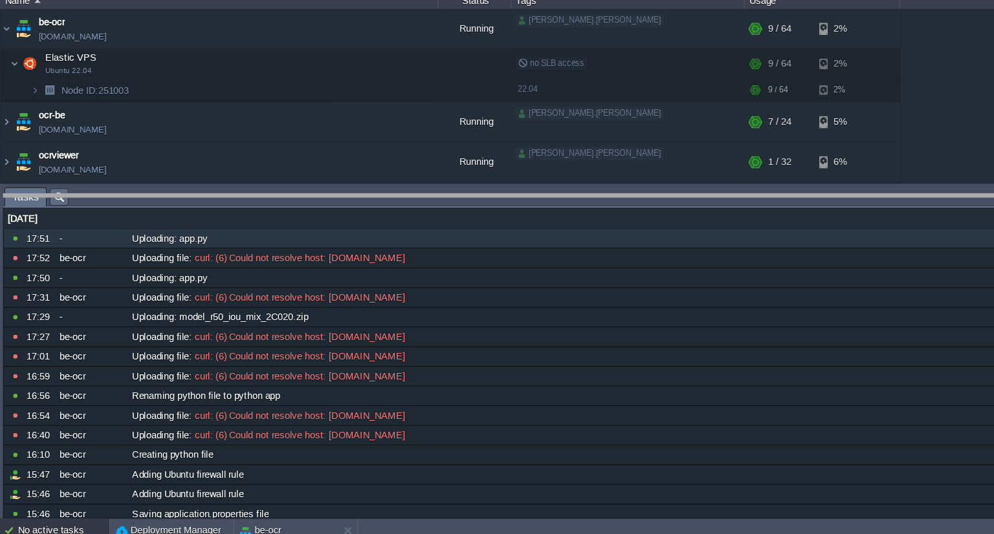
drag, startPoint x: 171, startPoint y: 230, endPoint x: 136, endPoint y: 429, distance: 202.9
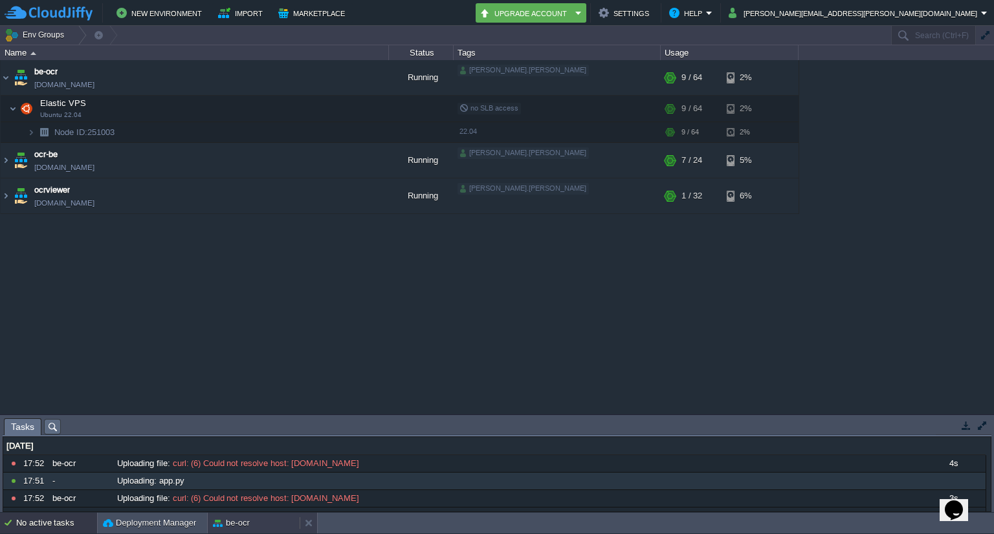
click at [239, 520] on button "be-ocr" at bounding box center [231, 523] width 37 height 13
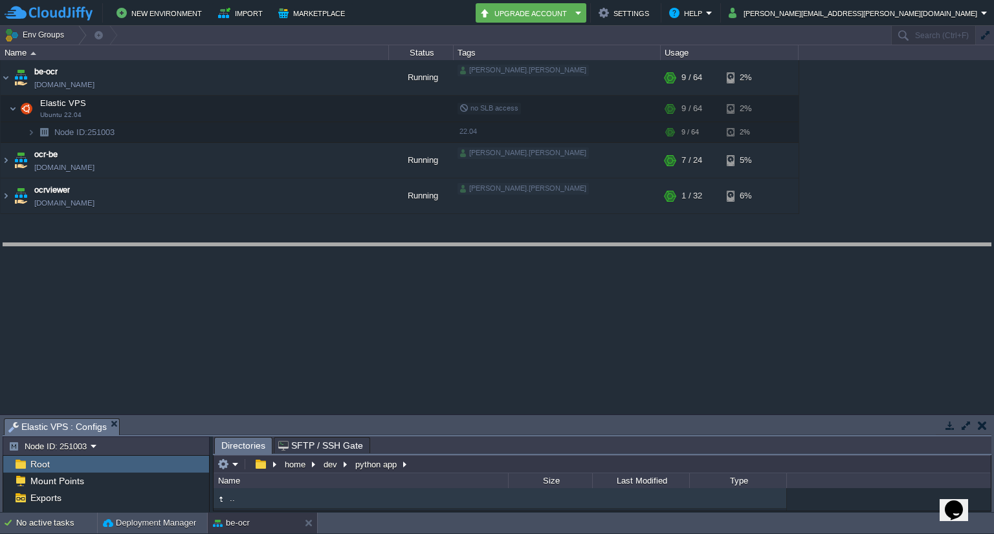
drag, startPoint x: 541, startPoint y: 418, endPoint x: 546, endPoint y: 239, distance: 179.9
click at [546, 239] on body "New Environment Import Marketplace Bonus ₹0.00 Upgrade Account Settings Help na…" at bounding box center [497, 267] width 994 height 534
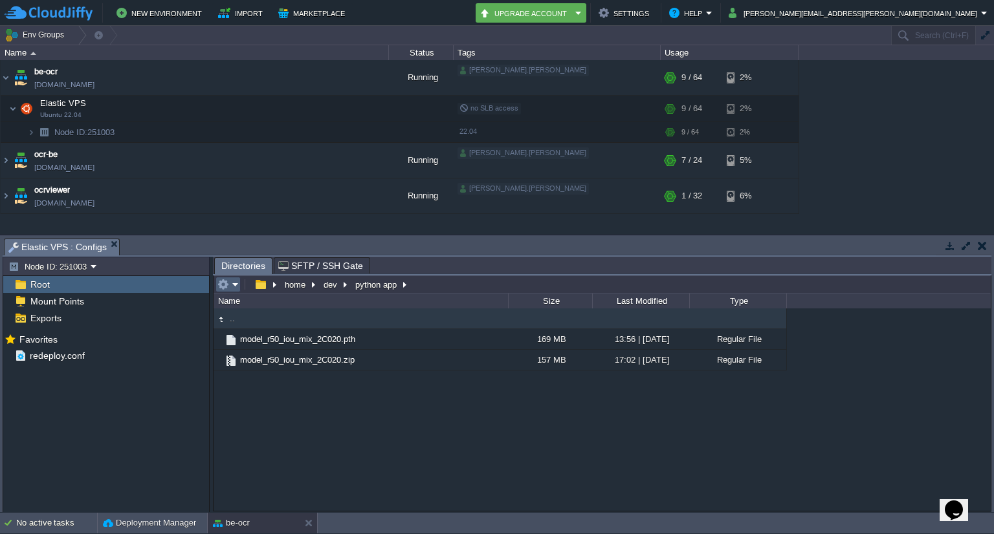
click at [238, 283] on td at bounding box center [227, 285] width 25 height 16
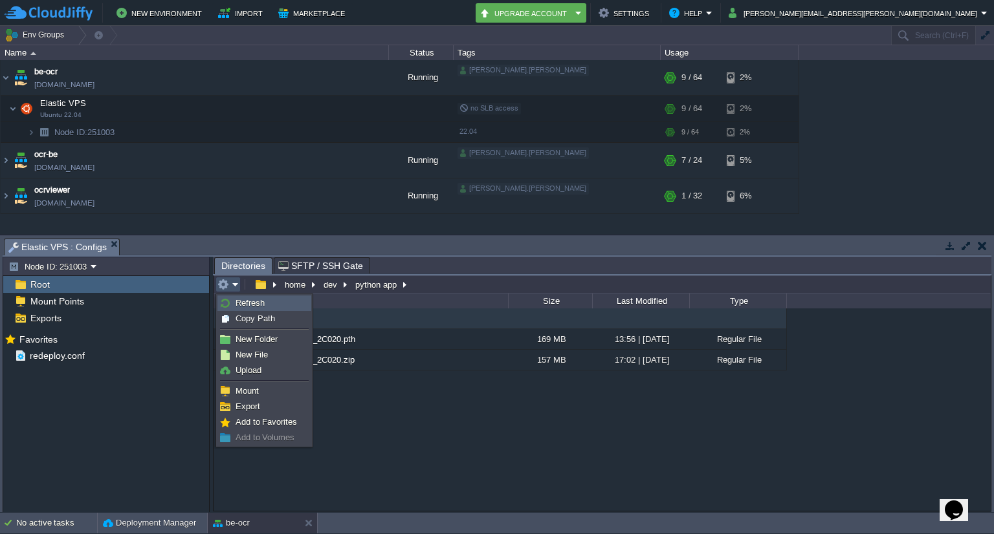
click at [241, 298] on span "Refresh" at bounding box center [249, 303] width 29 height 10
